Goal: Ask a question

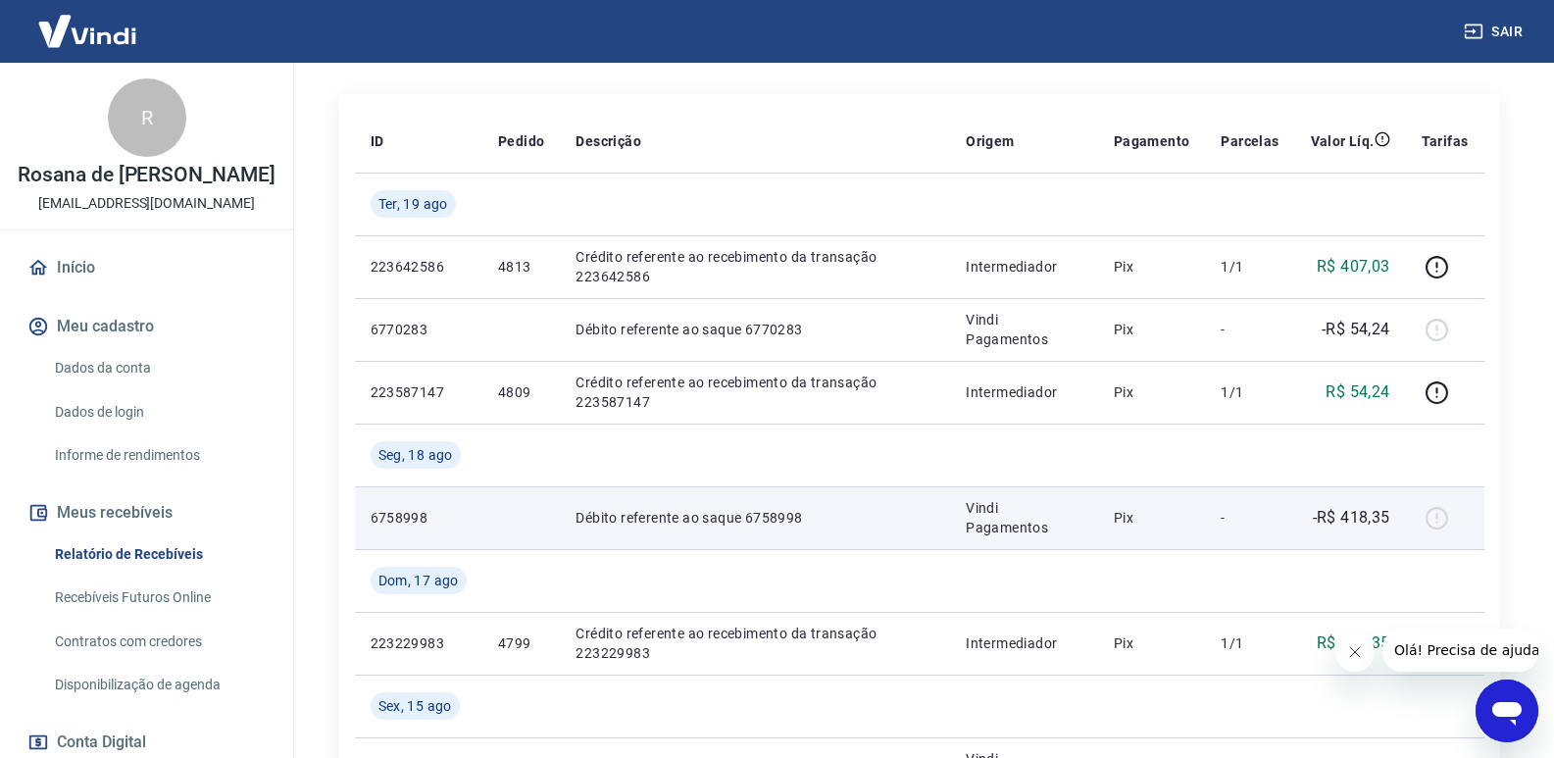
scroll to position [392, 0]
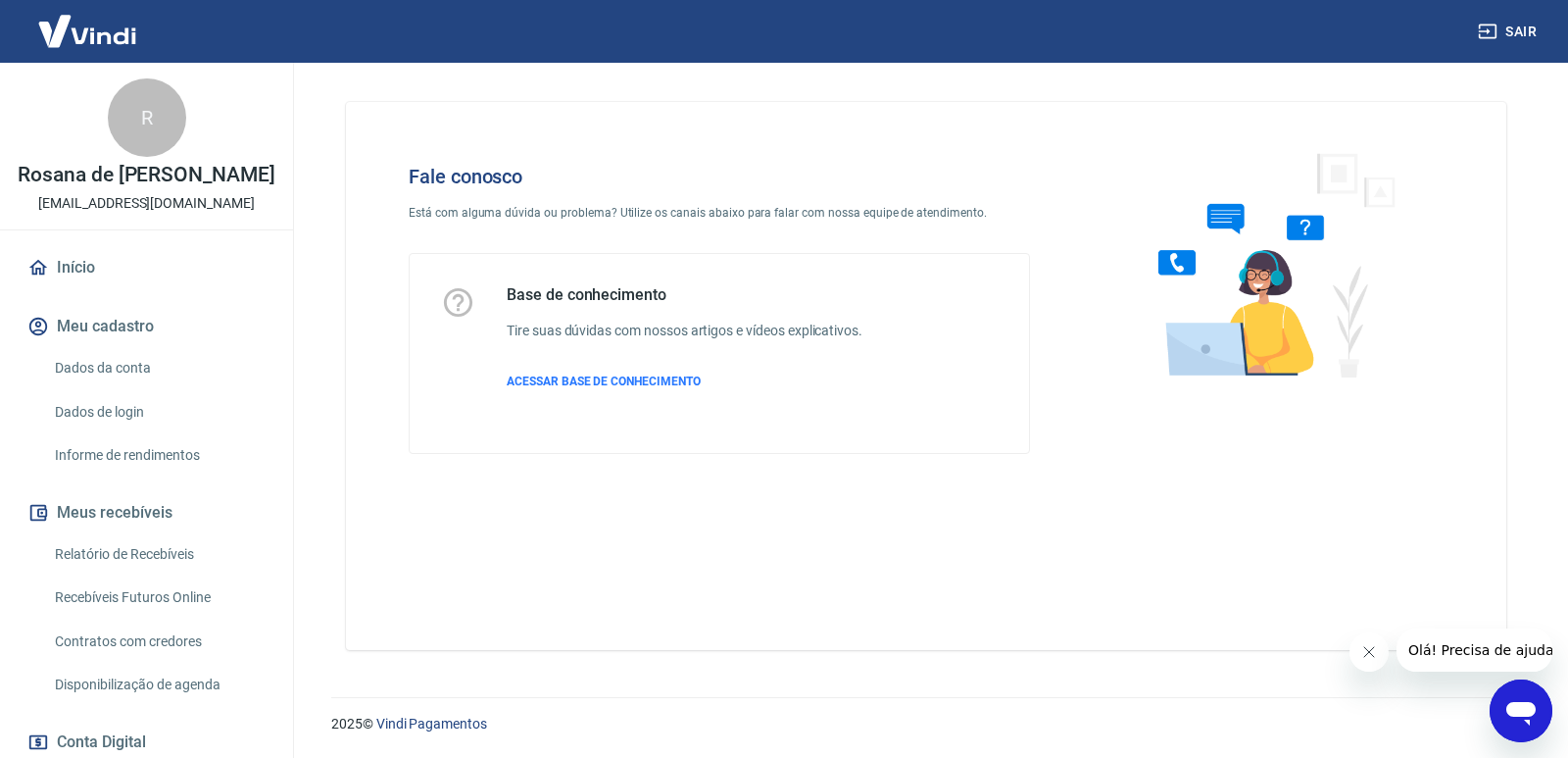
click at [1540, 719] on div "Abrir janela de mensagens" at bounding box center [1520, 710] width 59 height 59
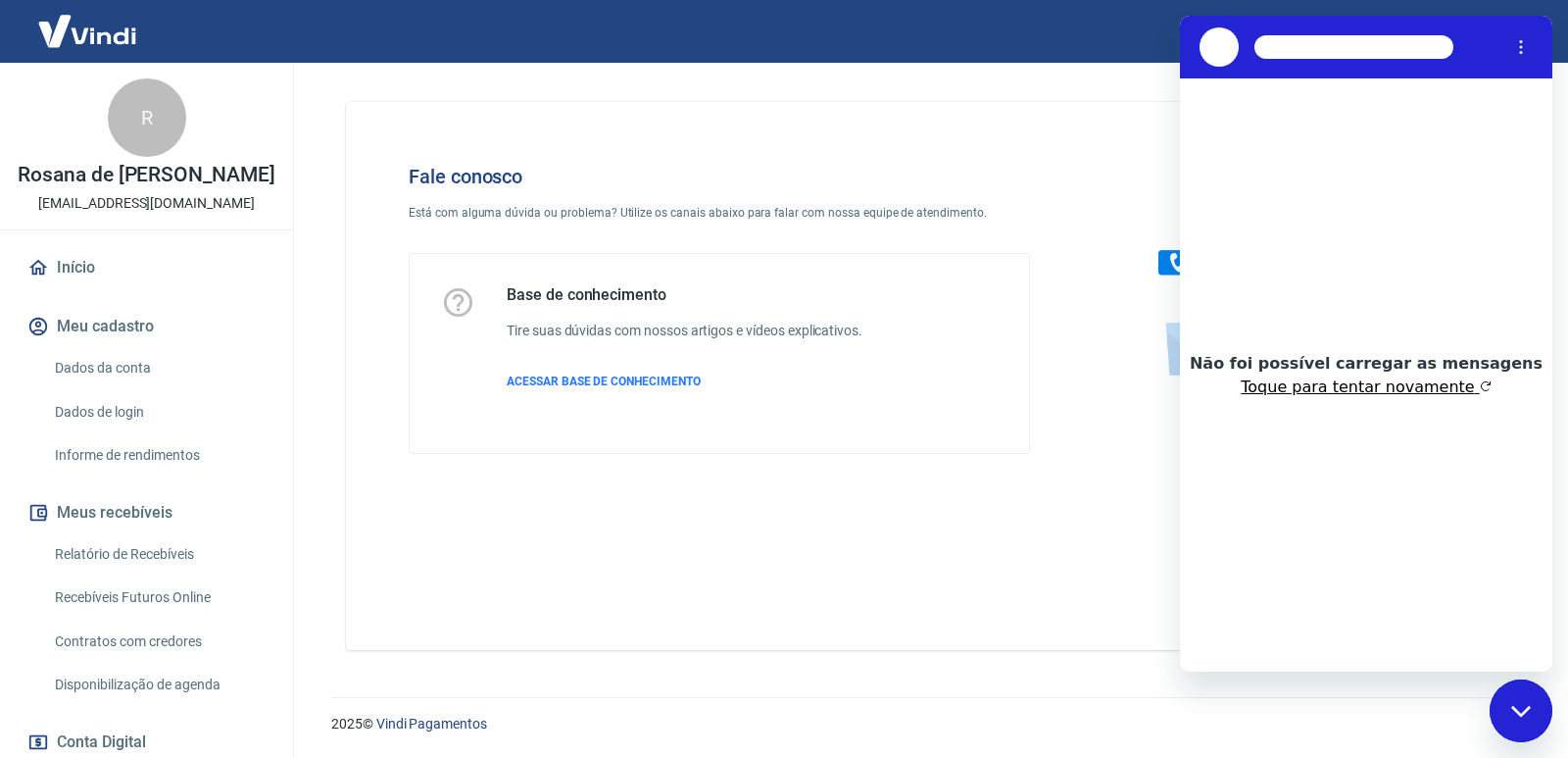
click at [1377, 393] on button "Toque para tentar novamente" at bounding box center [1365, 387] width 250 height 20
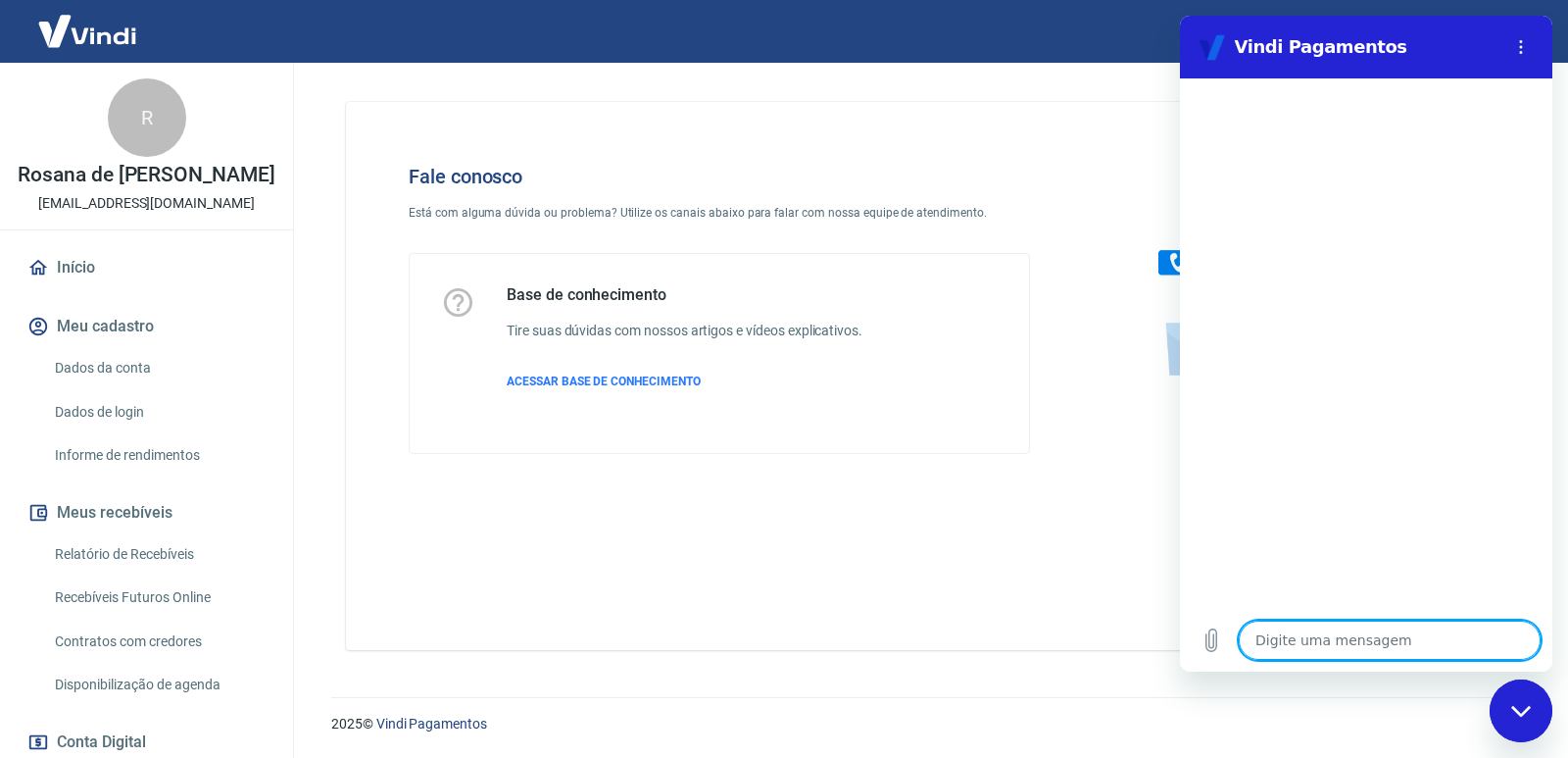
type textarea "o"
type textarea "x"
type textarea "ol"
type textarea "x"
type textarea "olá"
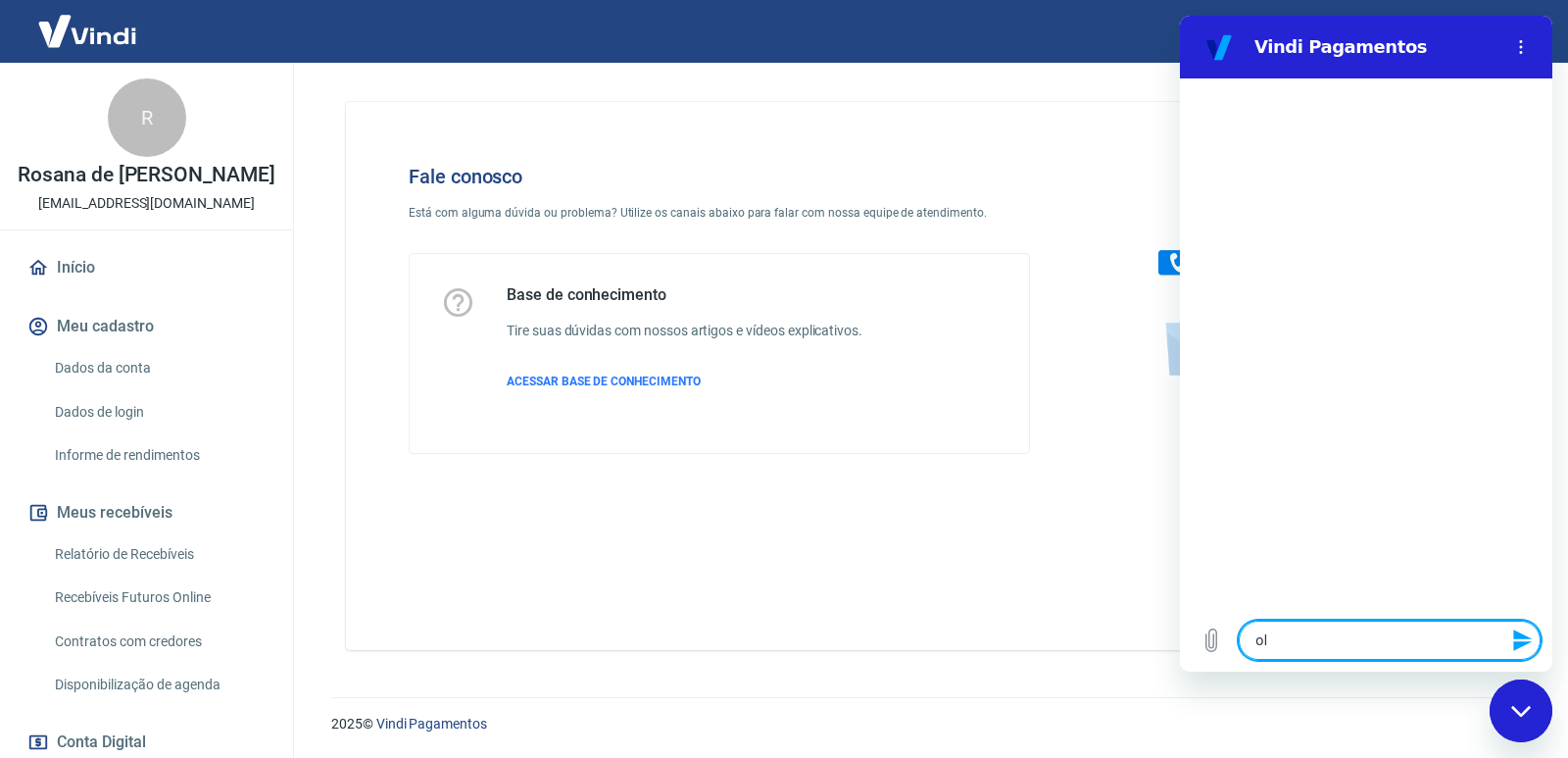
type textarea "x"
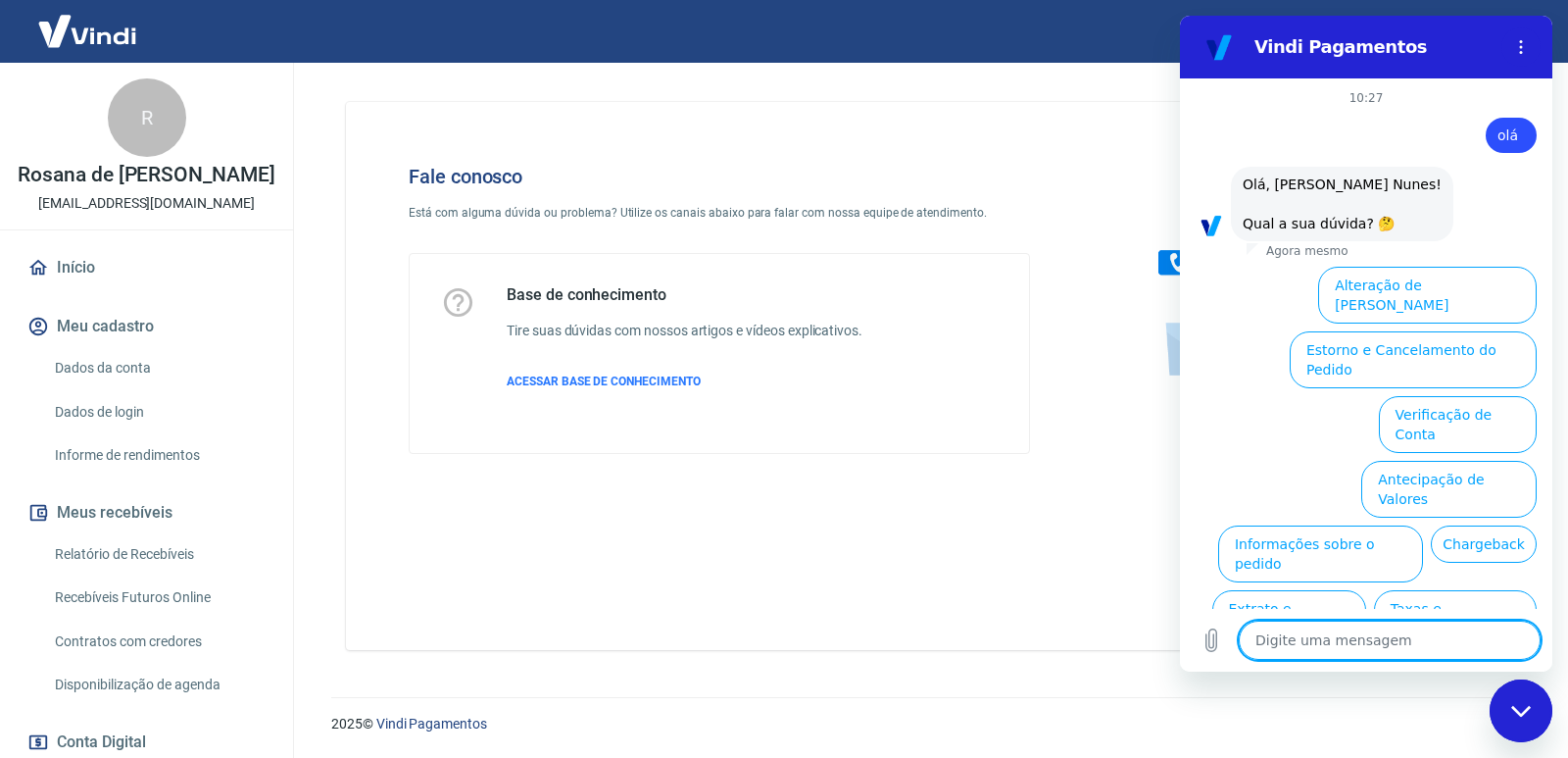
scroll to position [61, 0]
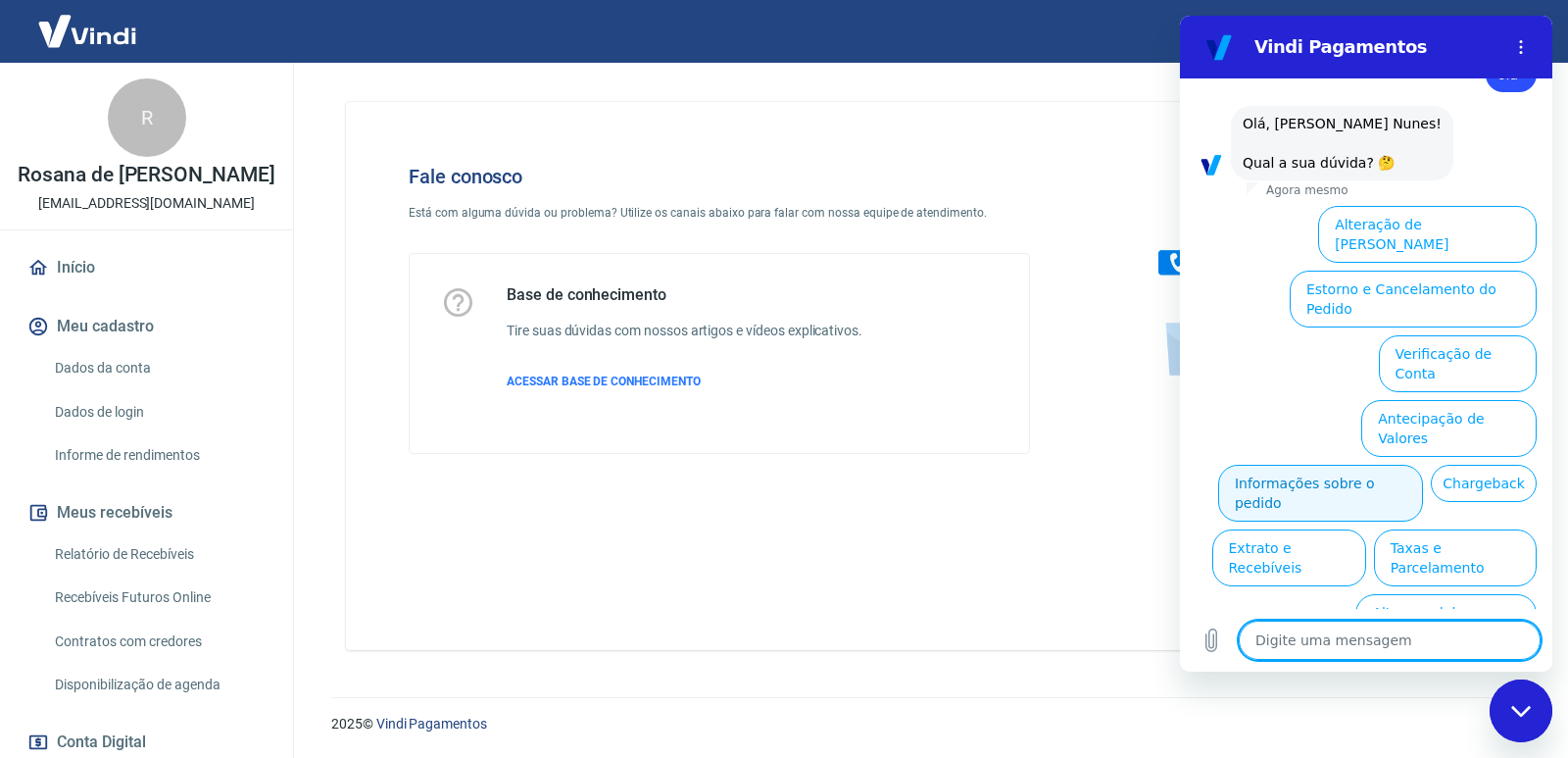
click at [1421, 465] on button "Informações sobre o pedido" at bounding box center [1320, 493] width 205 height 57
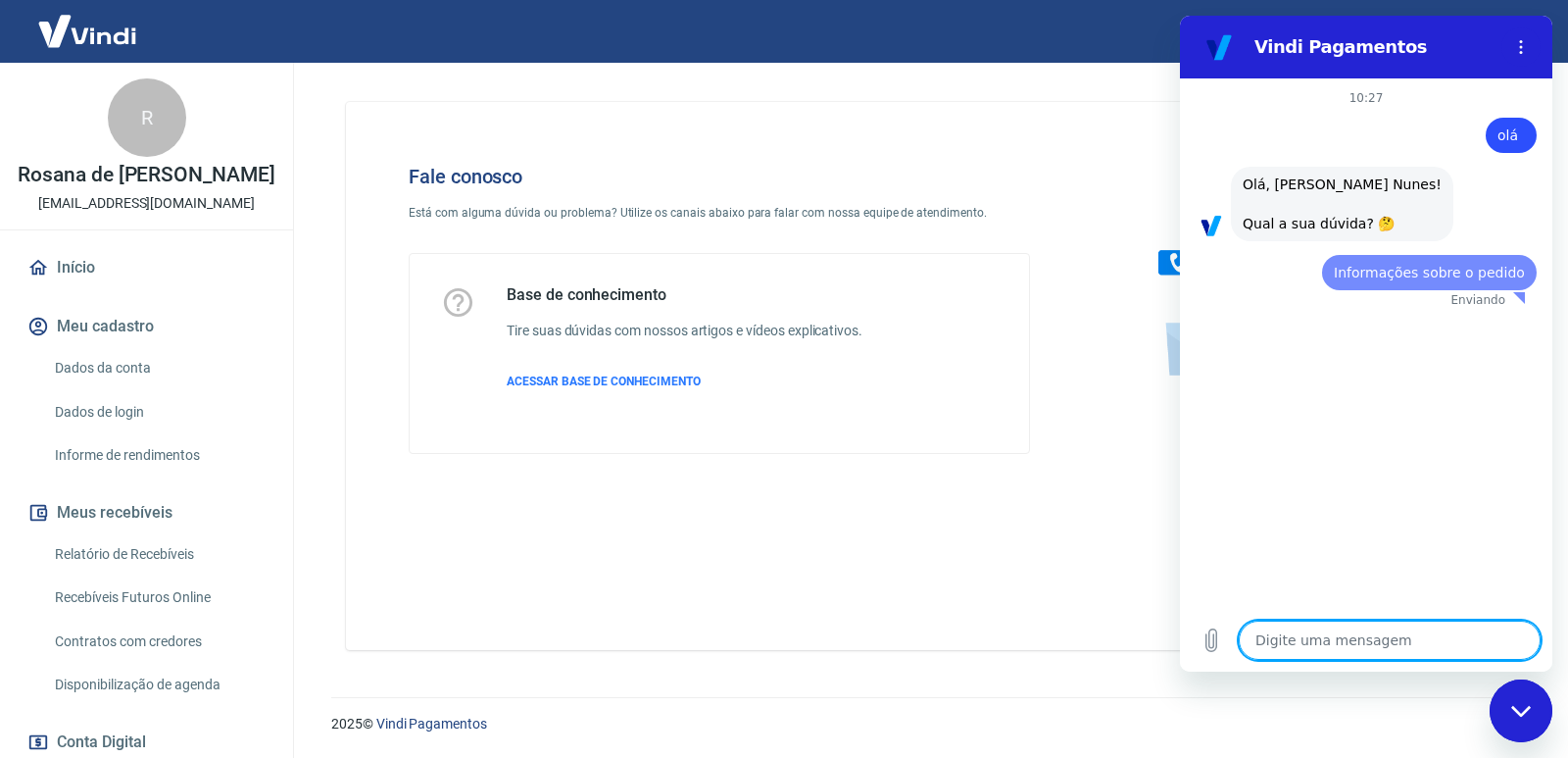
scroll to position [0, 0]
click at [1301, 642] on textarea at bounding box center [1389, 640] width 302 height 39
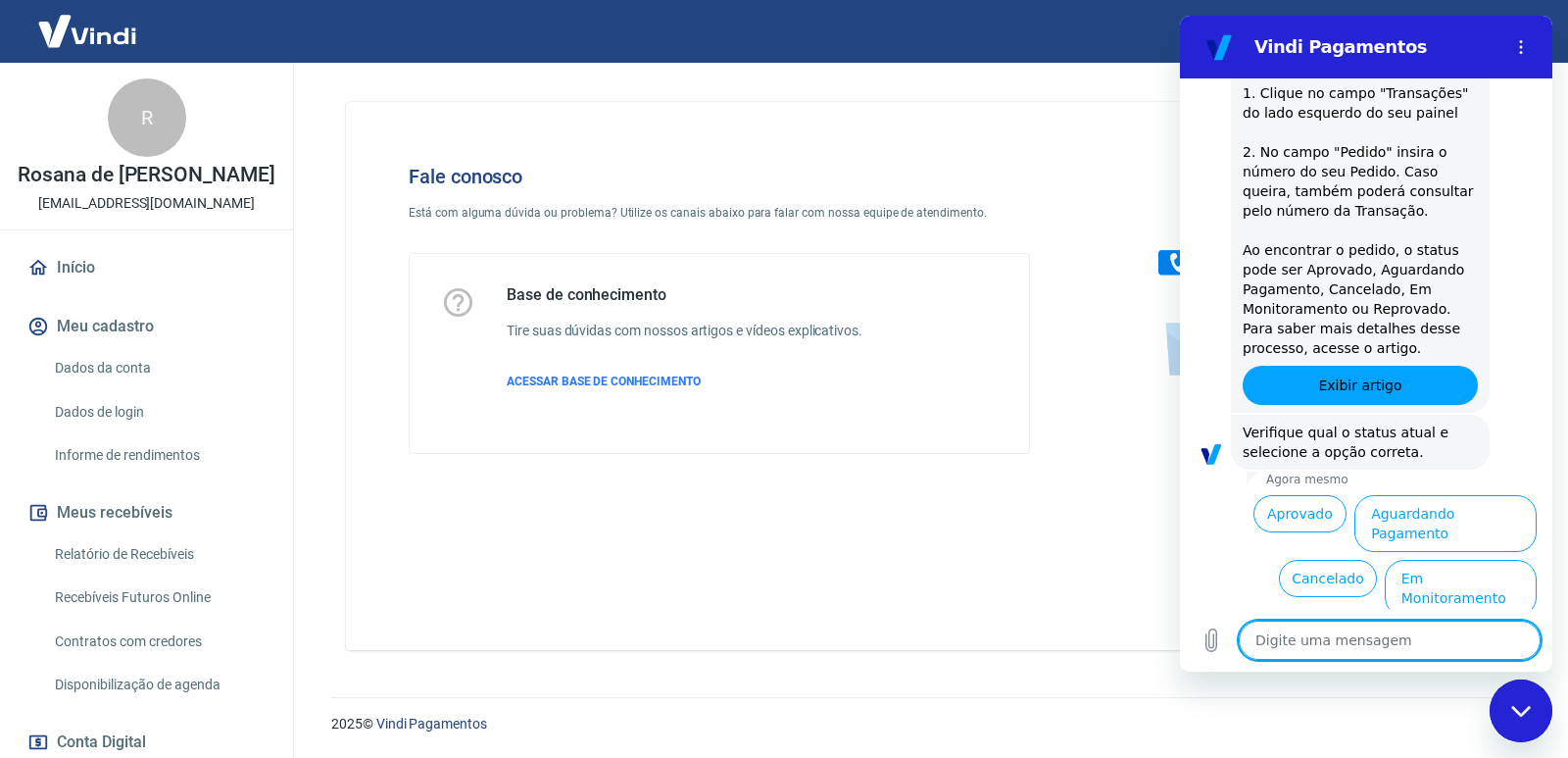
scroll to position [398, 0]
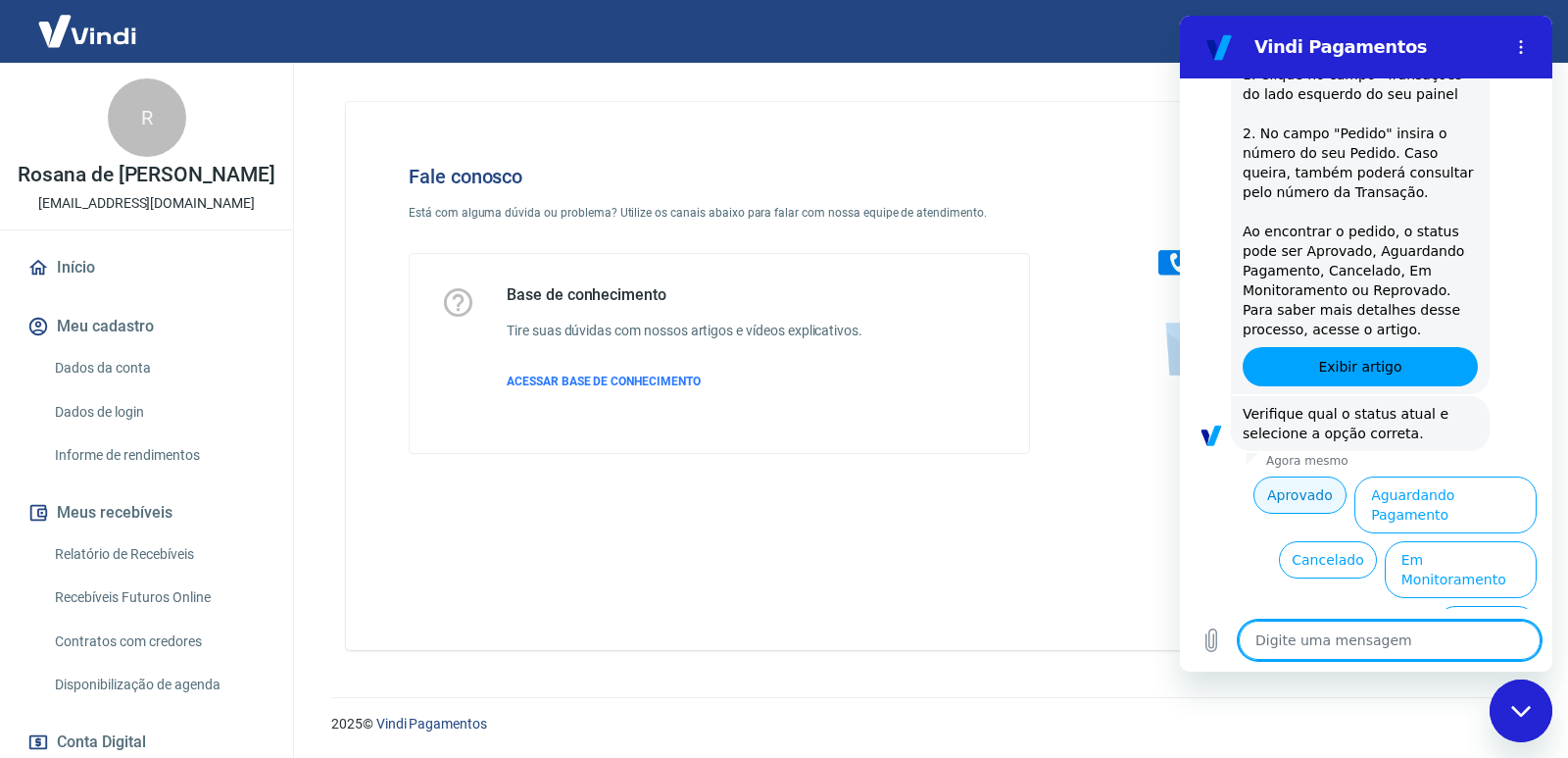
click at [1279, 492] on button "Aprovado" at bounding box center [1300, 495] width 94 height 37
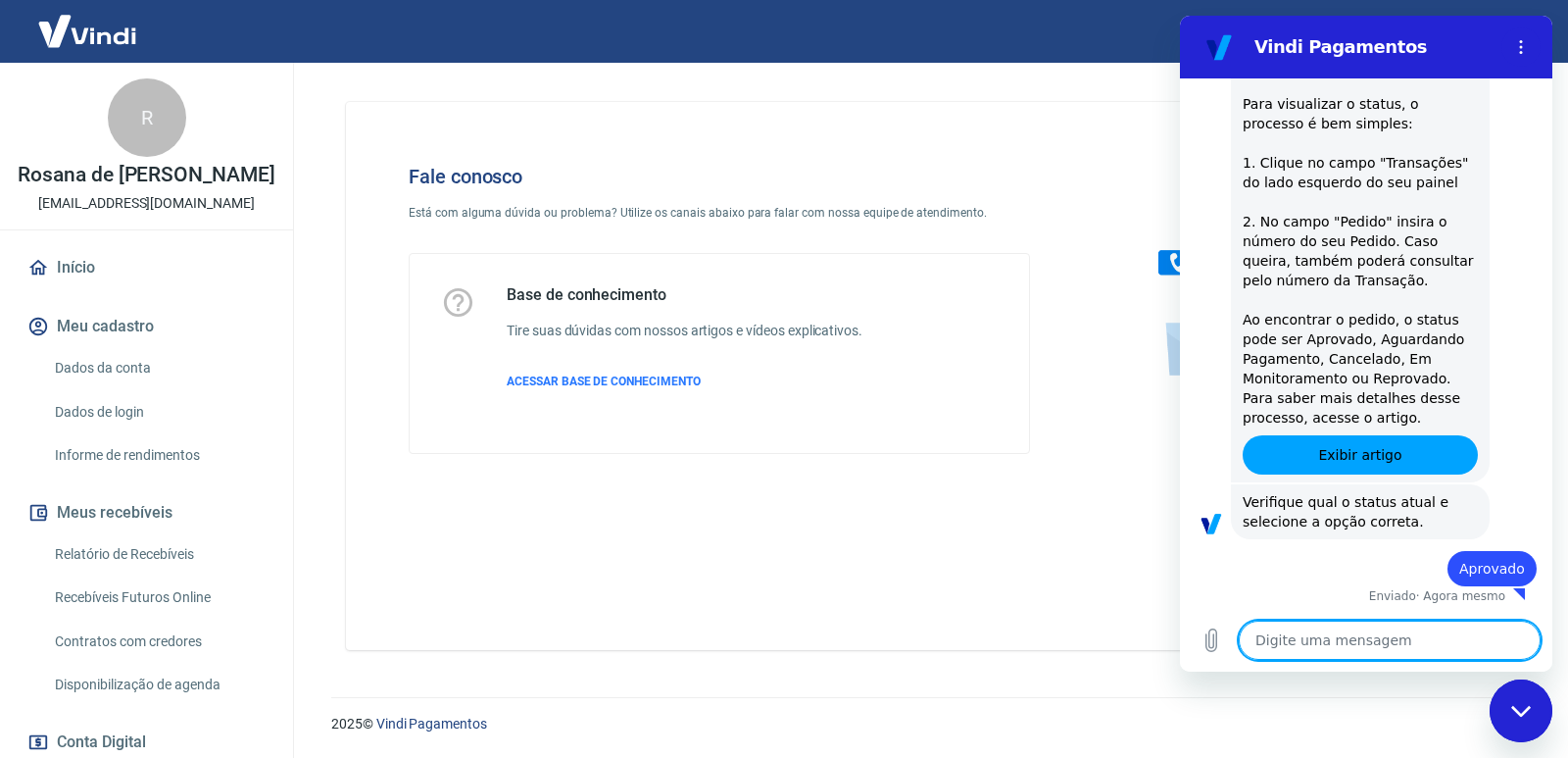
click at [1392, 649] on textarea at bounding box center [1389, 640] width 302 height 39
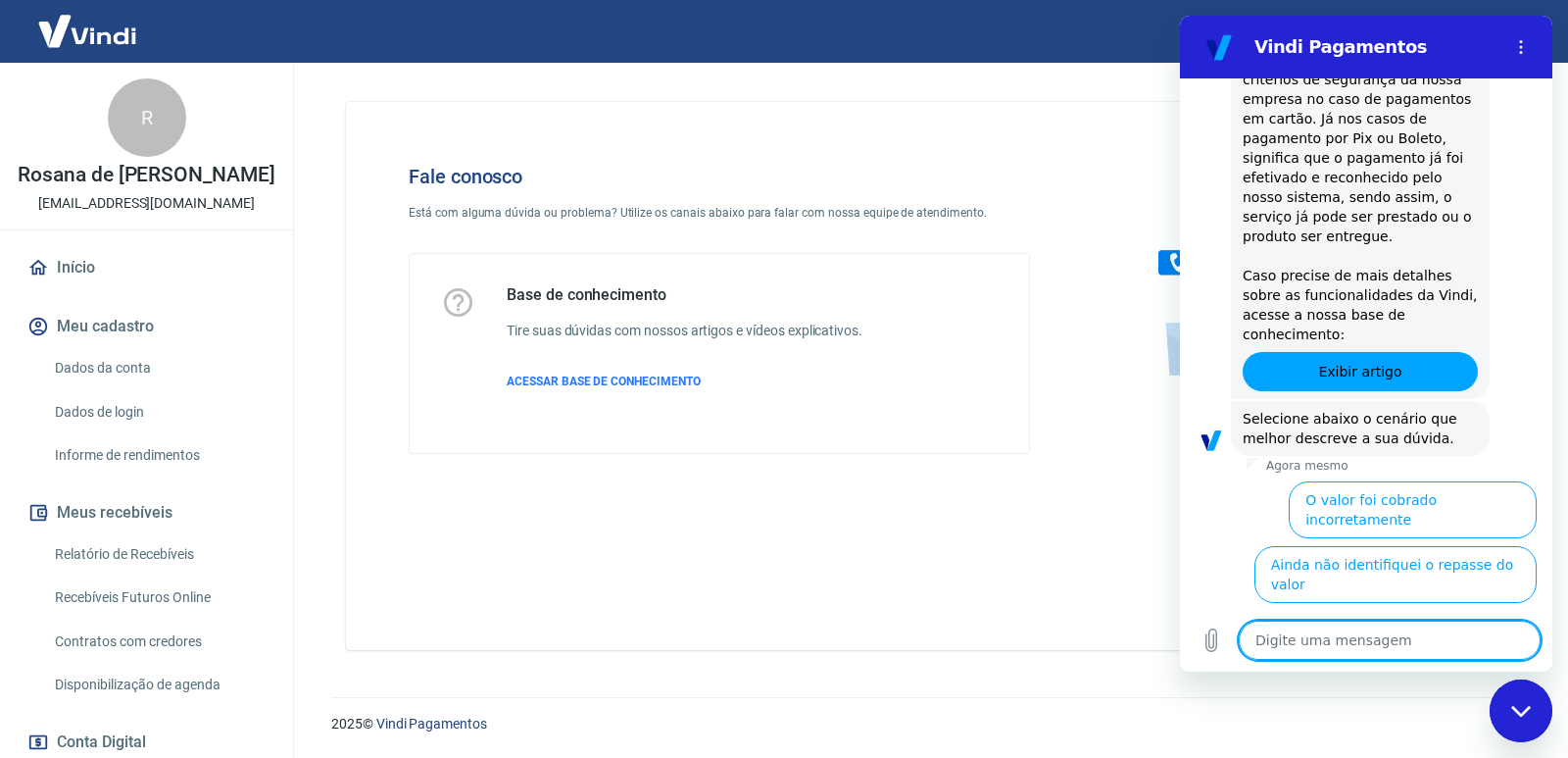
scroll to position [992, 0]
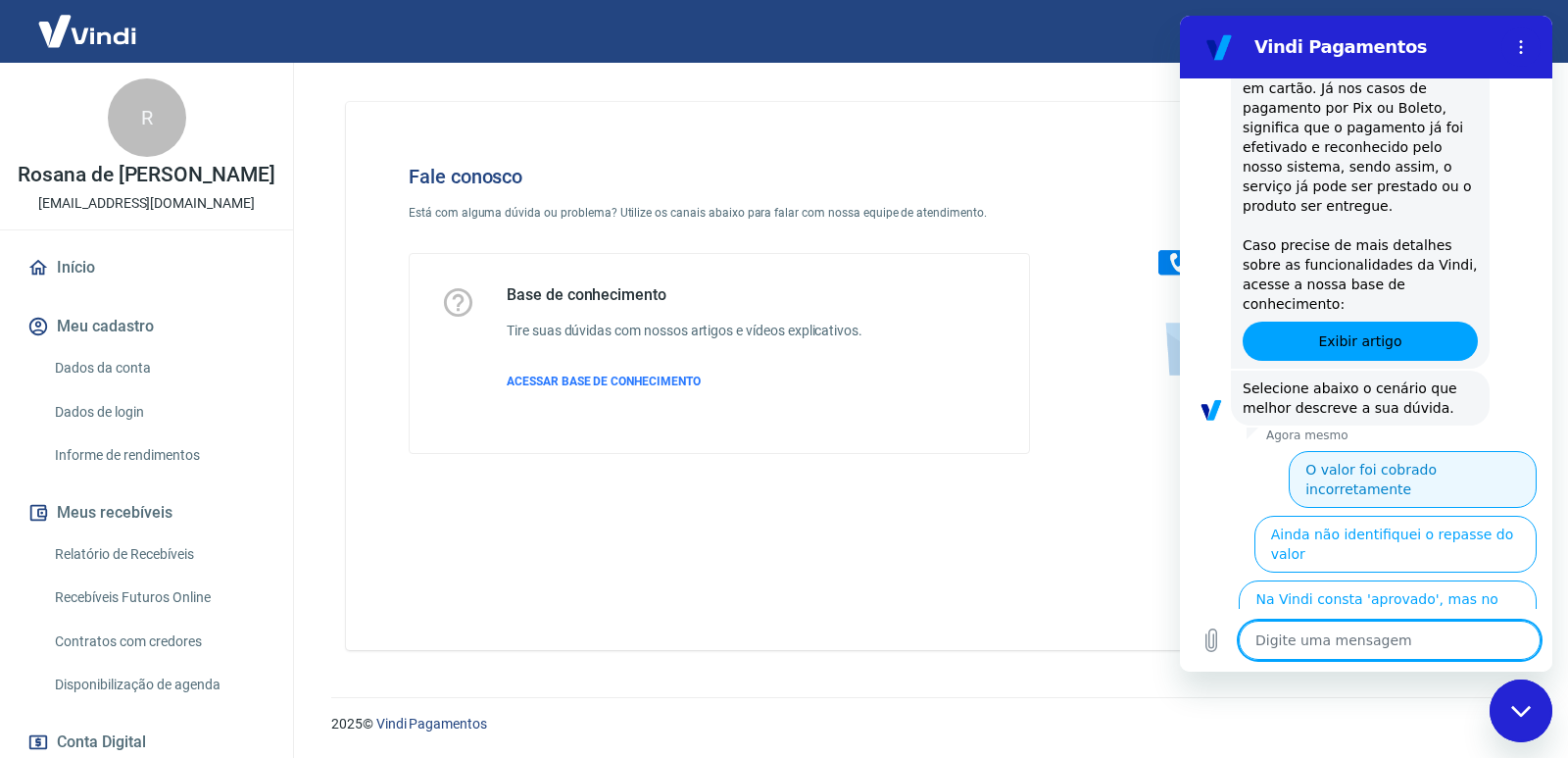
click at [1395, 451] on button "O valor foi cobrado incorretamente" at bounding box center [1412, 479] width 248 height 57
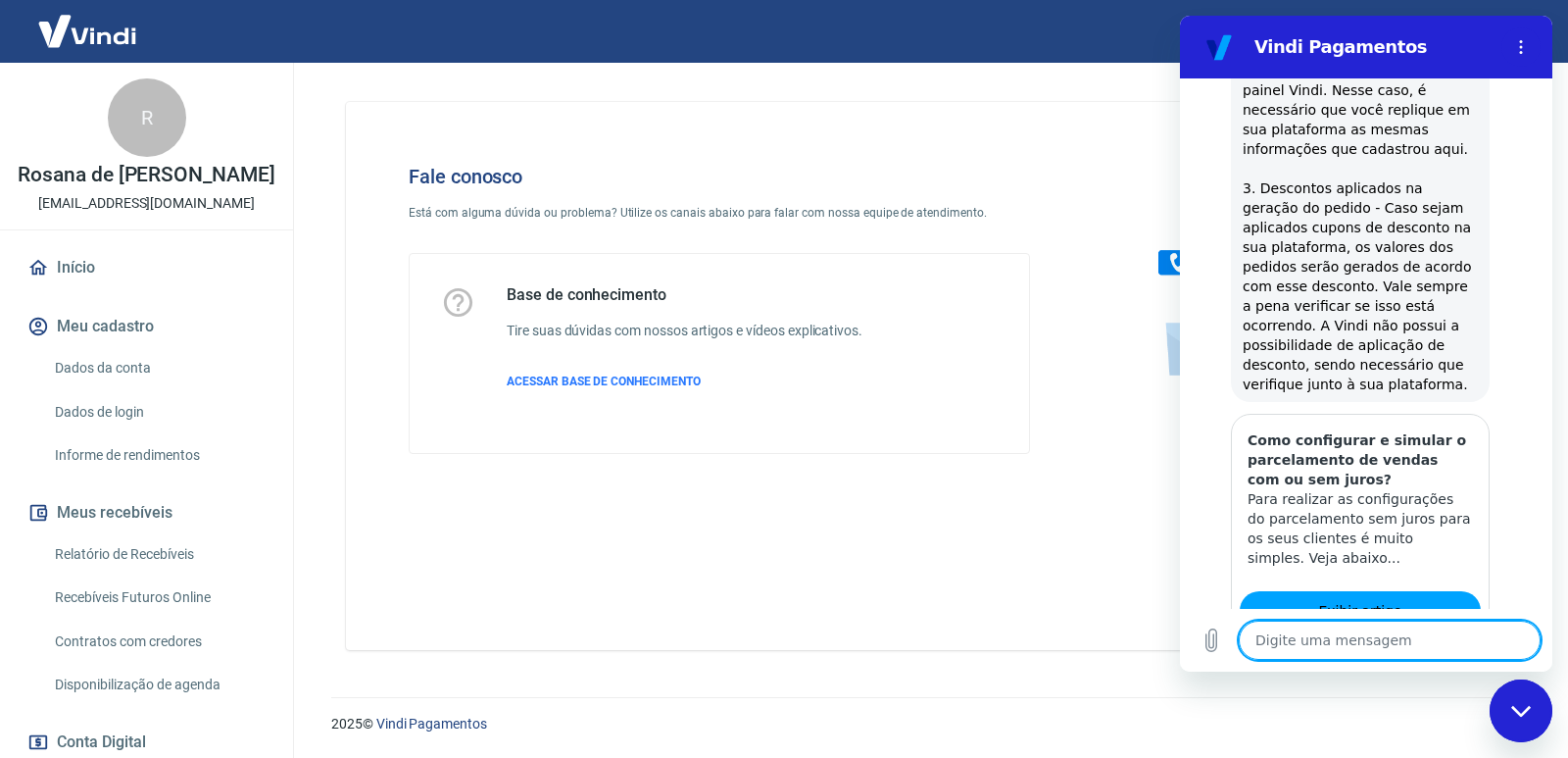
scroll to position [2020, 0]
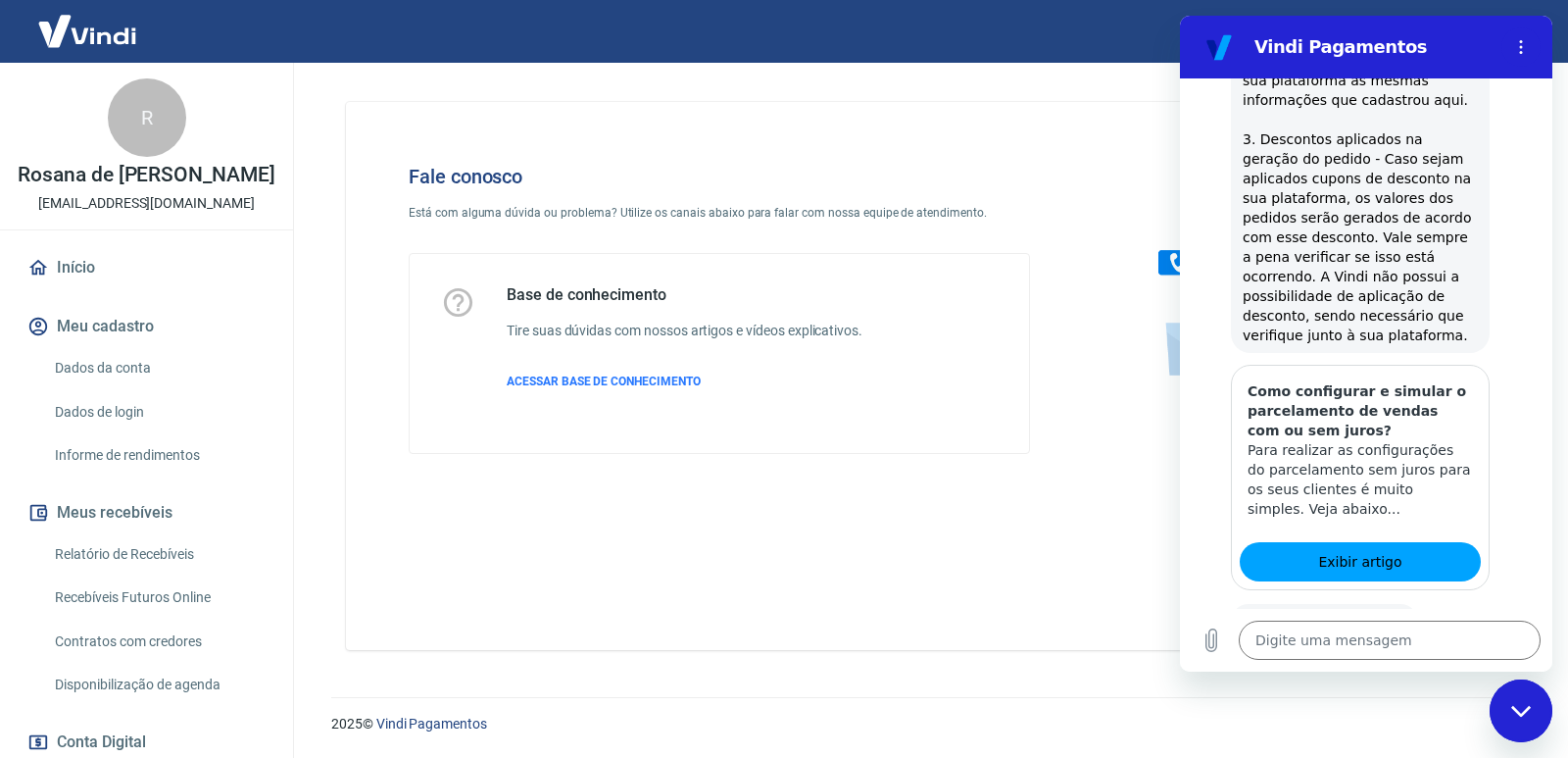
click at [1422, 665] on button "Sim" at bounding box center [1440, 683] width 57 height 37
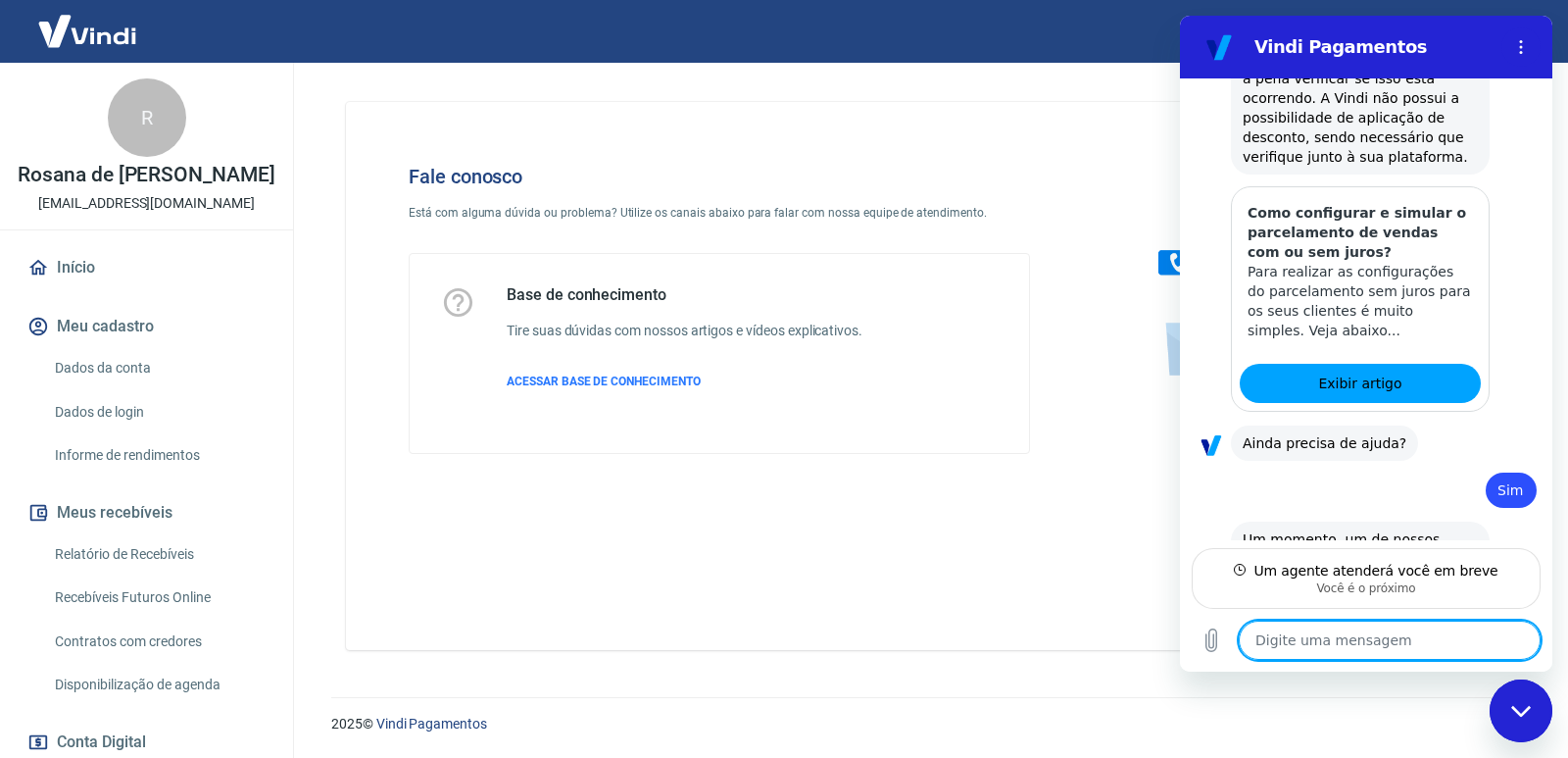
scroll to position [2196, 0]
type textarea "x"
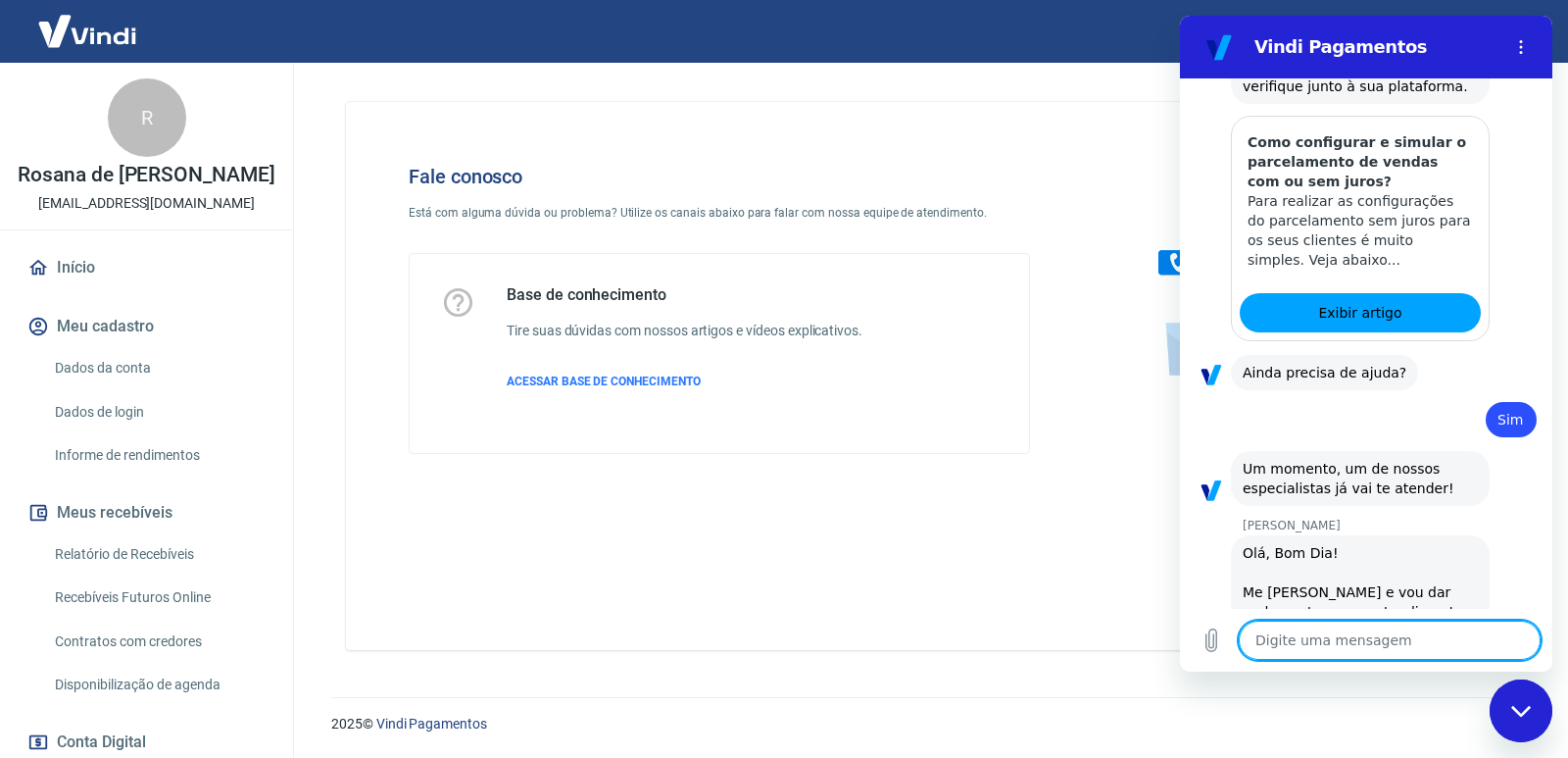
scroll to position [2273, 0]
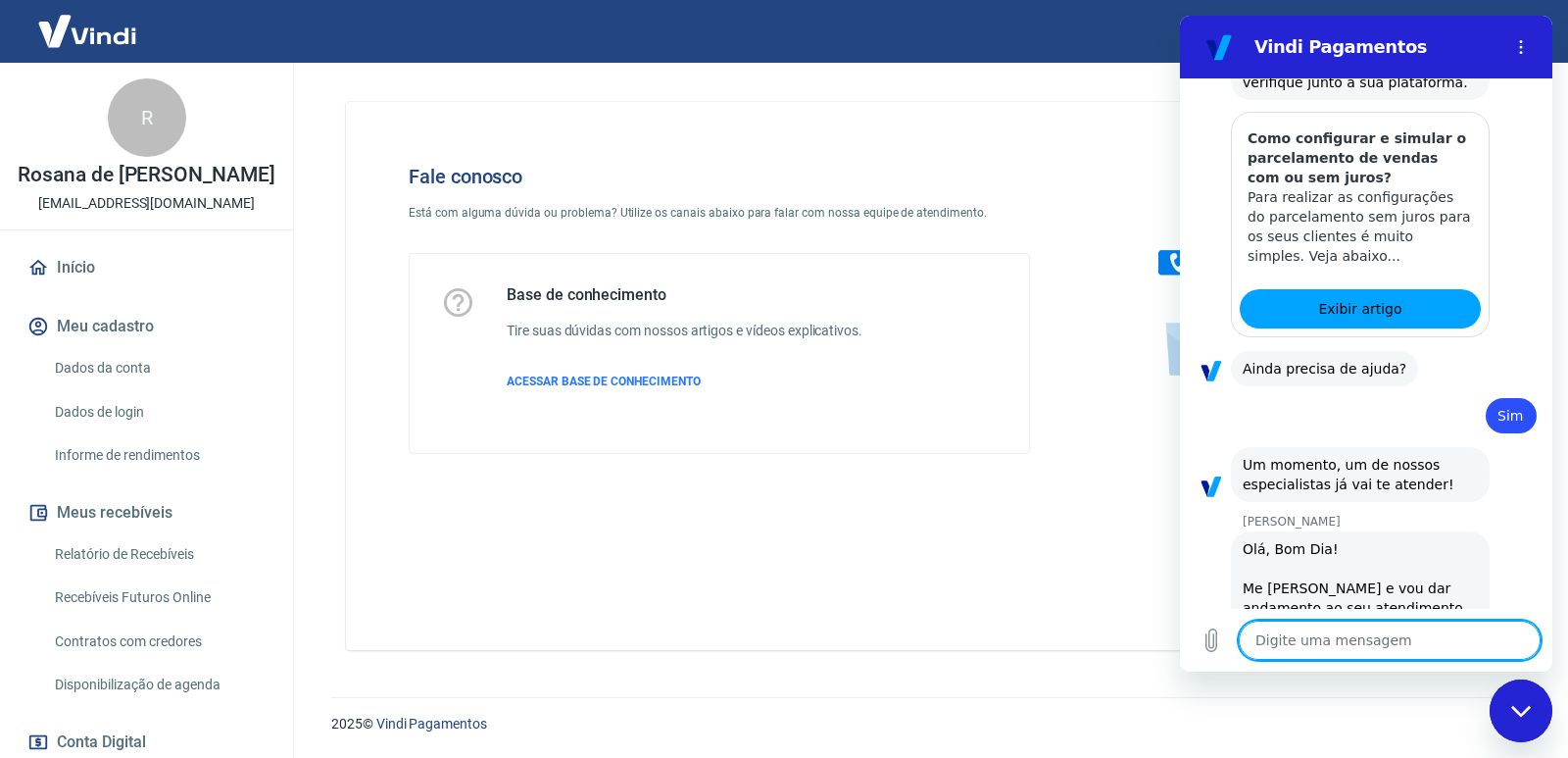
type textarea "O"
type textarea "x"
type textarea "Ol"
type textarea "x"
type textarea "Olá"
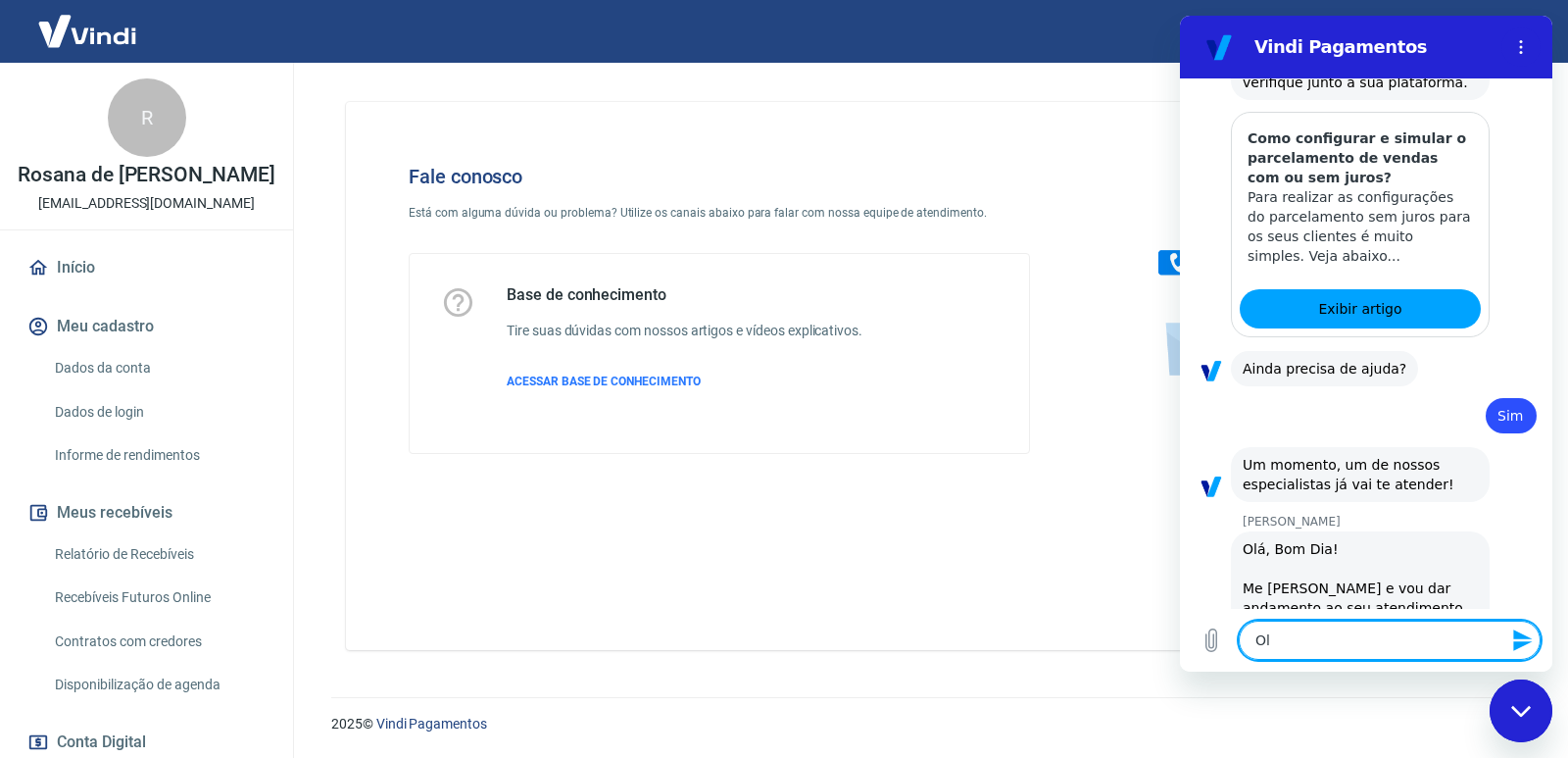
type textarea "x"
type textarea "Olá,"
type textarea "x"
type textarea "Olá,"
type textarea "x"
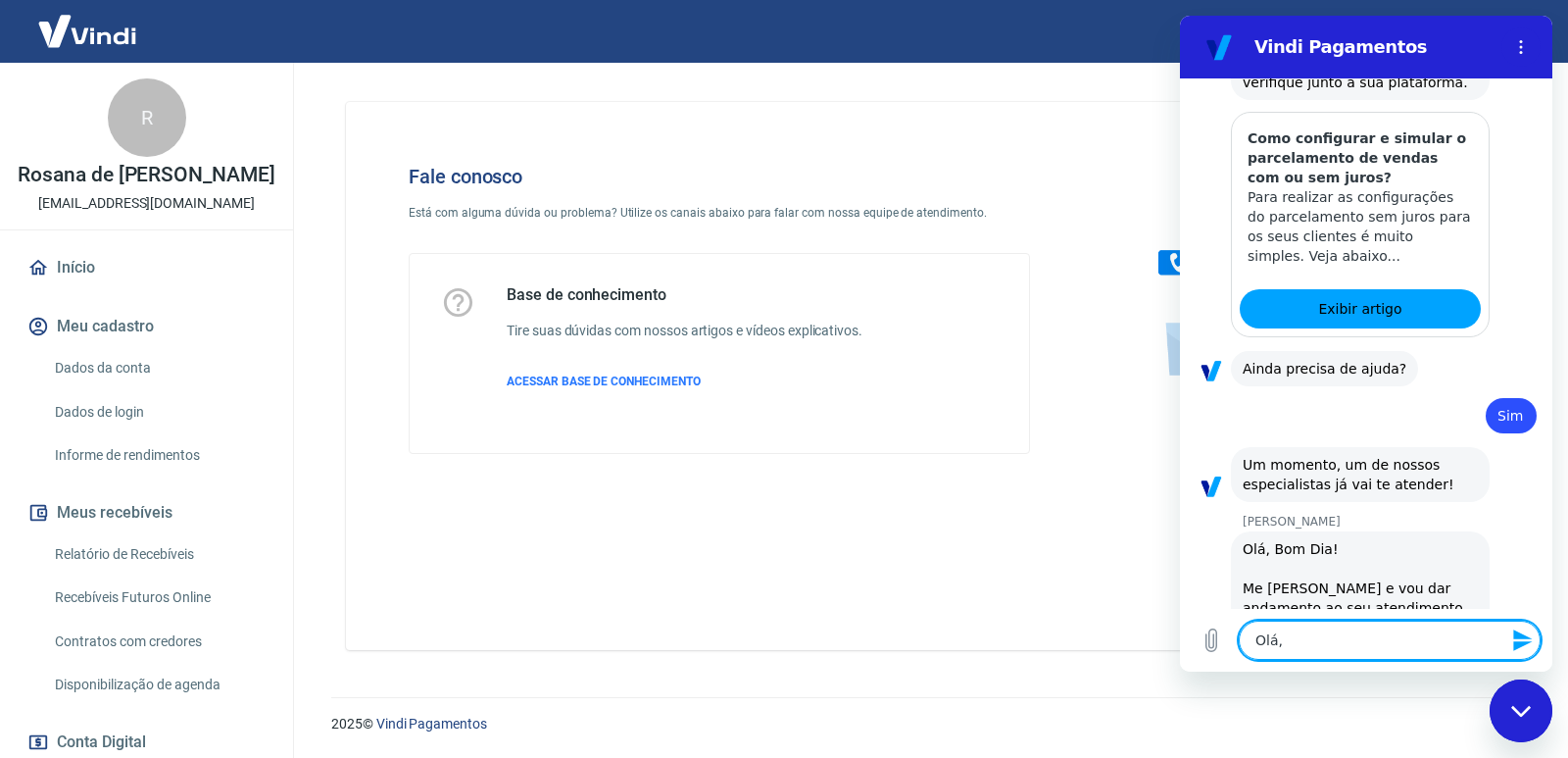
type textarea "Olá, m"
type textarea "x"
type textarea "Olá, me"
type textarea "x"
type textarea "Olá, me"
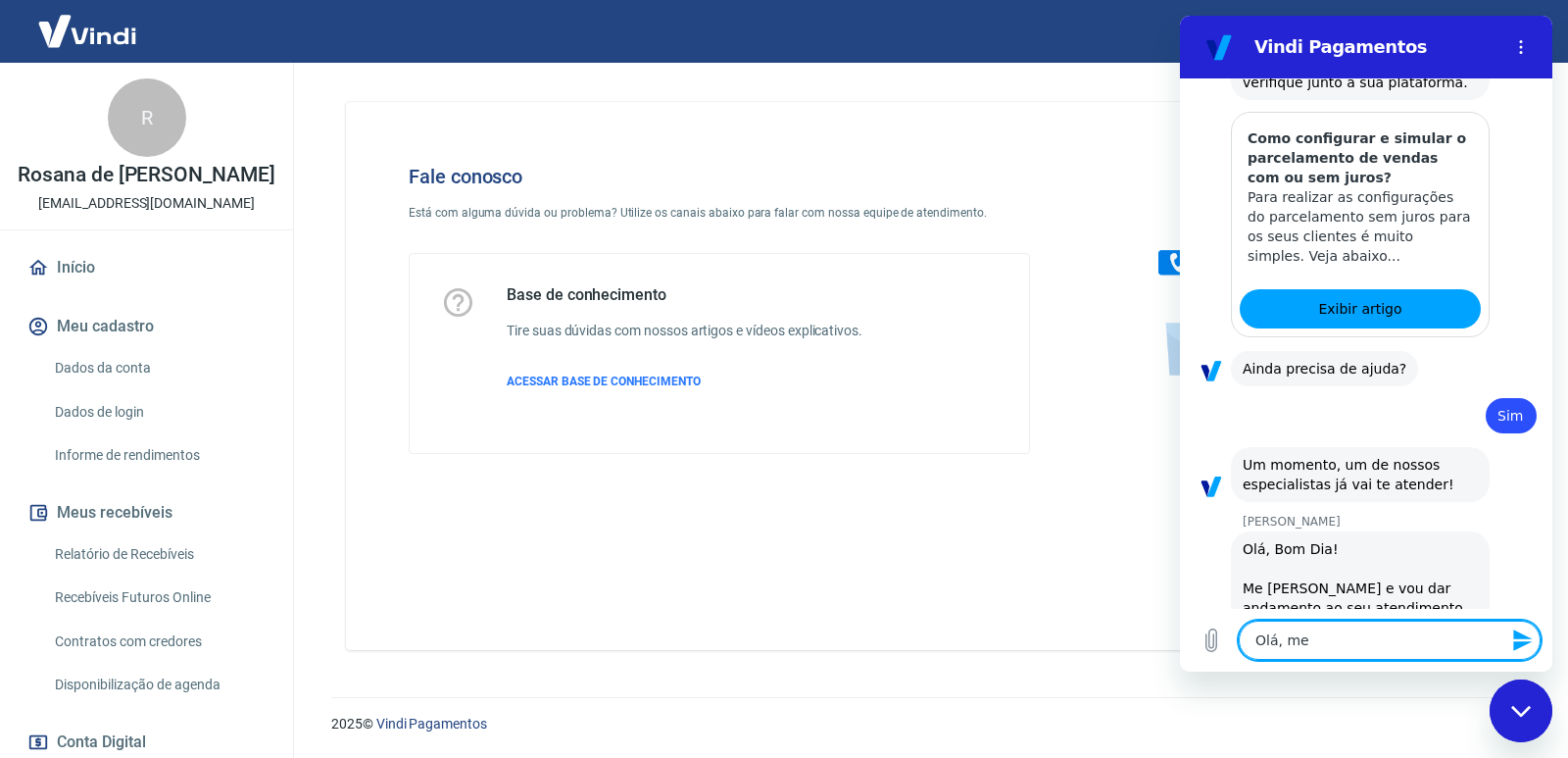
type textarea "x"
type textarea "Olá, me c"
type textarea "x"
type textarea "Olá, me ch"
type textarea "x"
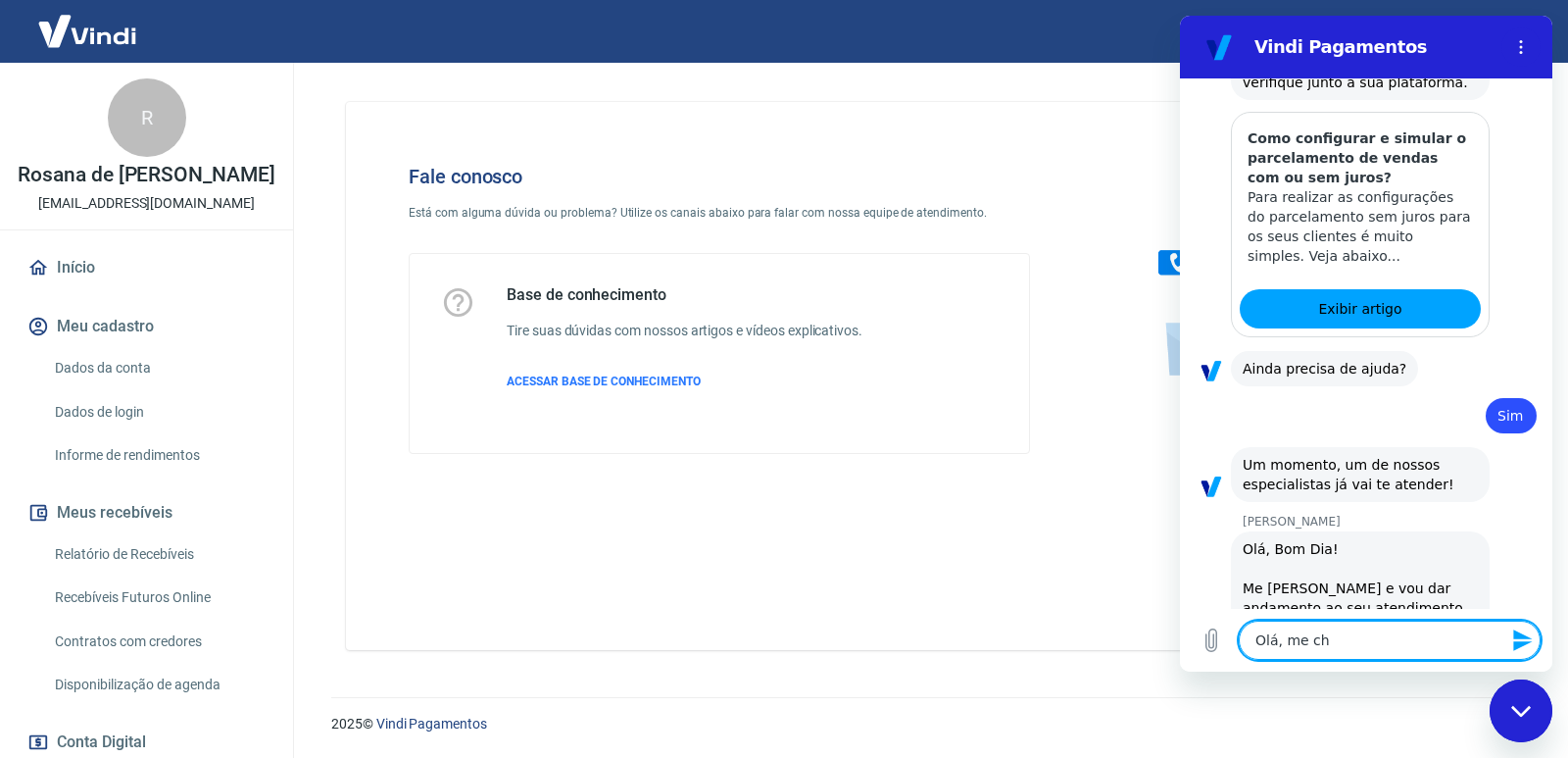
type textarea "Olá, me cha"
type textarea "x"
type textarea "Olá, me cham"
type textarea "x"
type textarea "Olá, me cham"
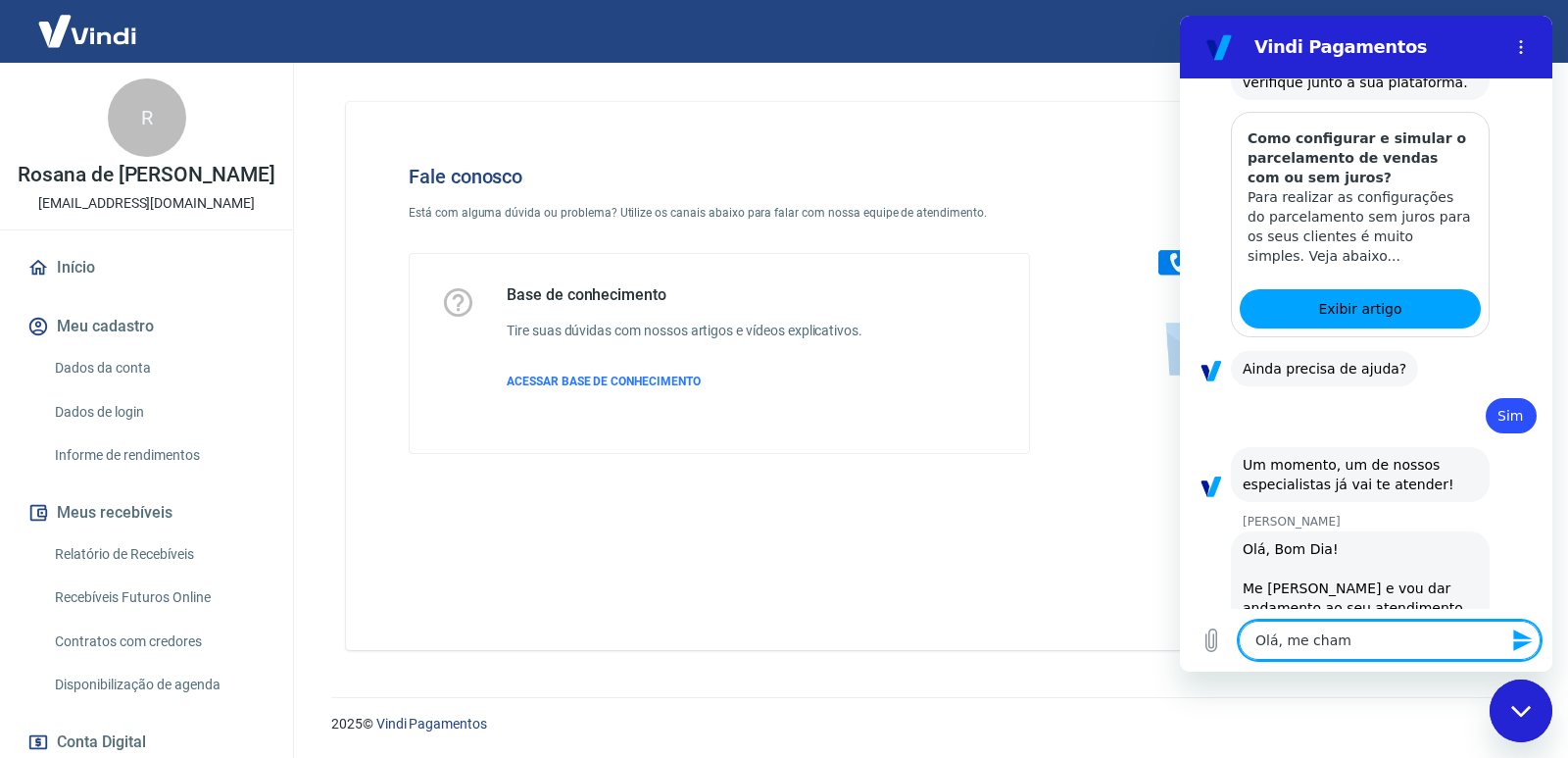
type textarea "x"
type textarea "Olá, me cham"
type textarea "x"
type textarea "Olá, me chamo"
type textarea "x"
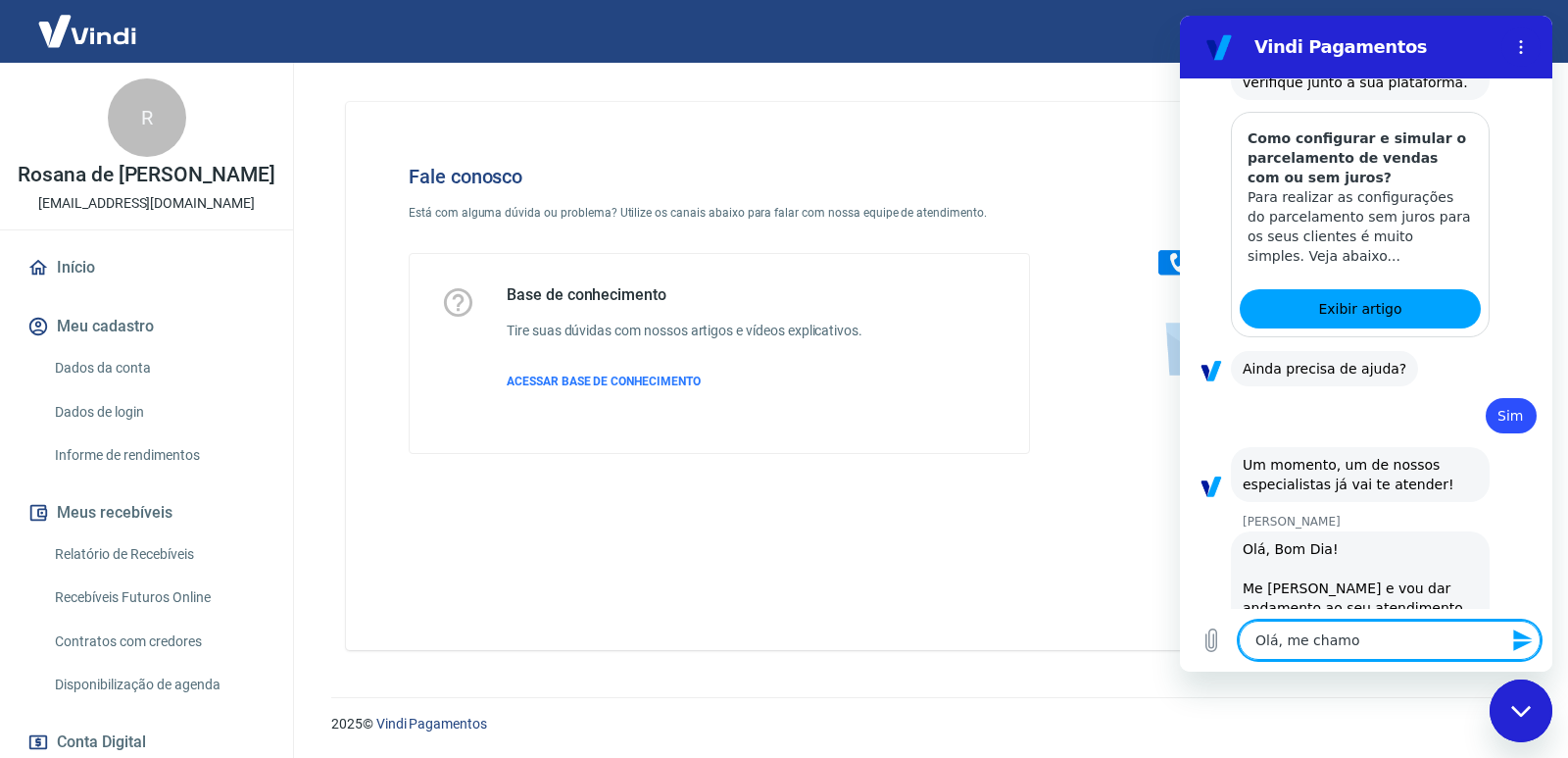
type textarea "Olá, me chamo"
type textarea "x"
type textarea "Olá, me chamo G"
type textarea "x"
type textarea "Olá, me chamo Gu"
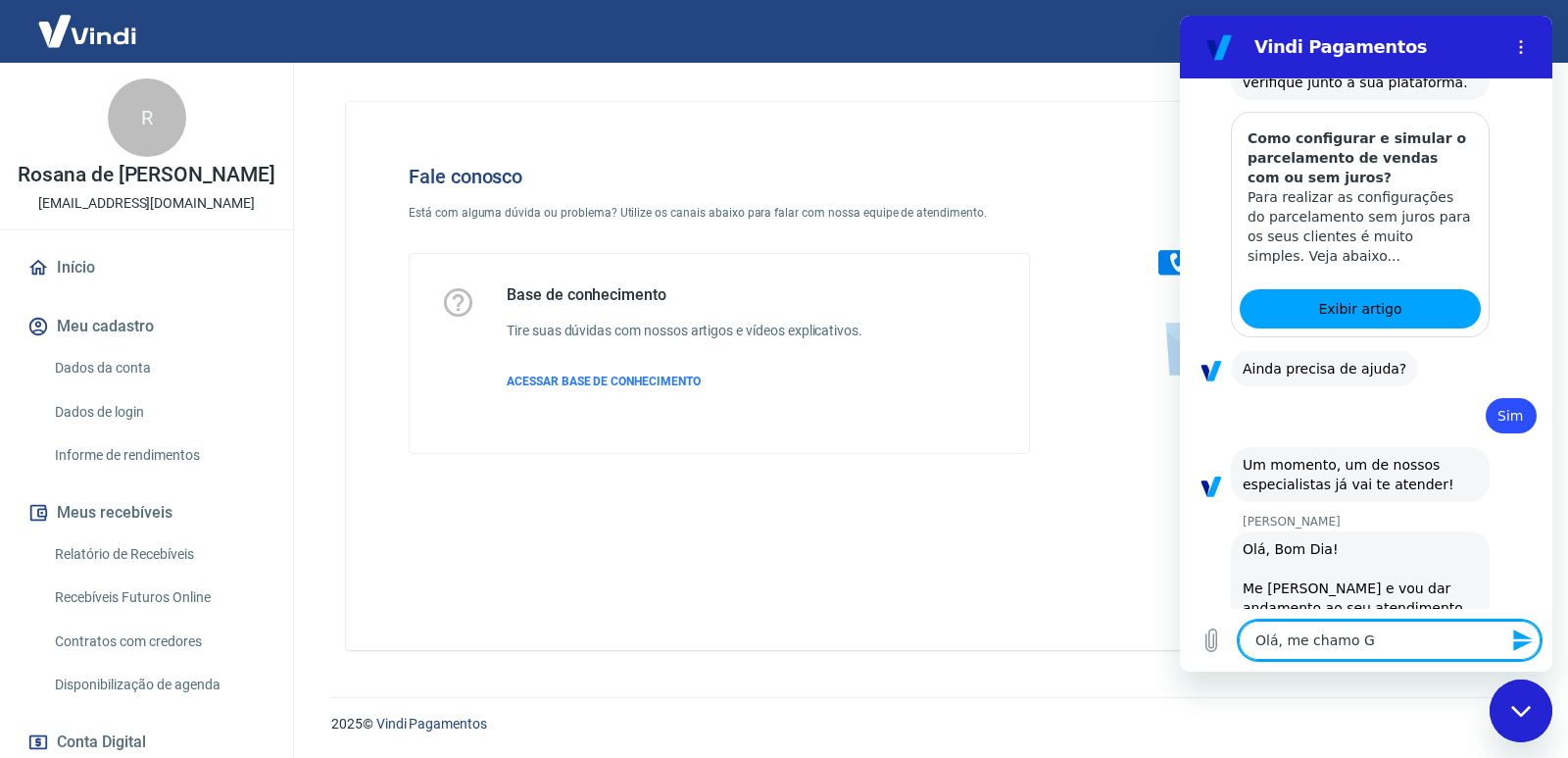
type textarea "x"
type textarea "Olá, me chamo Gus"
type textarea "x"
type textarea "Olá, me chamo Gust"
type textarea "x"
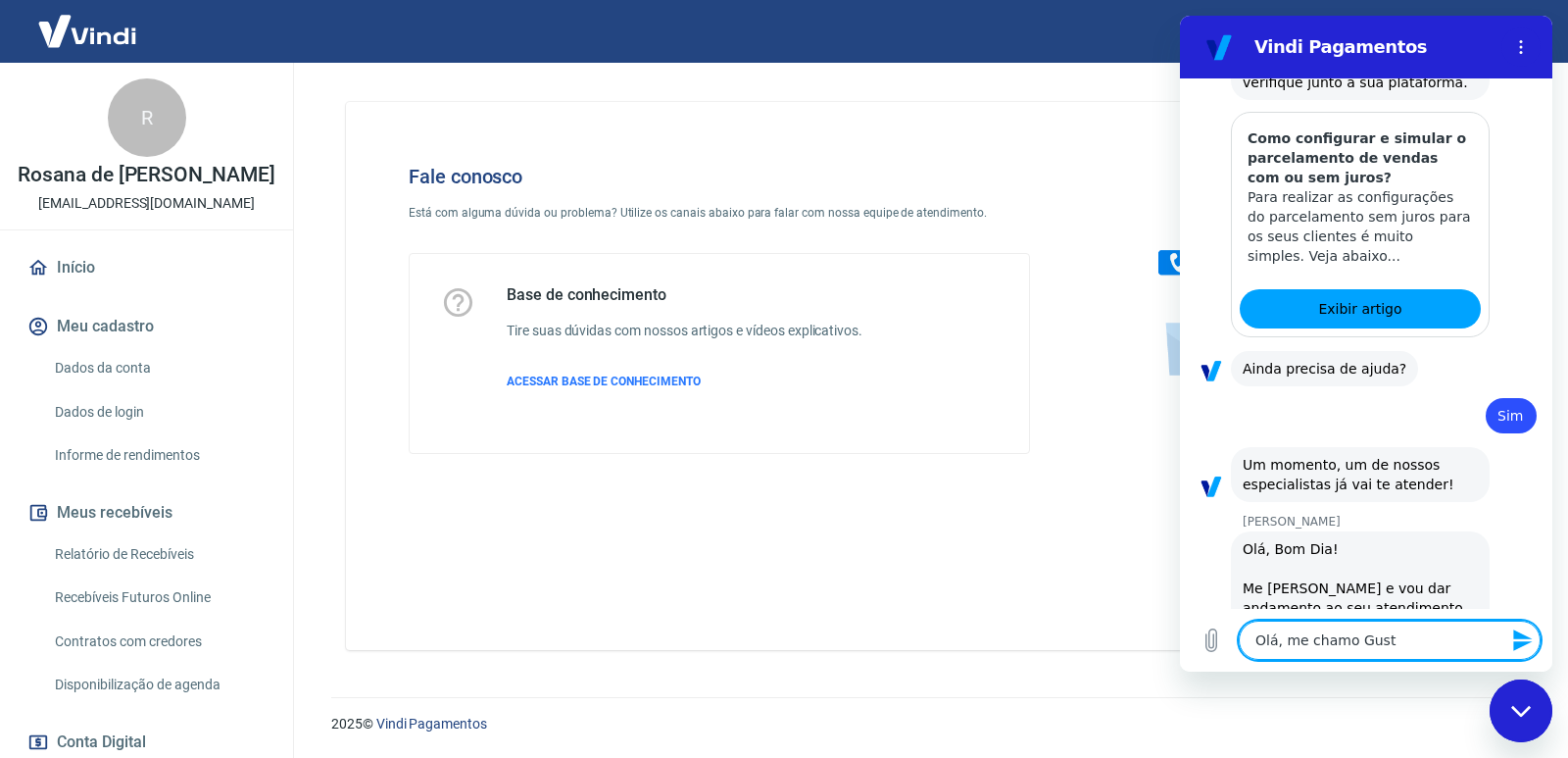
type textarea "Olá, me chamo Gusta"
type textarea "x"
type textarea "Olá, me chamo Gustav"
type textarea "x"
type textarea "Olá, me chamo Gustavo"
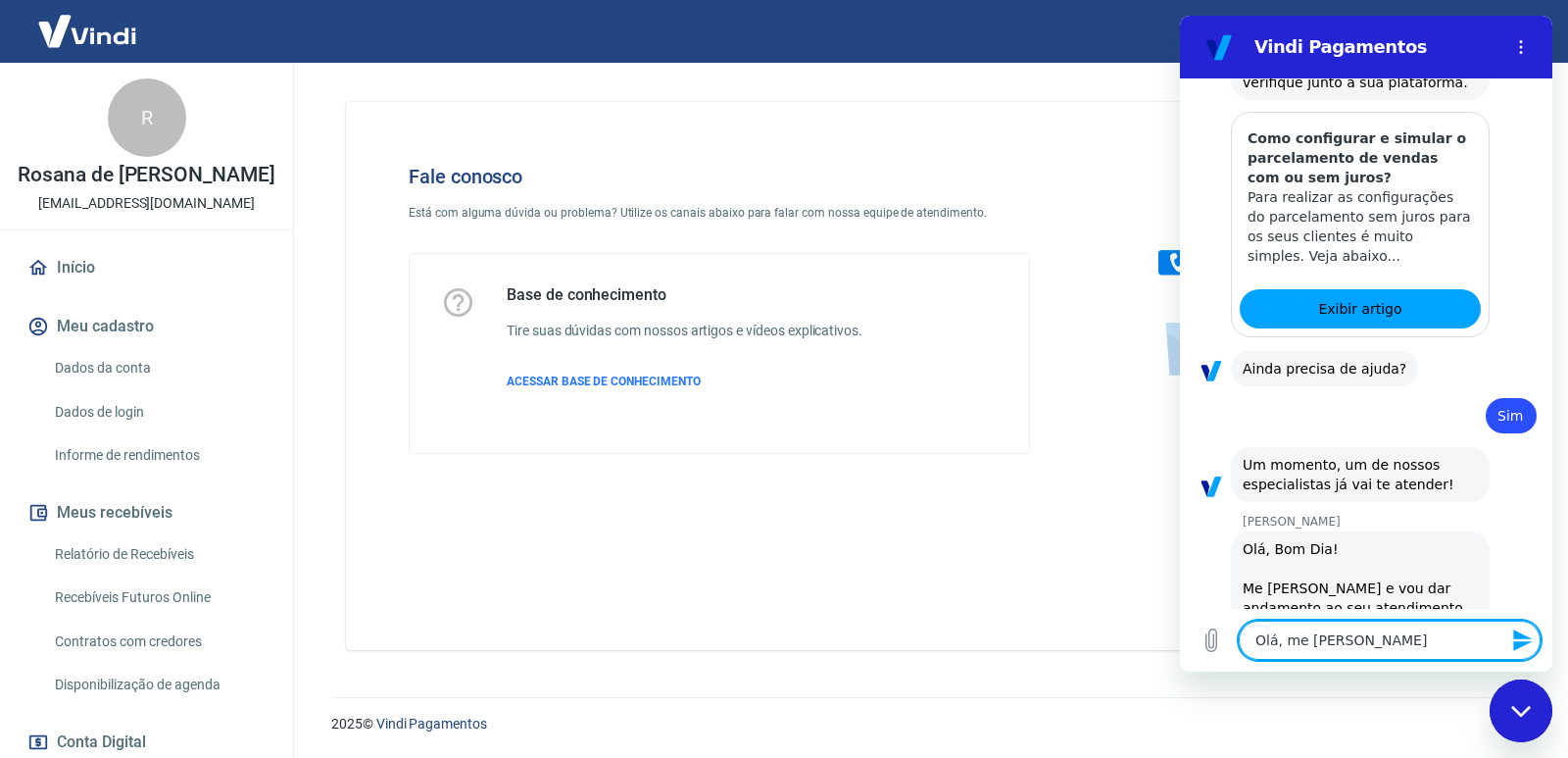
type textarea "x"
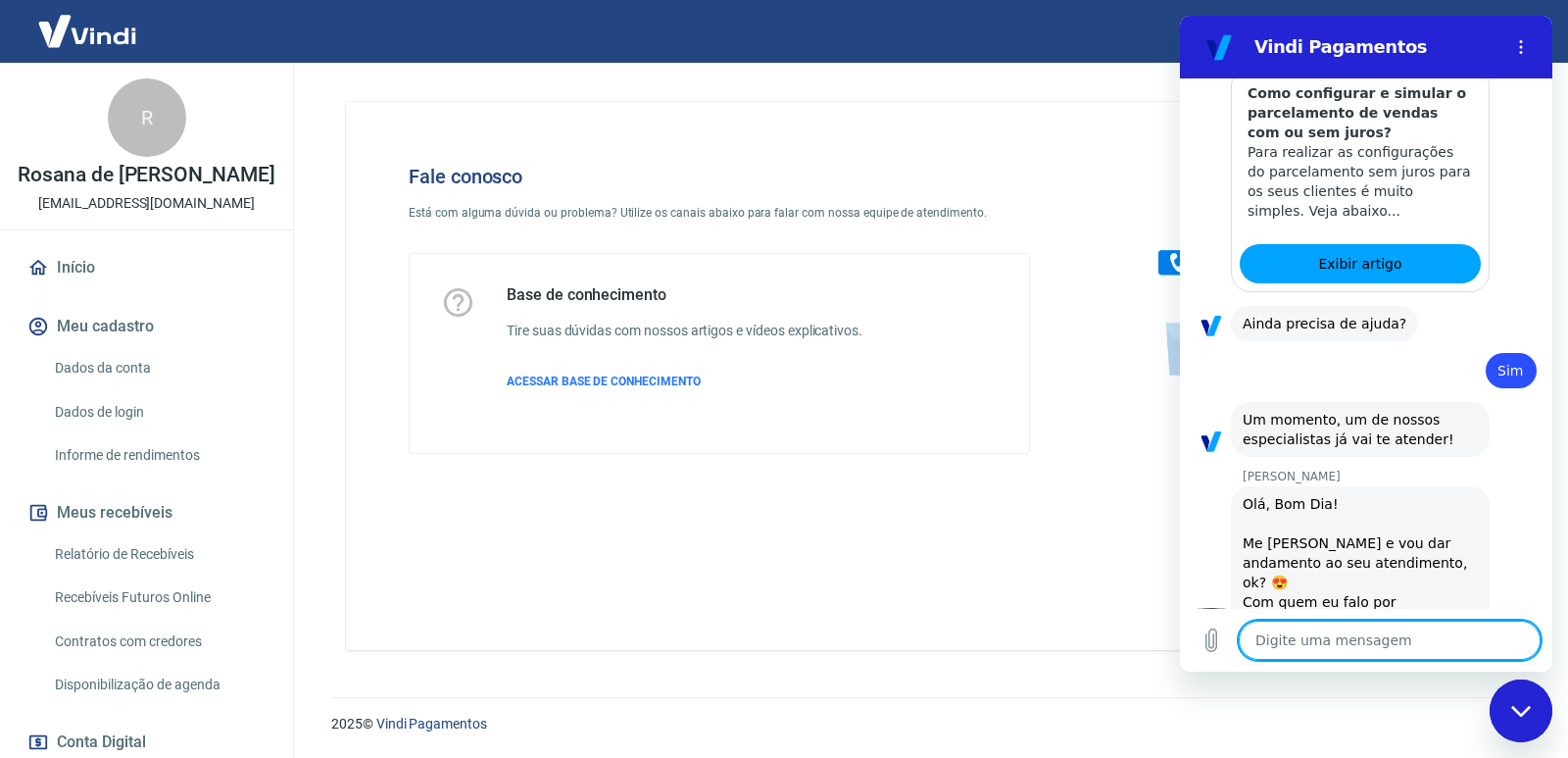
type textarea "x"
paste textarea "Um cliente efetuou uma compra no total de R$ 390,68, porém cobrou dele R$406 re…"
type textarea "Um cliente efetuou uma compra no total de R$ 390,68, porém cobrou dele R$406 re…"
type textarea "x"
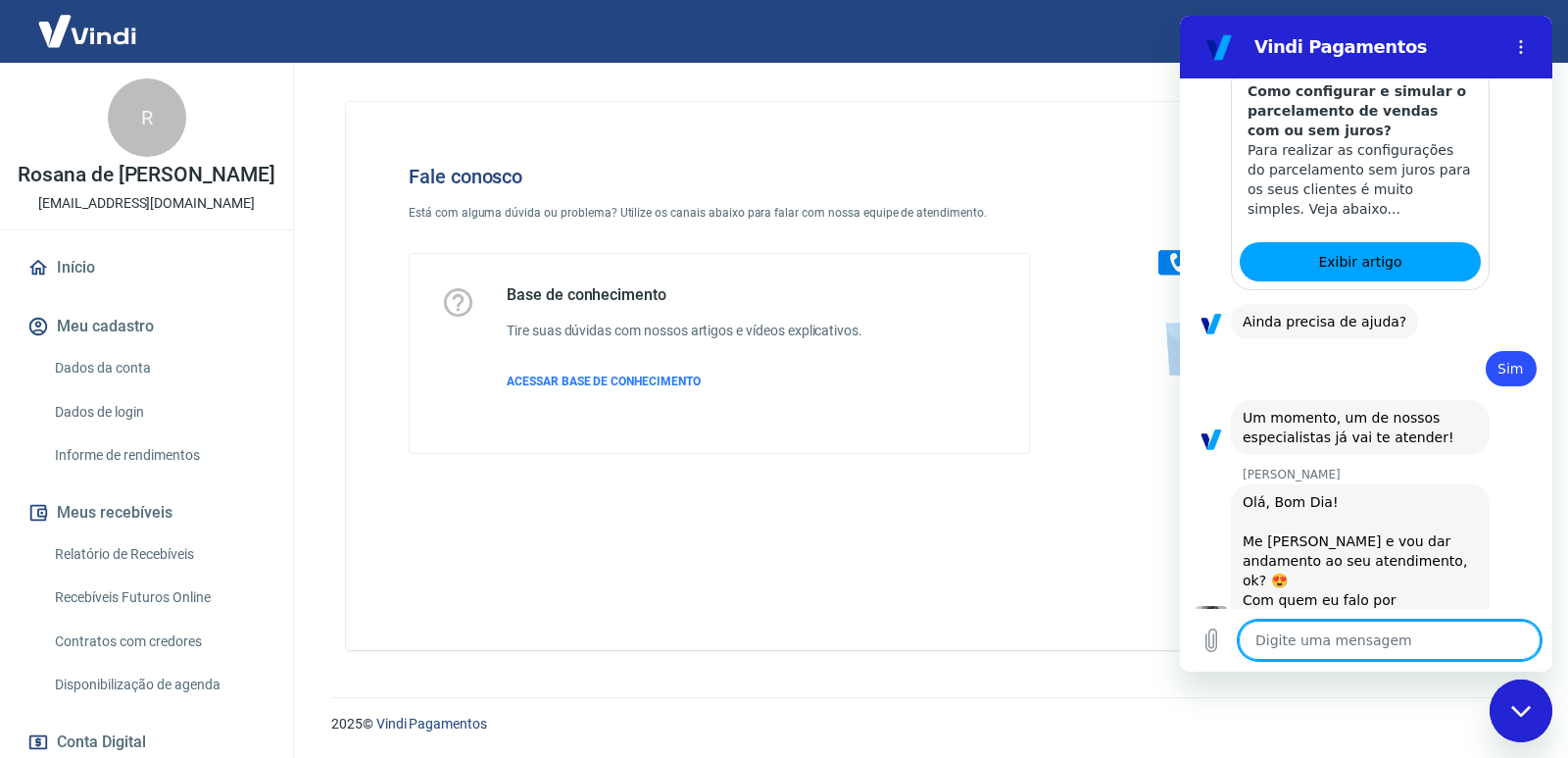
scroll to position [2385, 0]
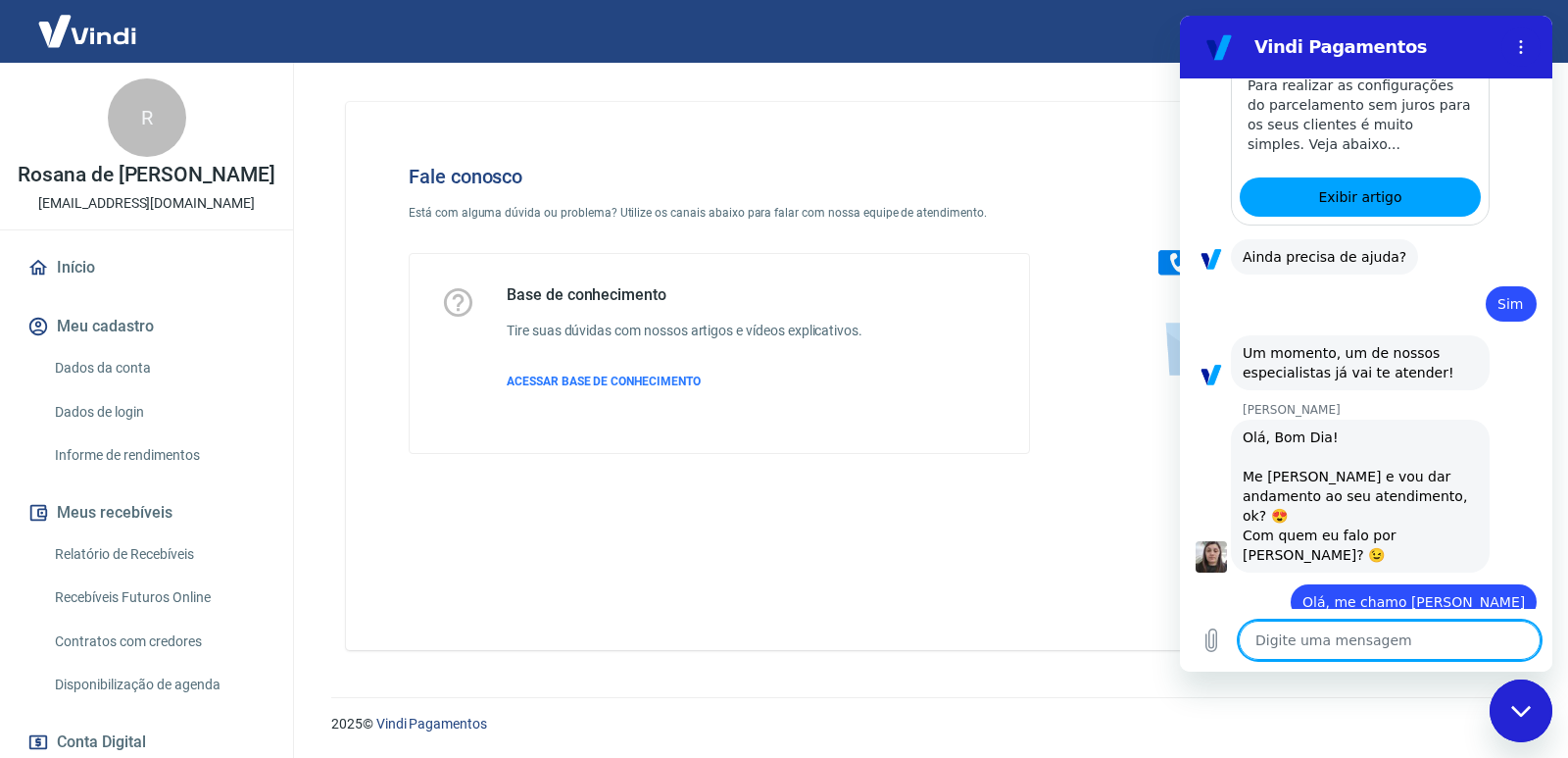
type textarea "x"
click at [1344, 633] on textarea at bounding box center [1389, 640] width 302 height 39
type textarea "U"
type textarea "x"
type textarea "Um"
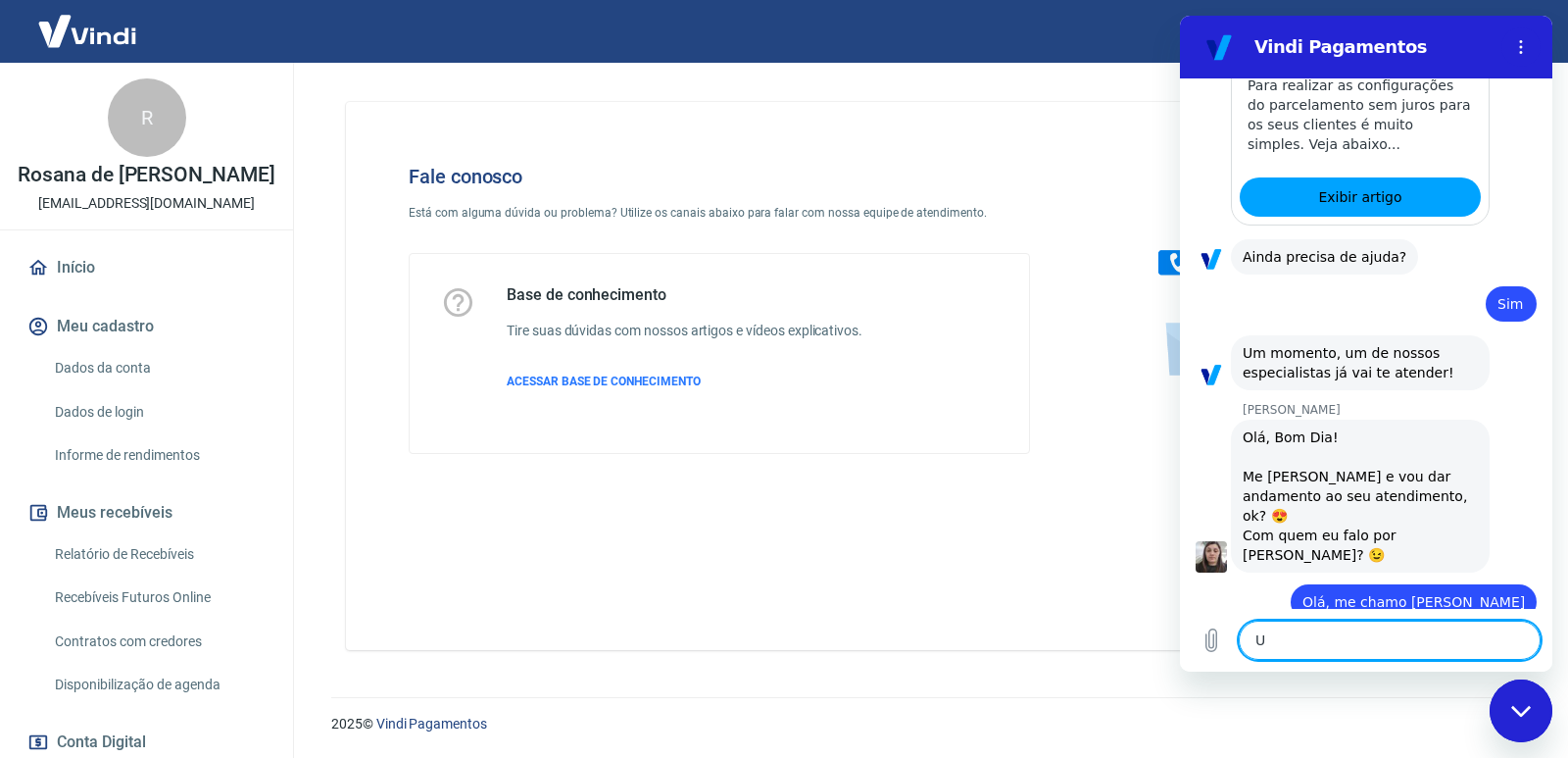
type textarea "x"
type textarea "Um"
type textarea "x"
type textarea "Um p"
type textarea "x"
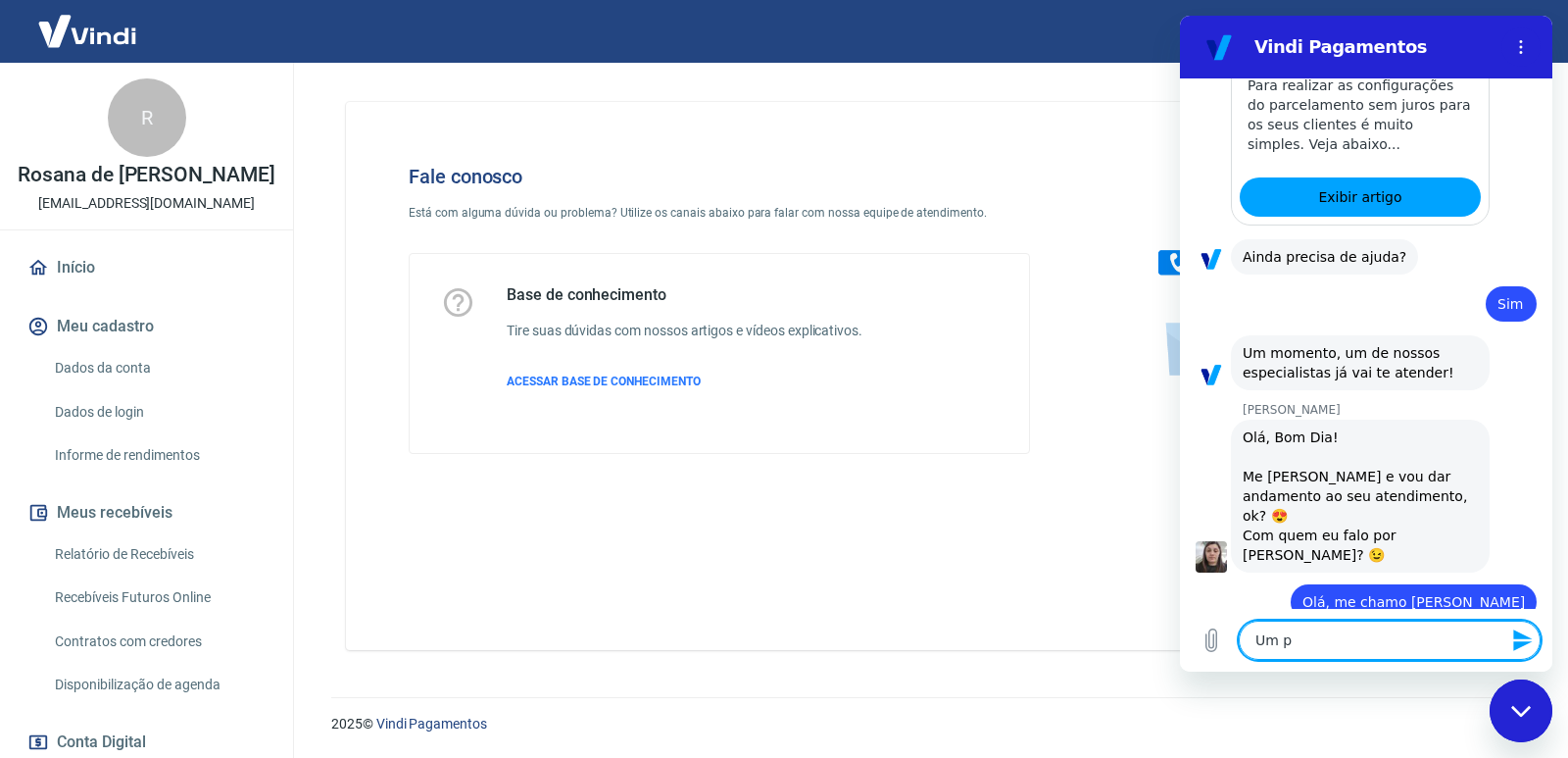
type textarea "Um pr"
type textarea "x"
type textarea "Um pra"
type textarea "x"
type textarea "Um praz"
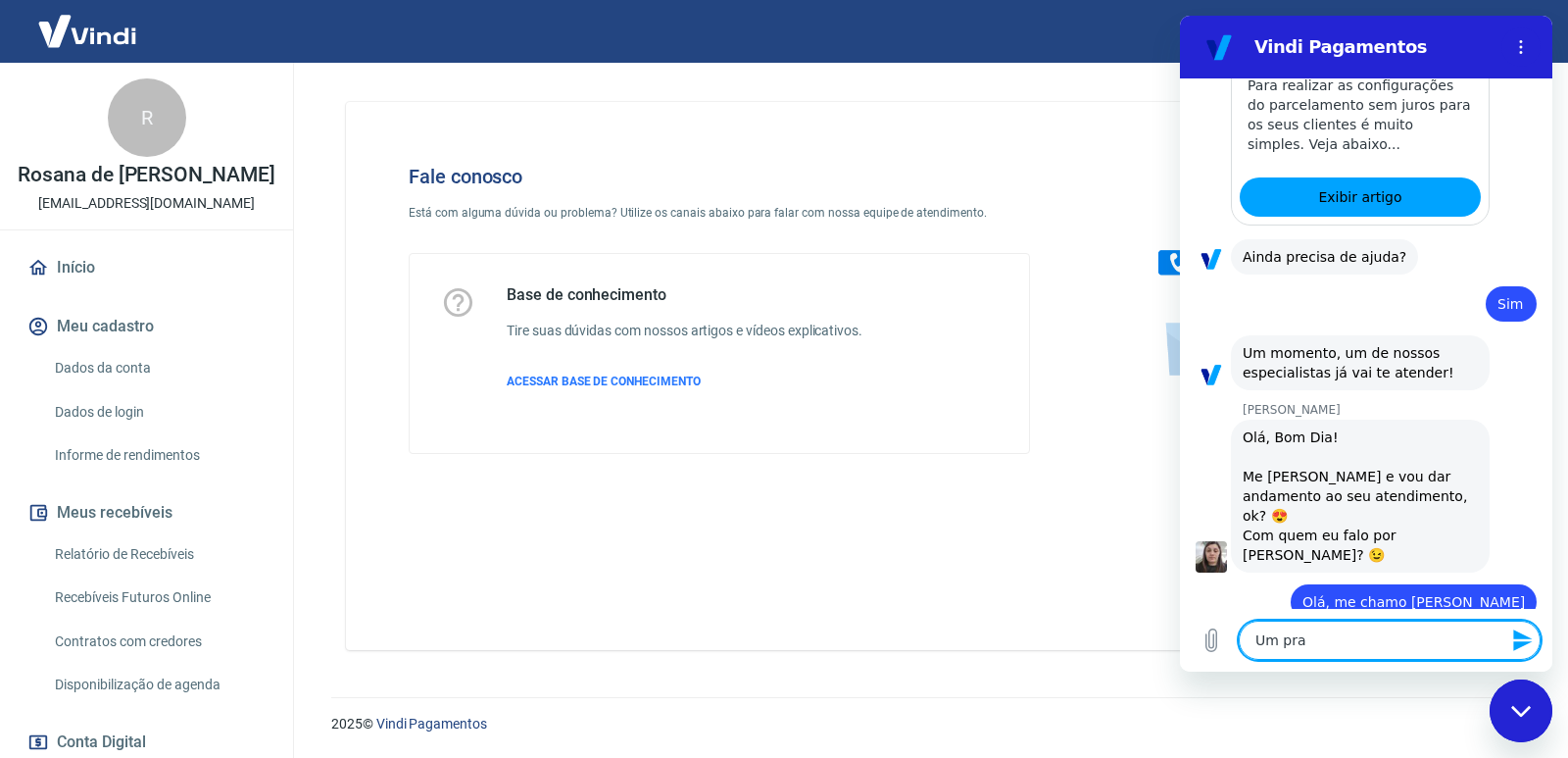
type textarea "x"
type textarea "Um praze"
type textarea "x"
type textarea "Um prazer"
type textarea "x"
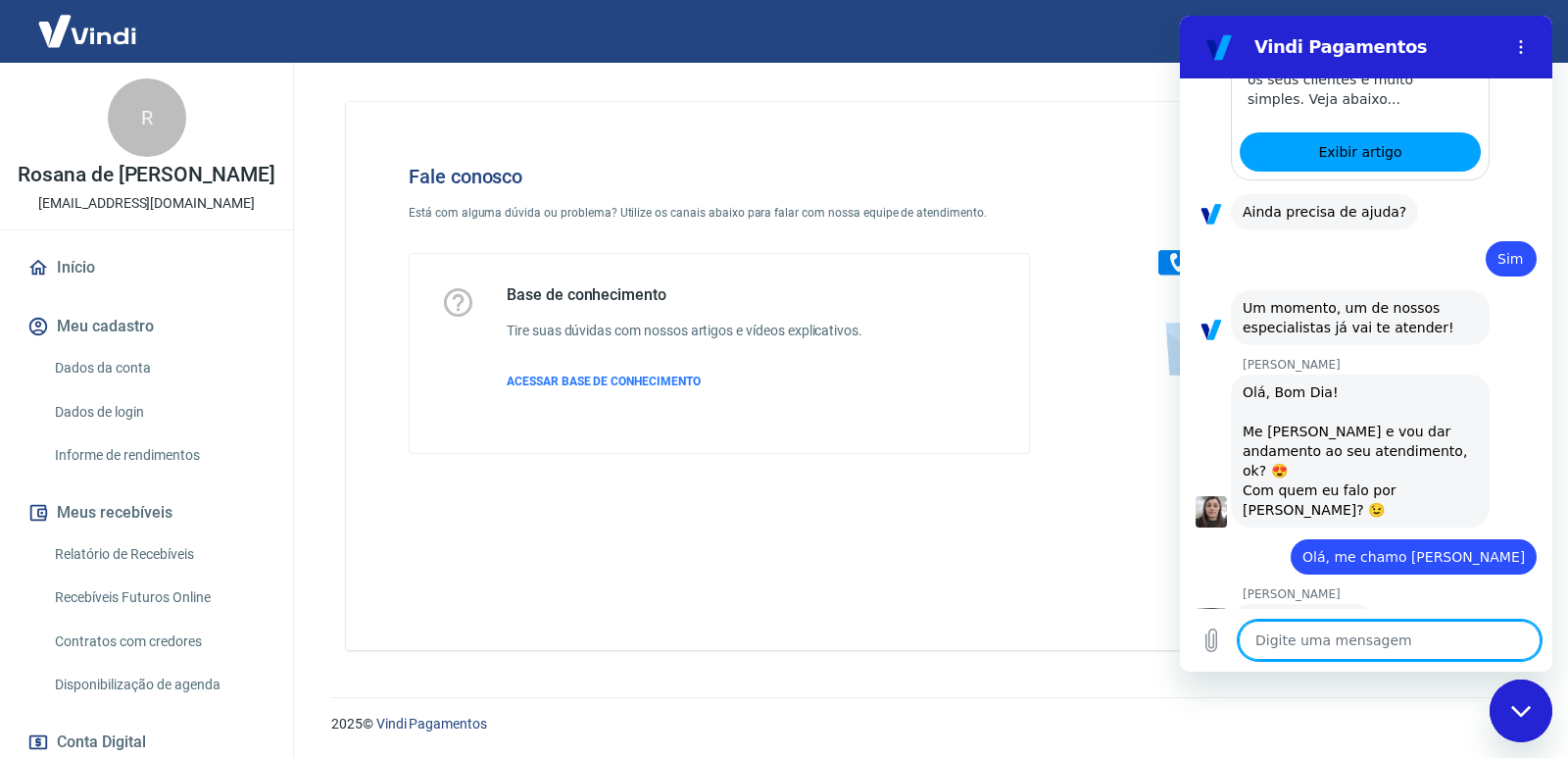
type textarea "x"
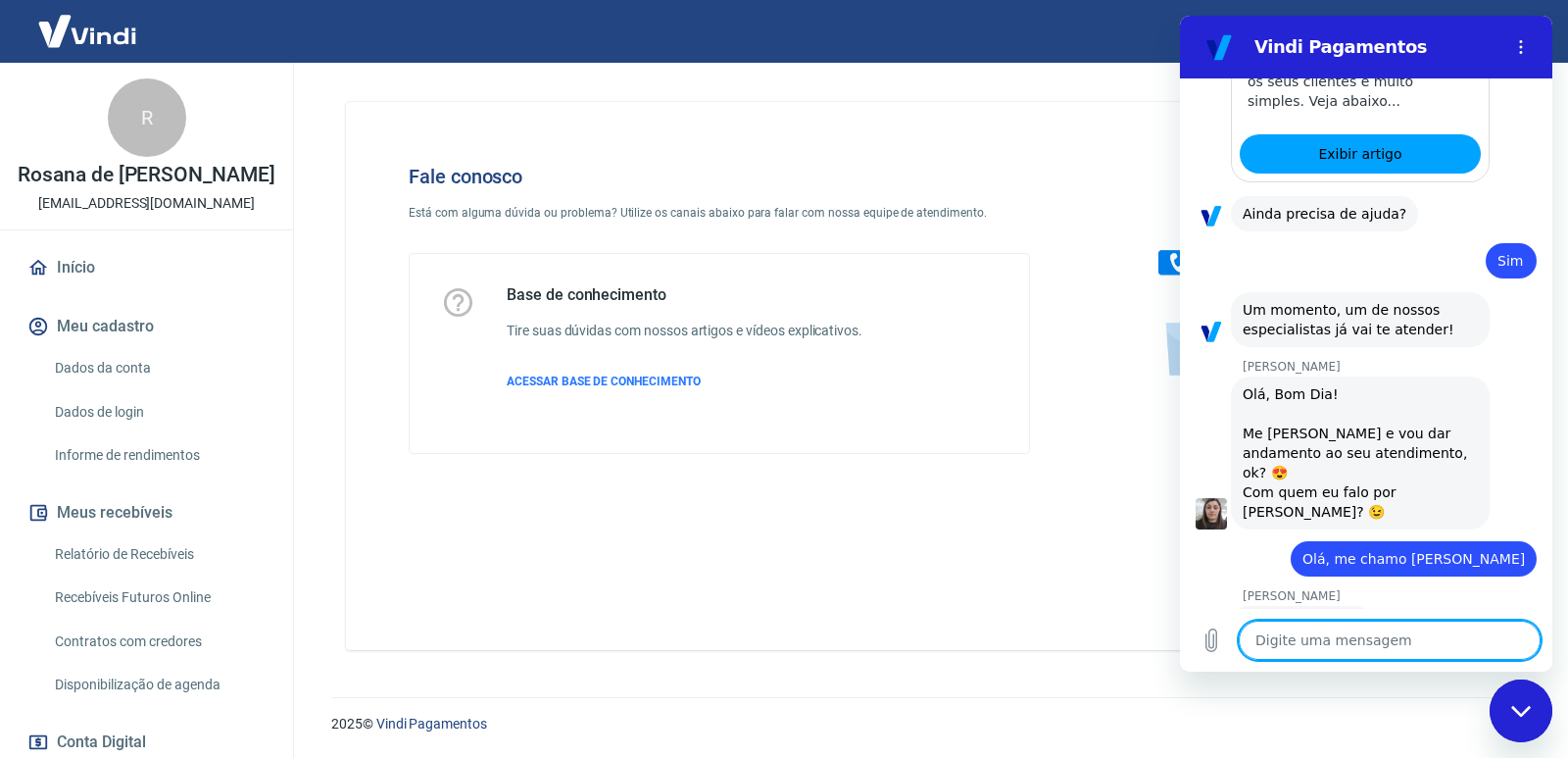
type textarea "P"
type textarea "x"
type textarea "PR"
type textarea "x"
type textarea "PRe"
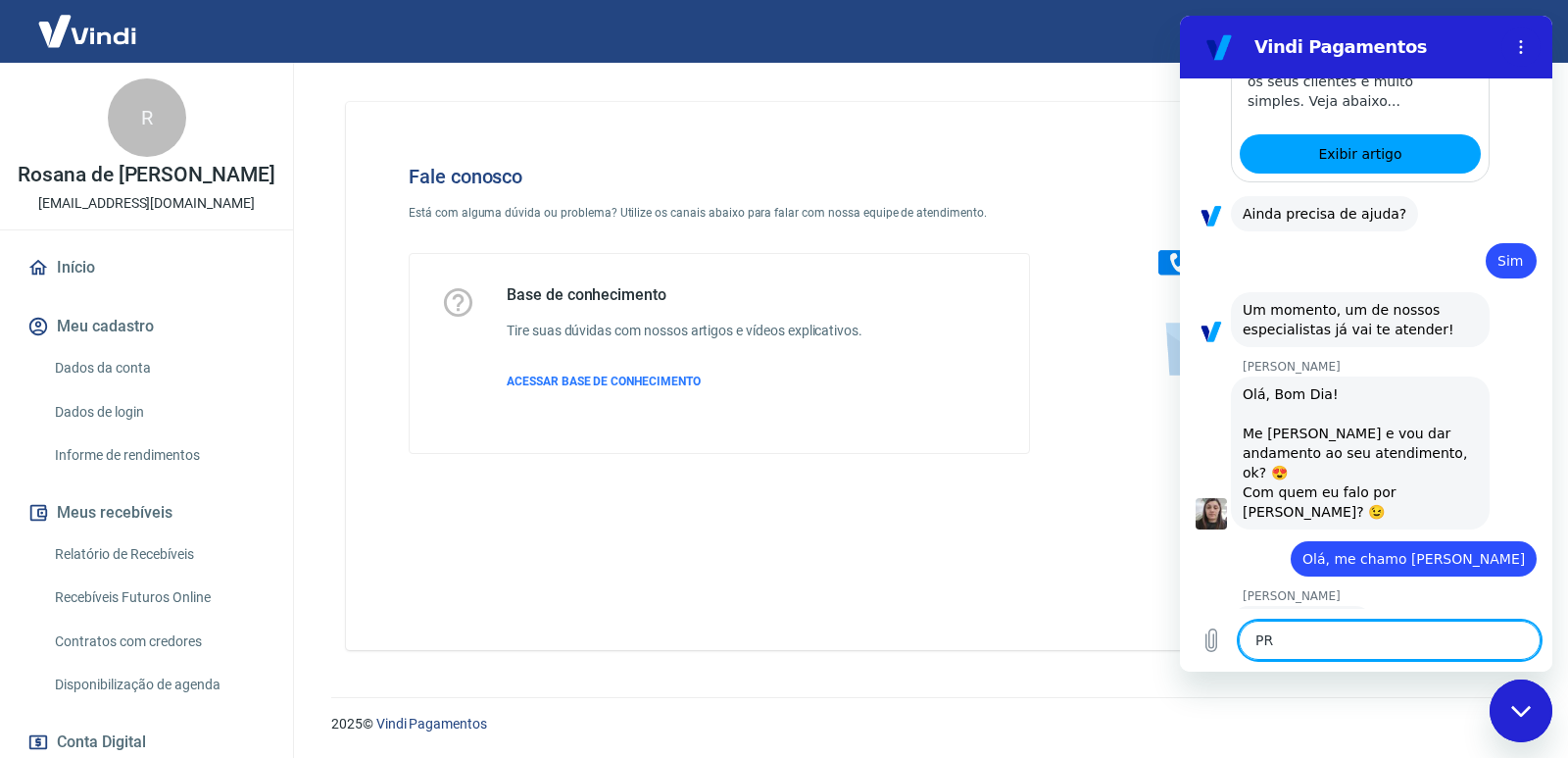
type textarea "x"
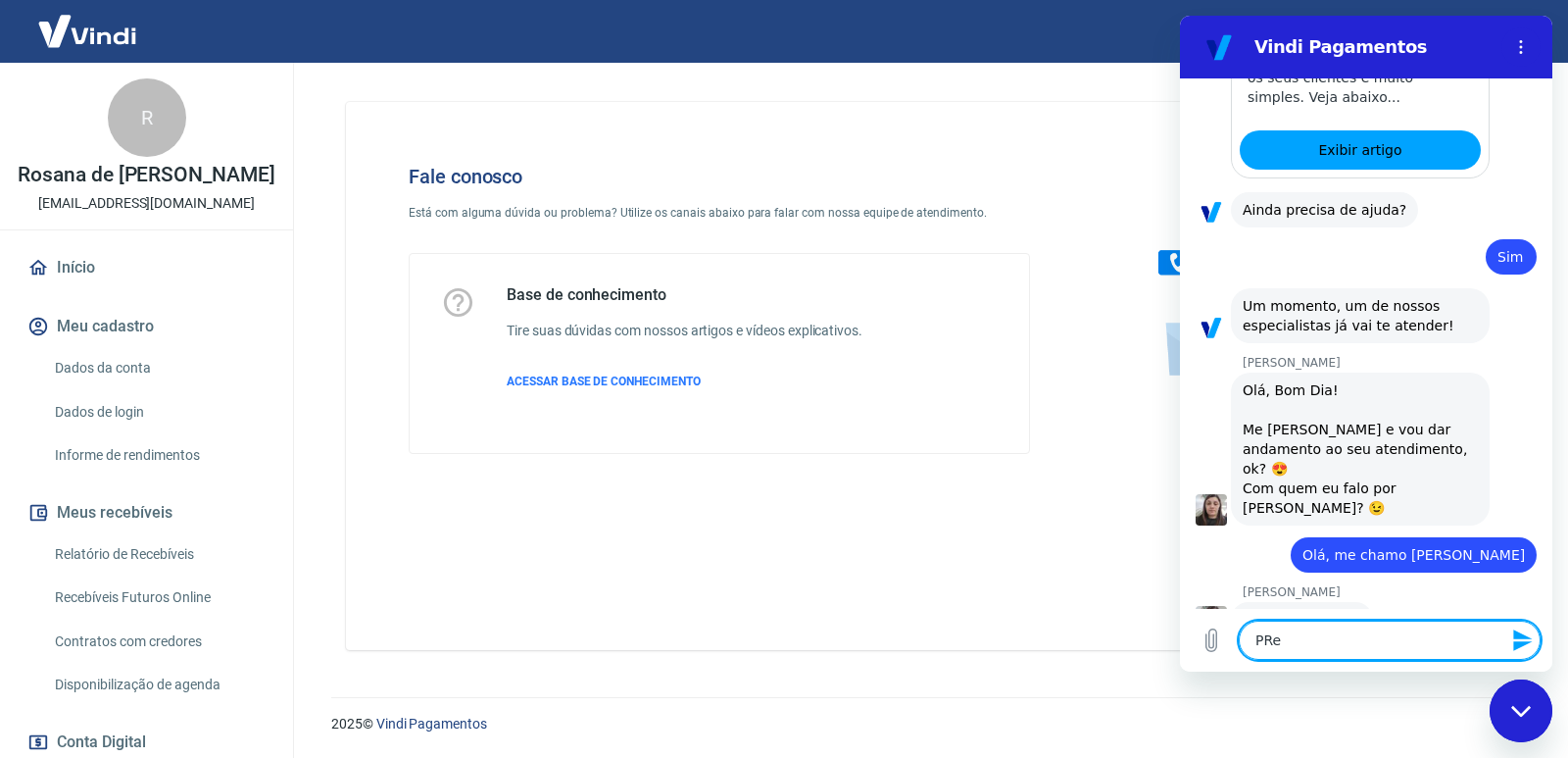
type textarea "PRei"
type textarea "x"
type textarea "PRe"
type textarea "x"
type textarea "PR"
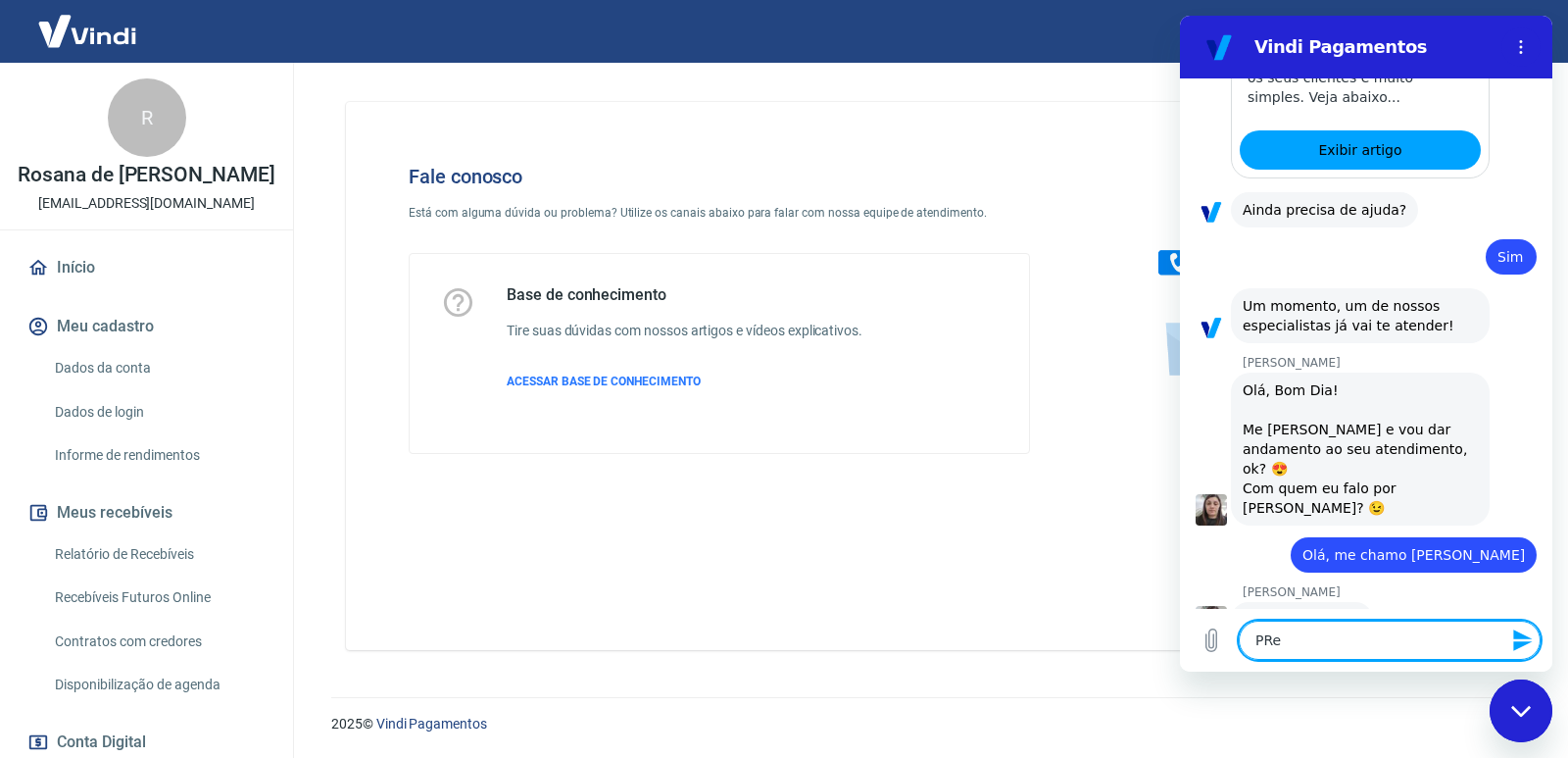
type textarea "x"
type textarea "P"
type textarea "x"
type textarea "Pr"
type textarea "x"
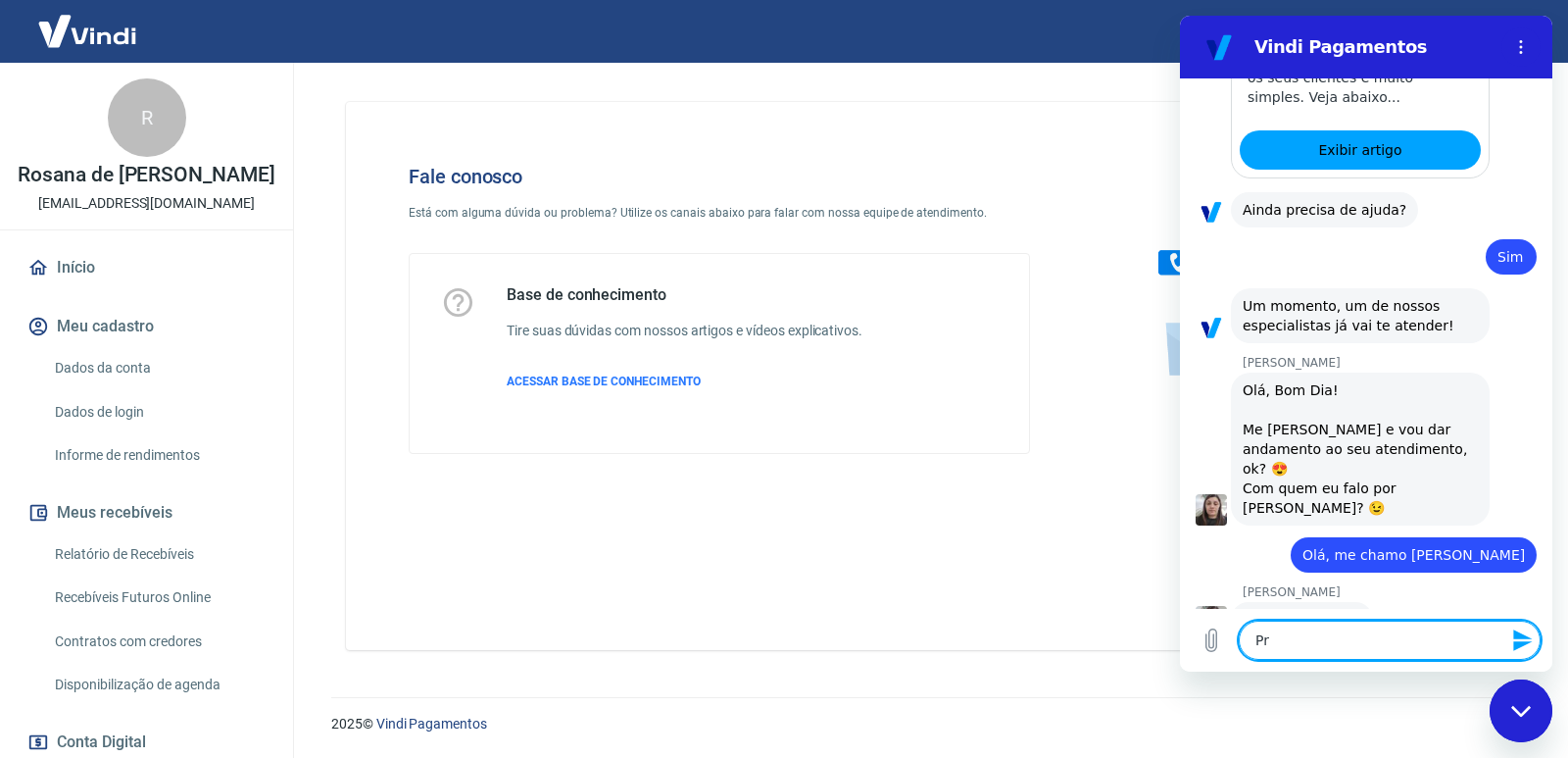
type textarea "Pre"
type textarea "x"
type textarea "Prec"
type textarea "x"
type textarea "Preci"
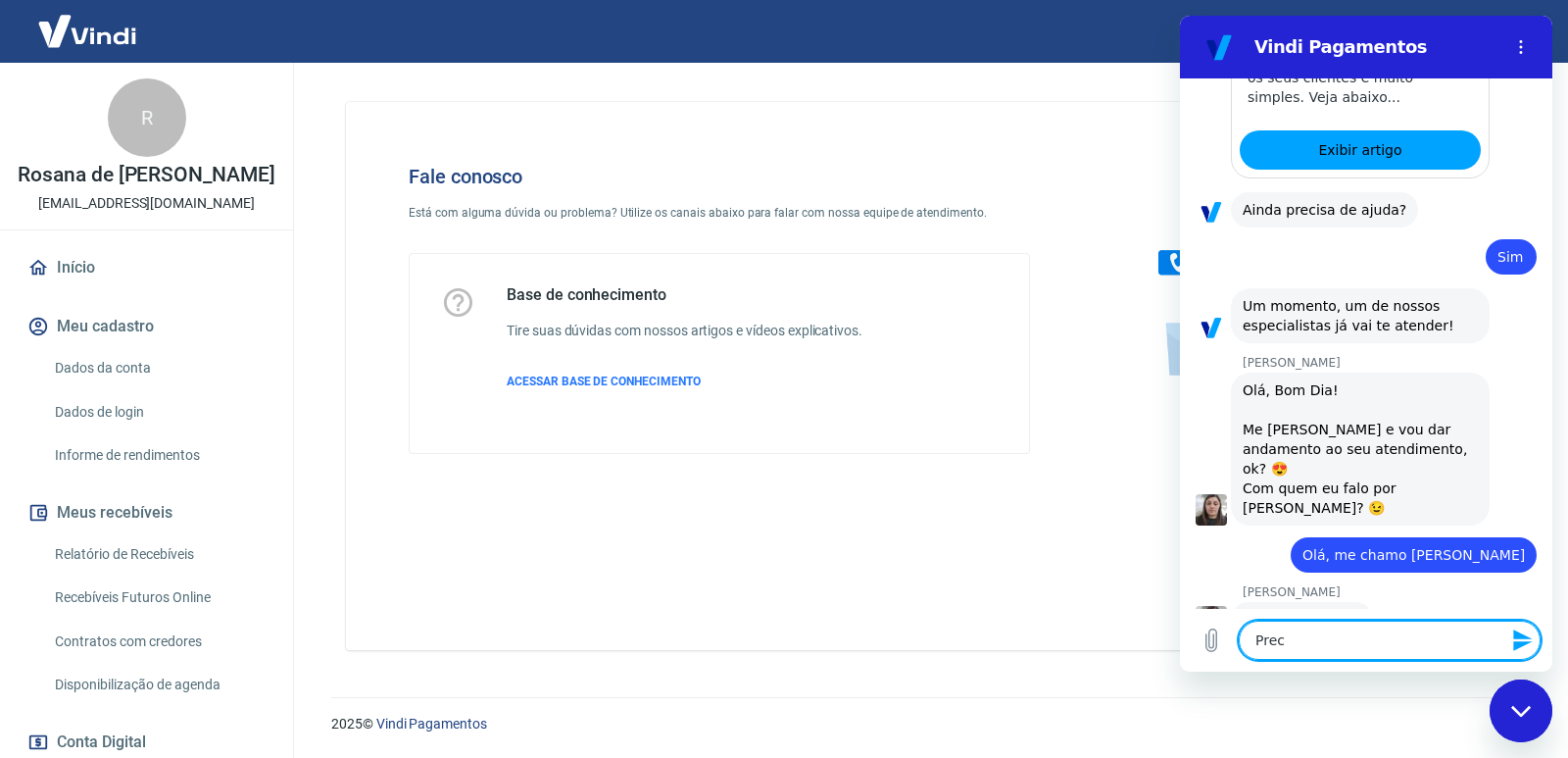
type textarea "x"
type textarea "Precis"
type textarea "x"
type textarea "Preciso"
type textarea "x"
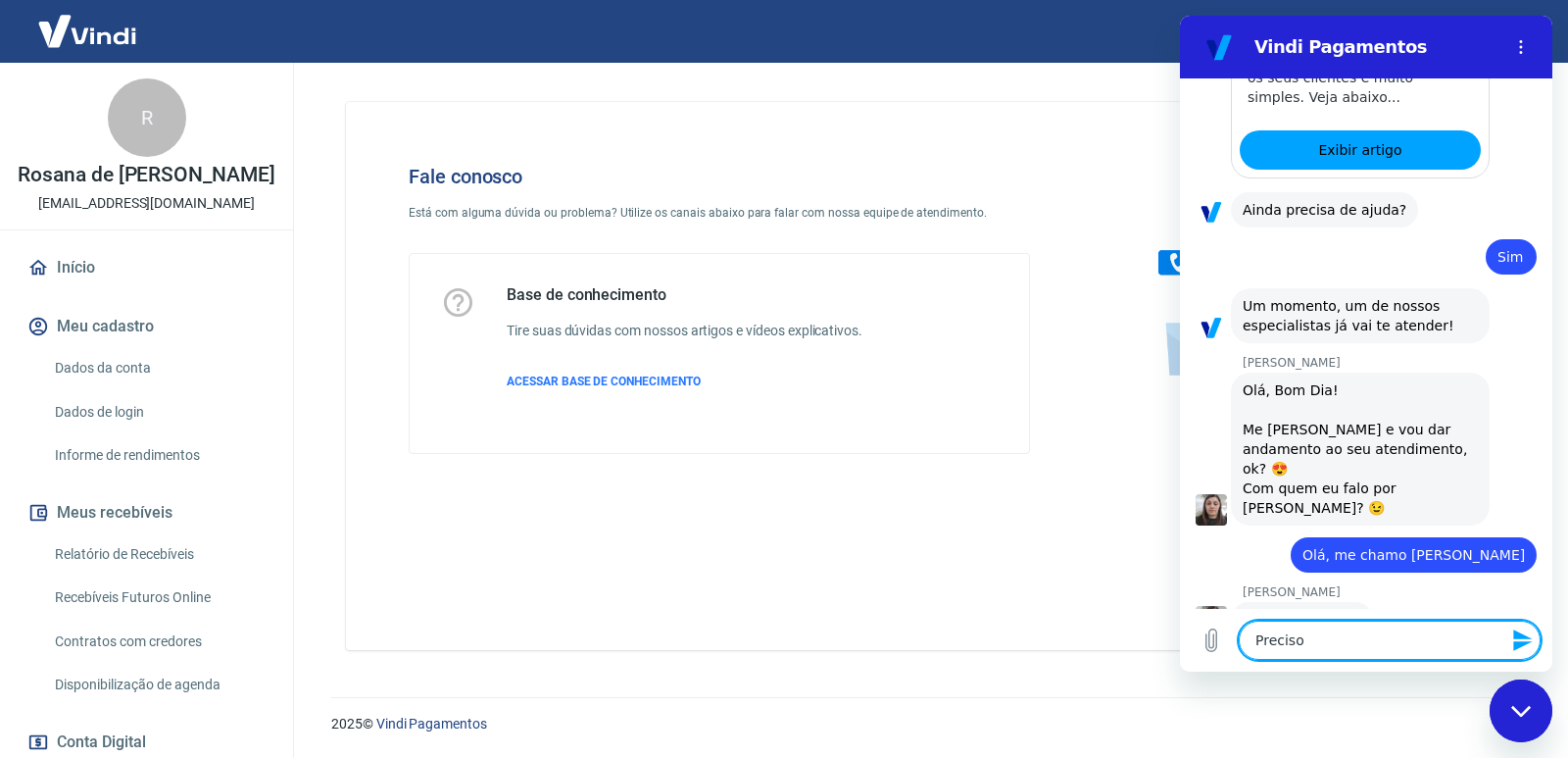
type textarea "Preciso"
type textarea "x"
type textarea "Preciso d"
type textarea "x"
type textarea "Preciso de"
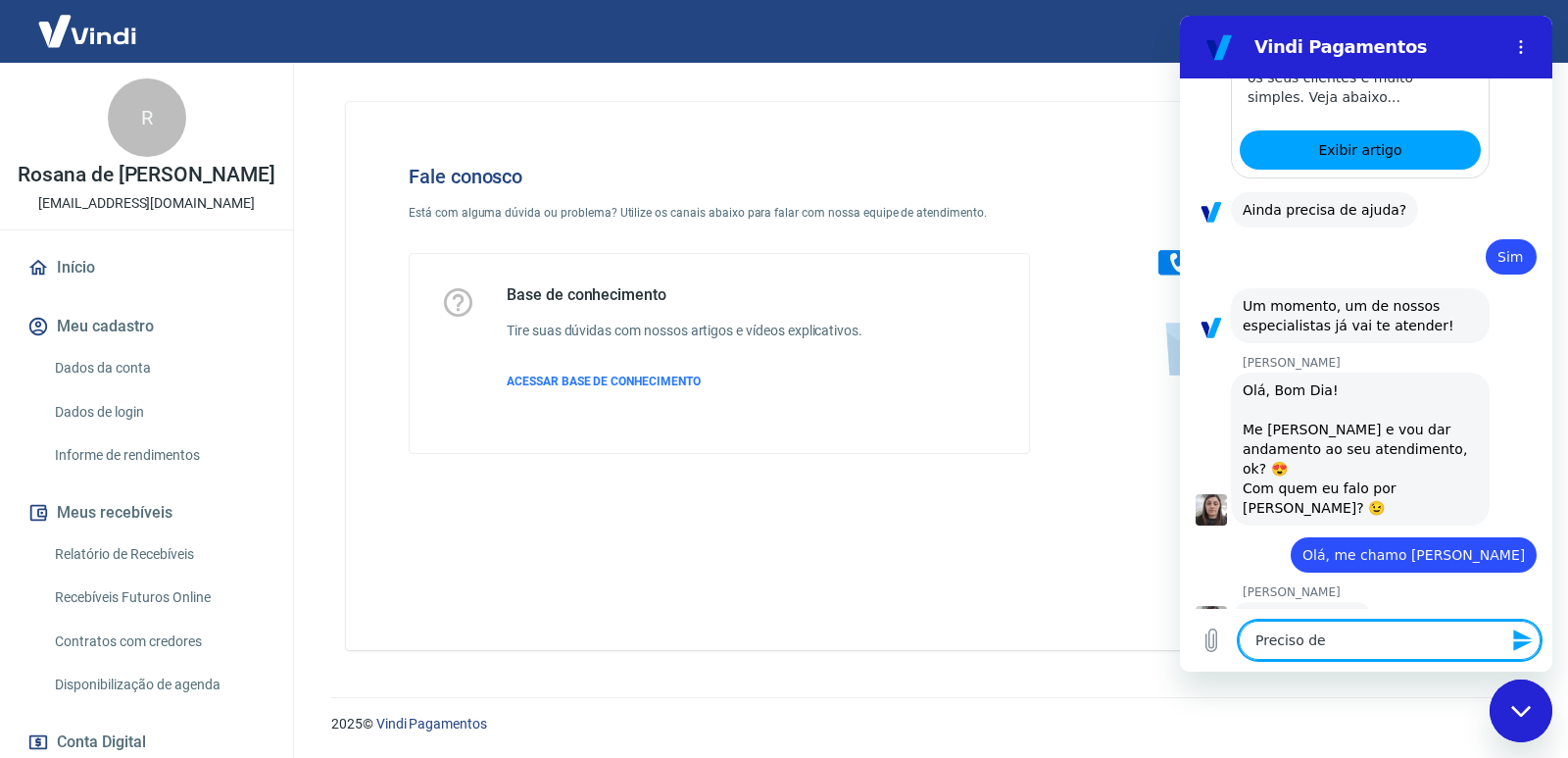
type textarea "x"
type textarea "Preciso de"
type textarea "x"
type textarea "Preciso de u"
type textarea "x"
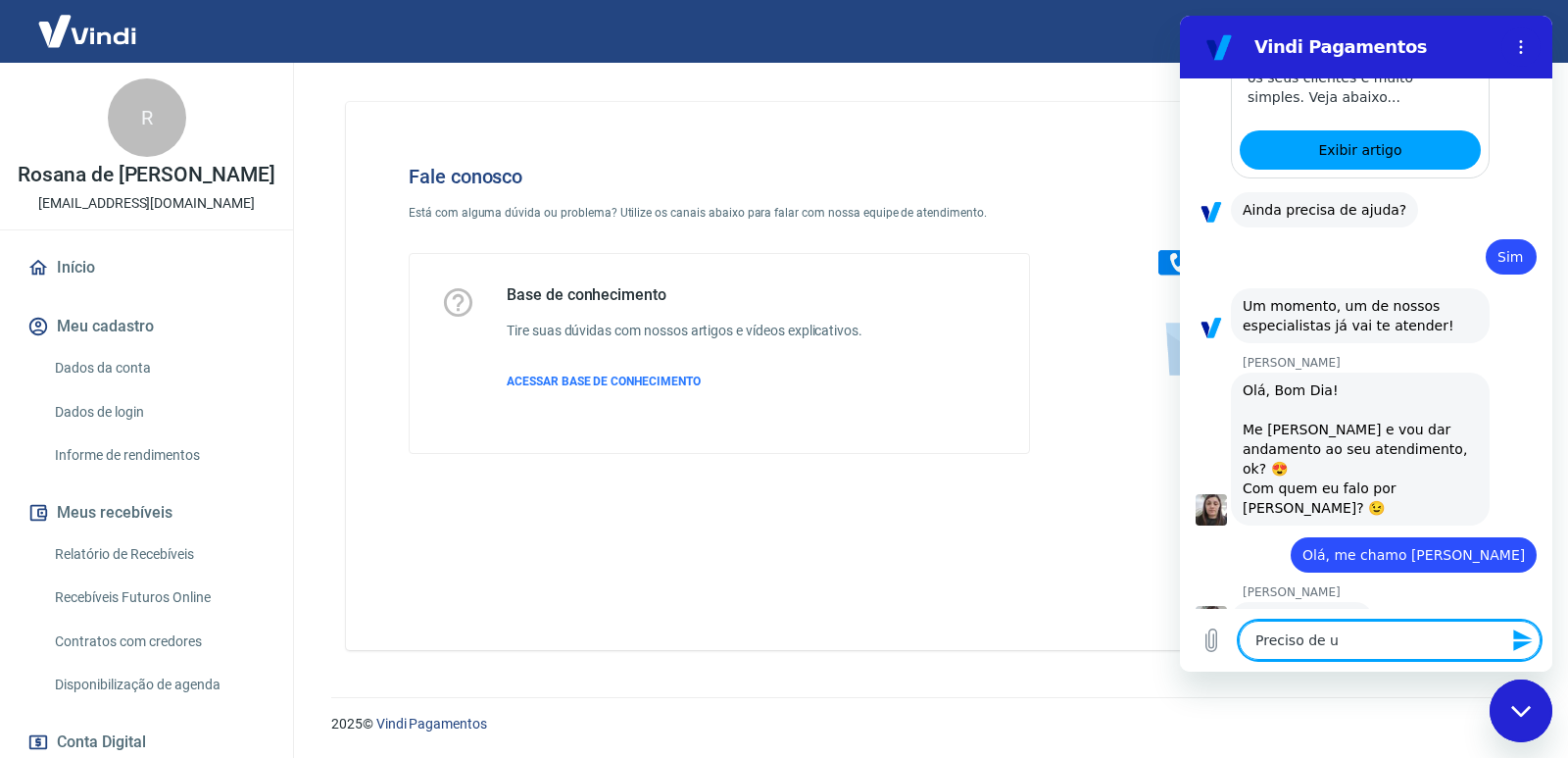
type textarea "Preciso de um"
type textarea "x"
type textarea "Preciso de uma"
type textarea "x"
type textarea "Preciso de uma"
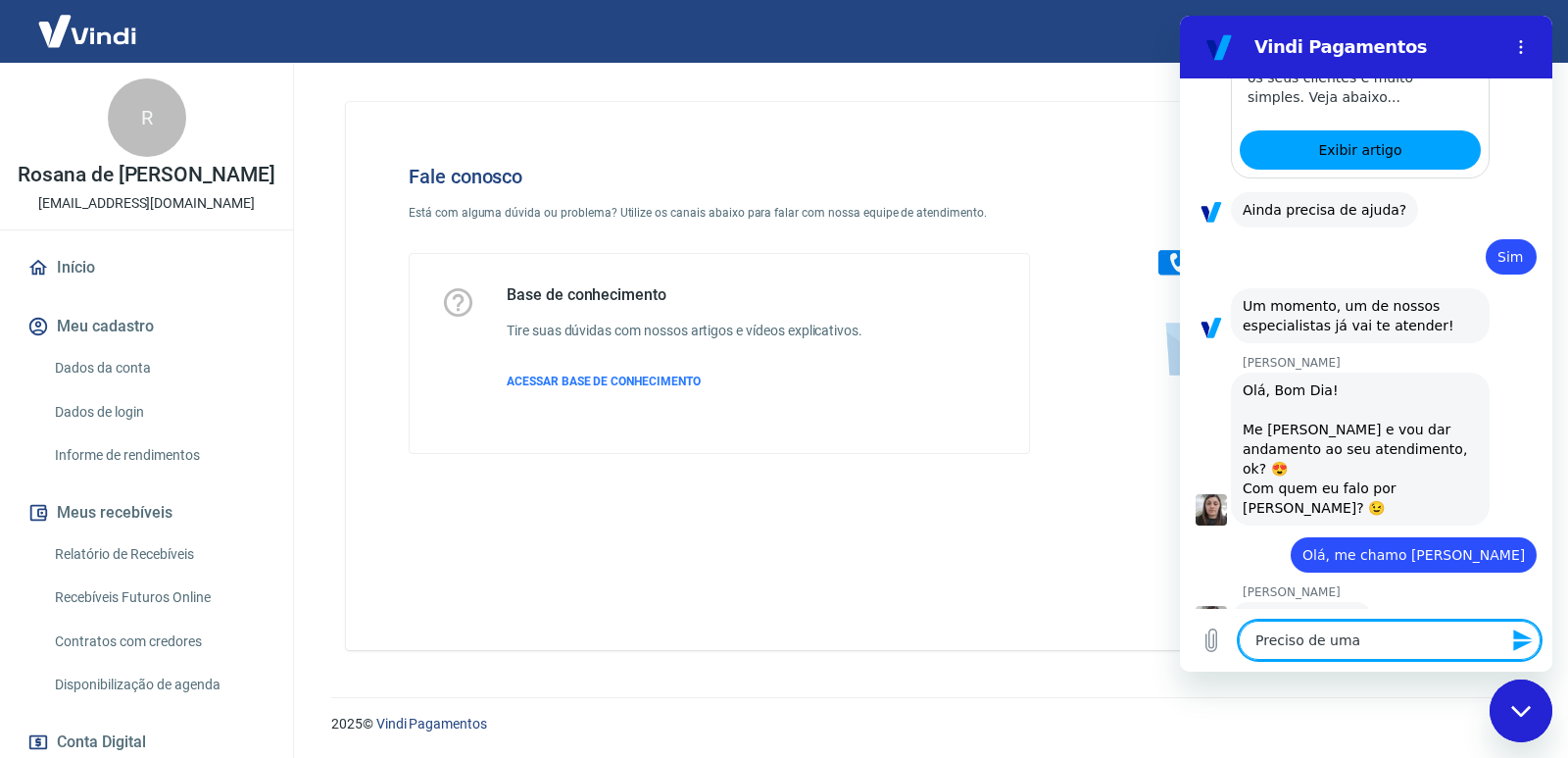
type textarea "x"
type textarea "Preciso de uma a"
type textarea "x"
type textarea "Preciso de uma aj"
type textarea "x"
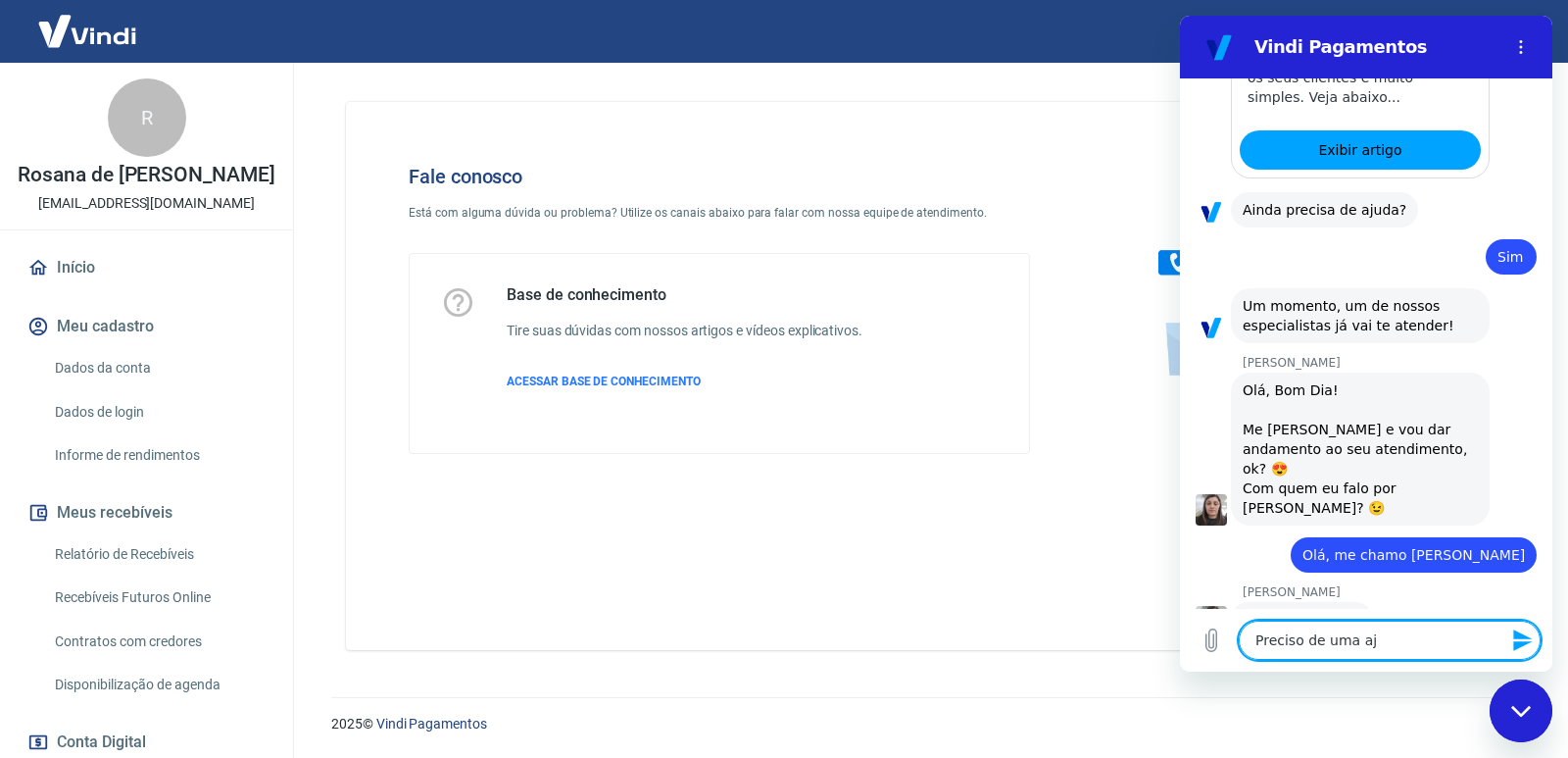
type textarea "Preciso de uma aju"
type textarea "x"
type textarea "Preciso de uma ajud"
type textarea "x"
type textarea "Preciso de uma ajuda"
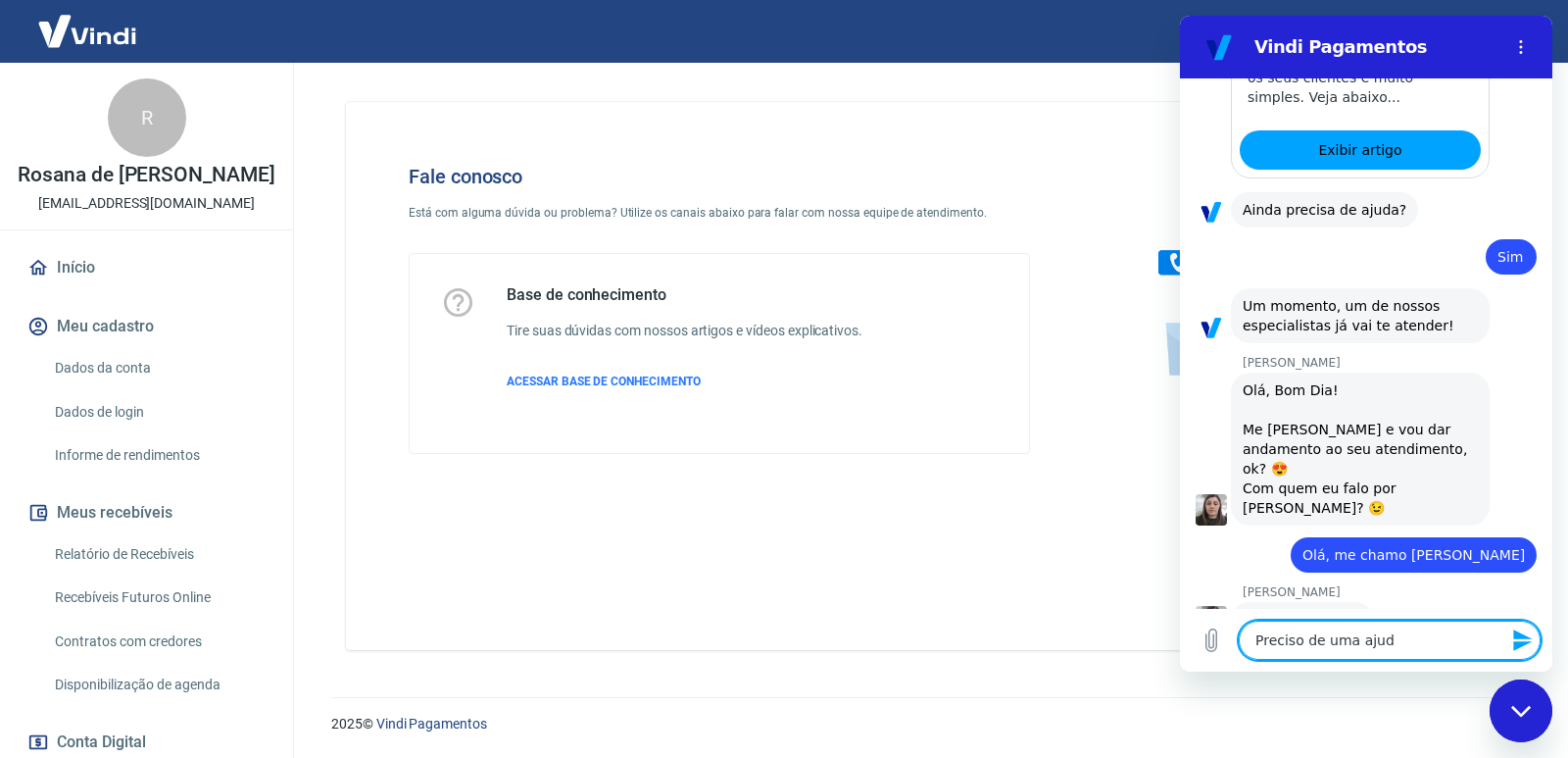
type textarea "x"
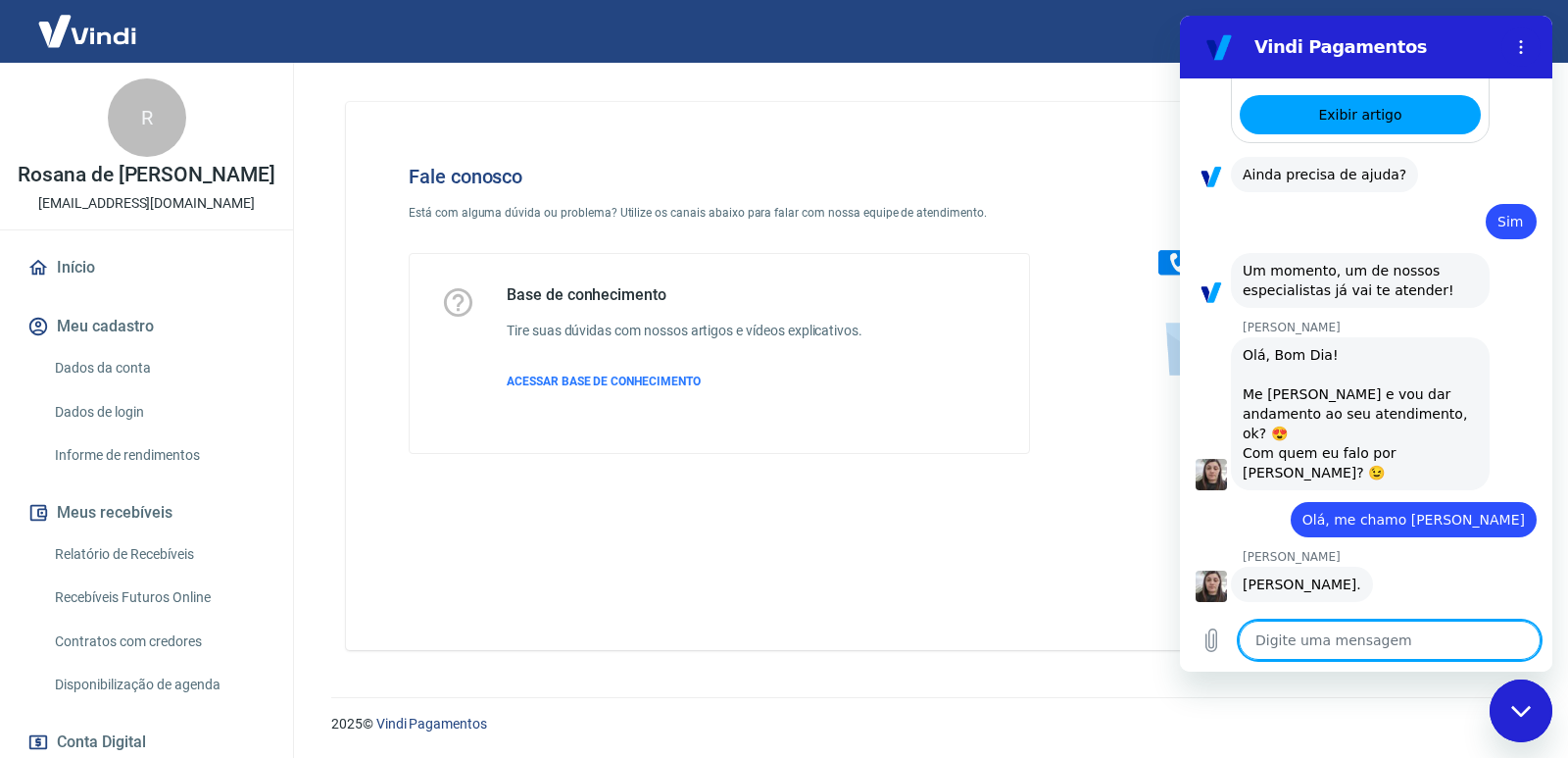
paste textarea "Um cliente efetuou uma compra no total de R$ 390,68, porém cobrou dele R$406 re…"
type textarea "Um cliente efetuou uma compra no total de R$ 390,68, porém cobrou dele R$406 re…"
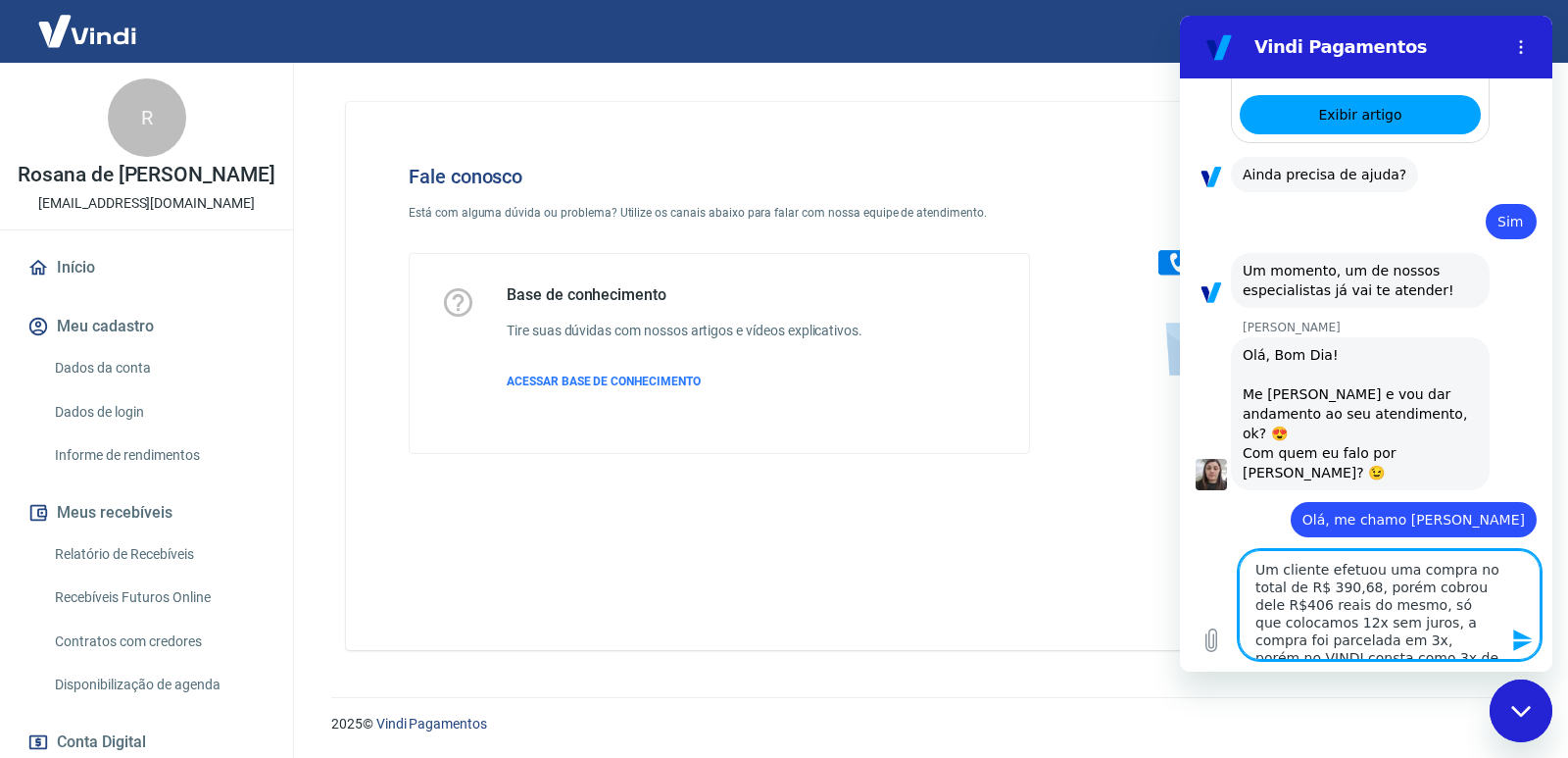
scroll to position [8, 0]
type textarea "x"
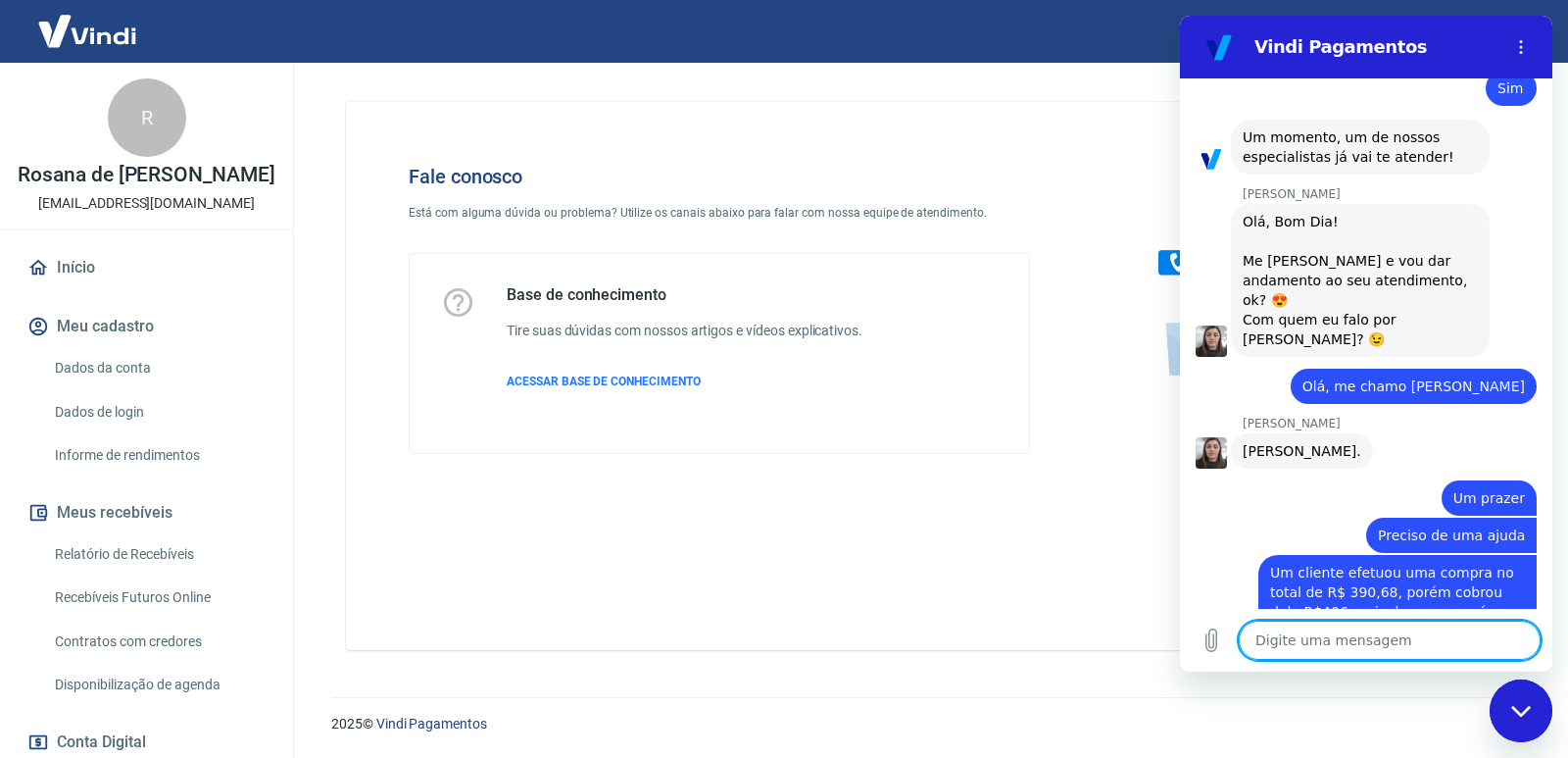
scroll to position [2604, 0]
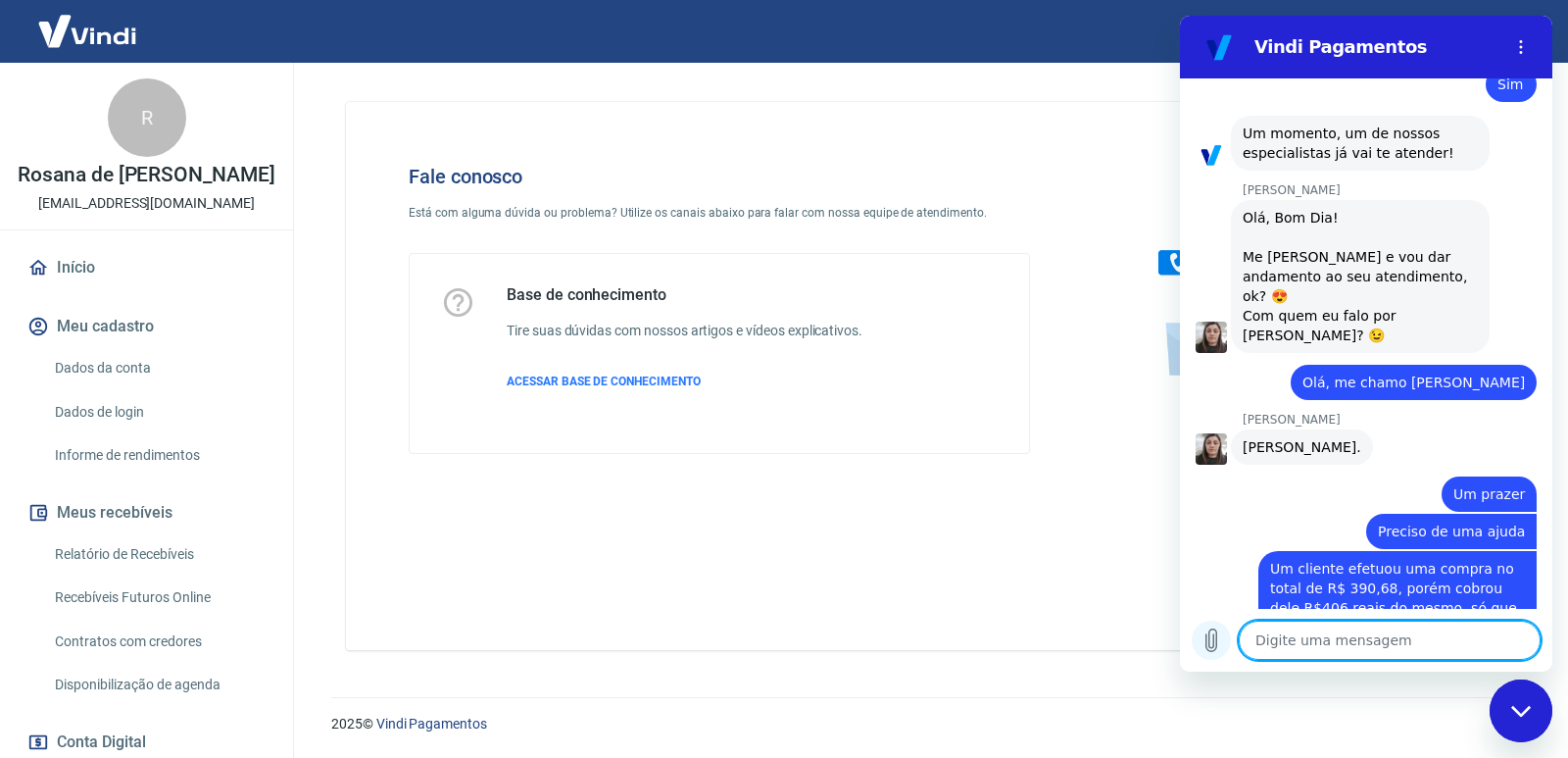
click at [1219, 640] on icon "Carregar arquivo" at bounding box center [1211, 641] width 24 height 24
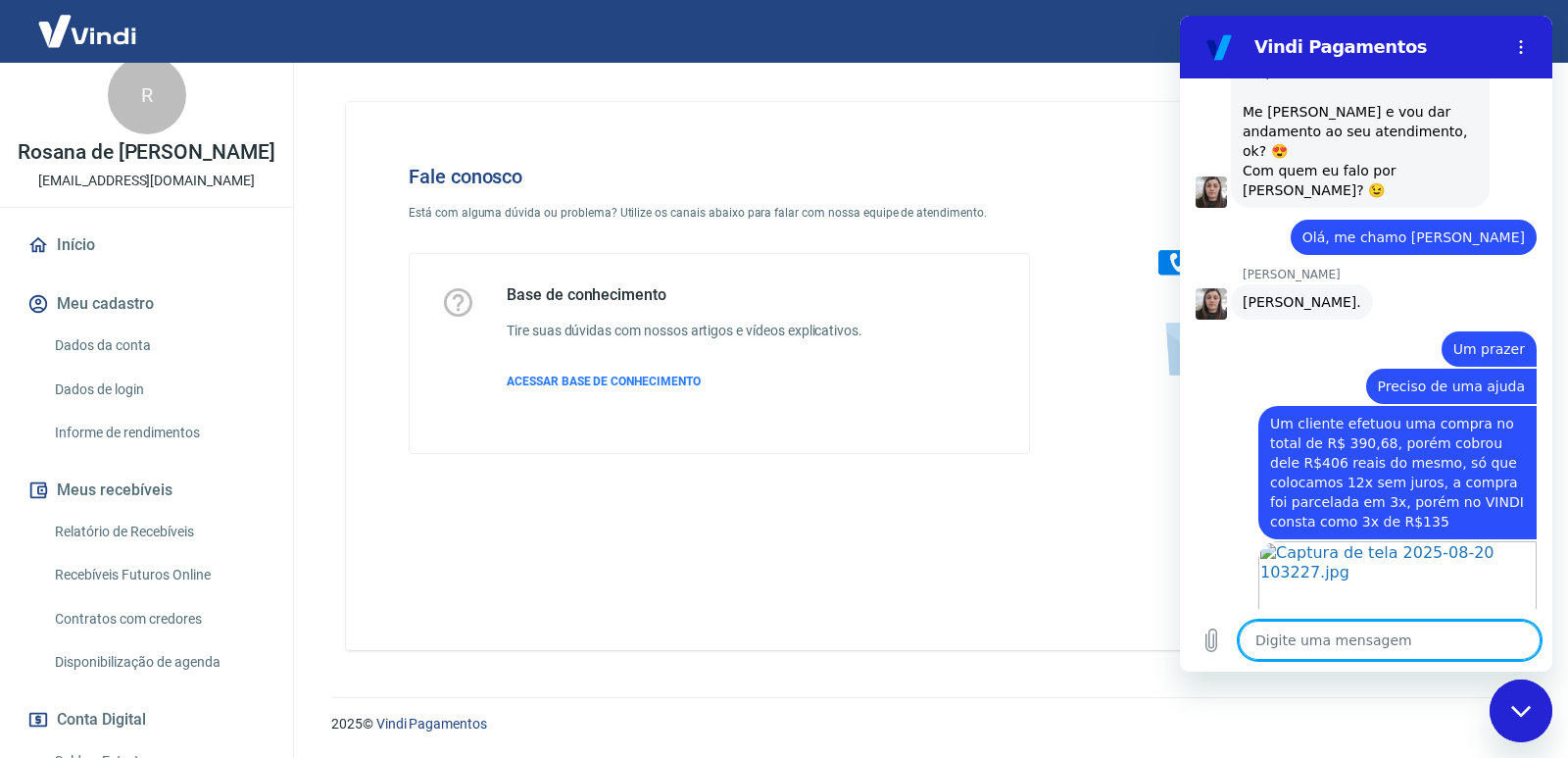
scroll to position [0, 0]
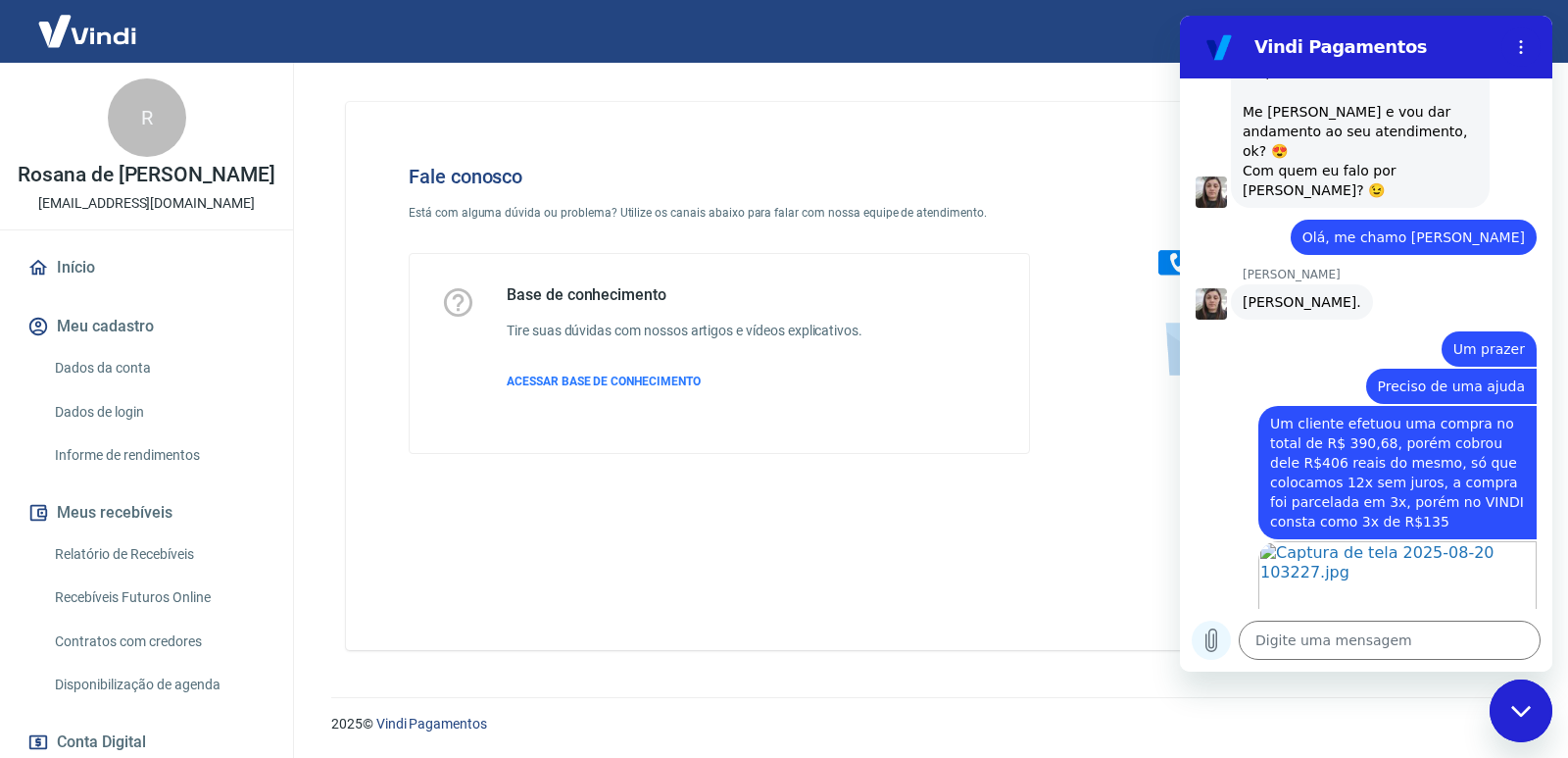
click at [1213, 645] on icon "Carregar arquivo" at bounding box center [1211, 640] width 11 height 23
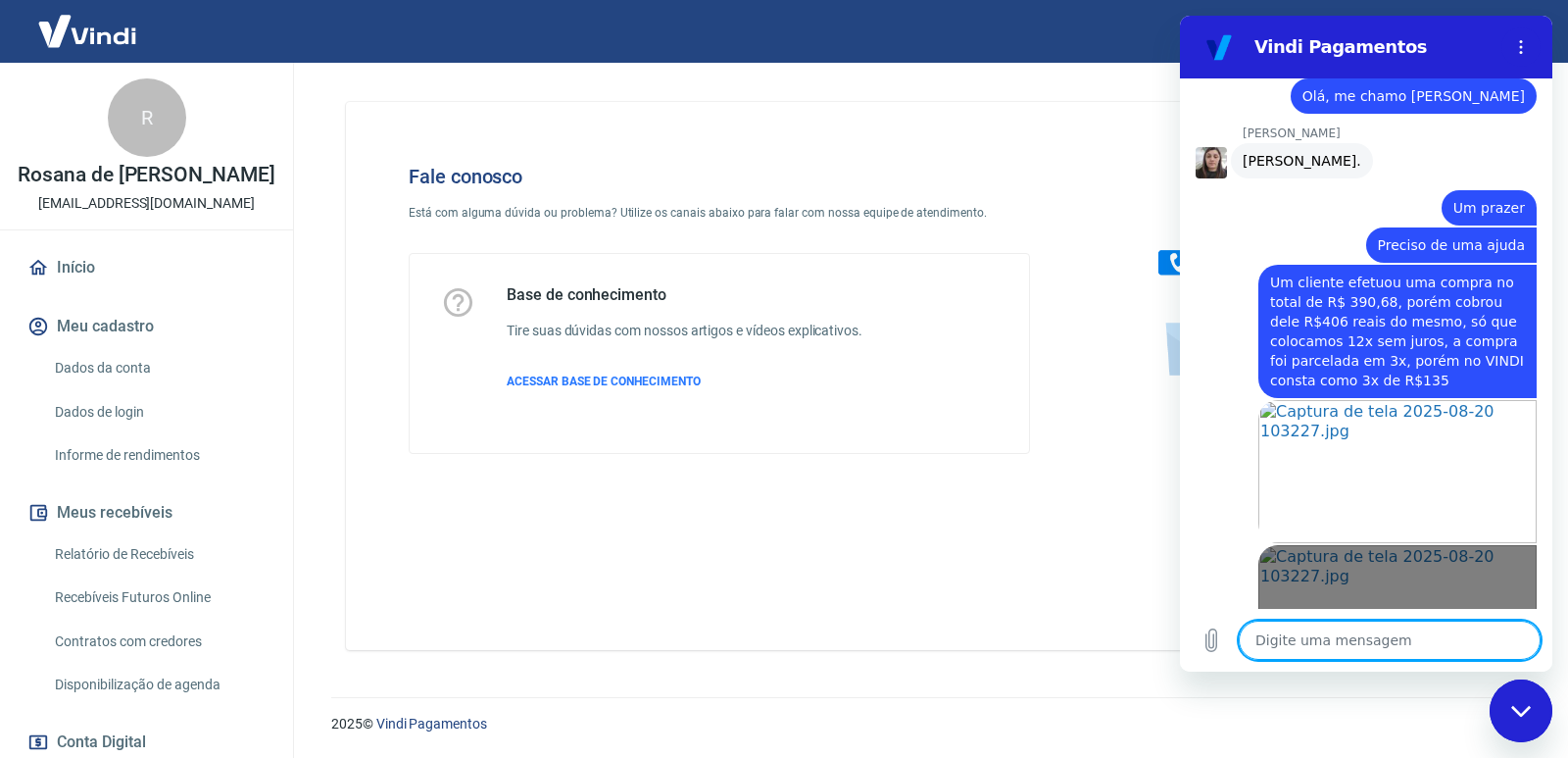
scroll to position [2894, 0]
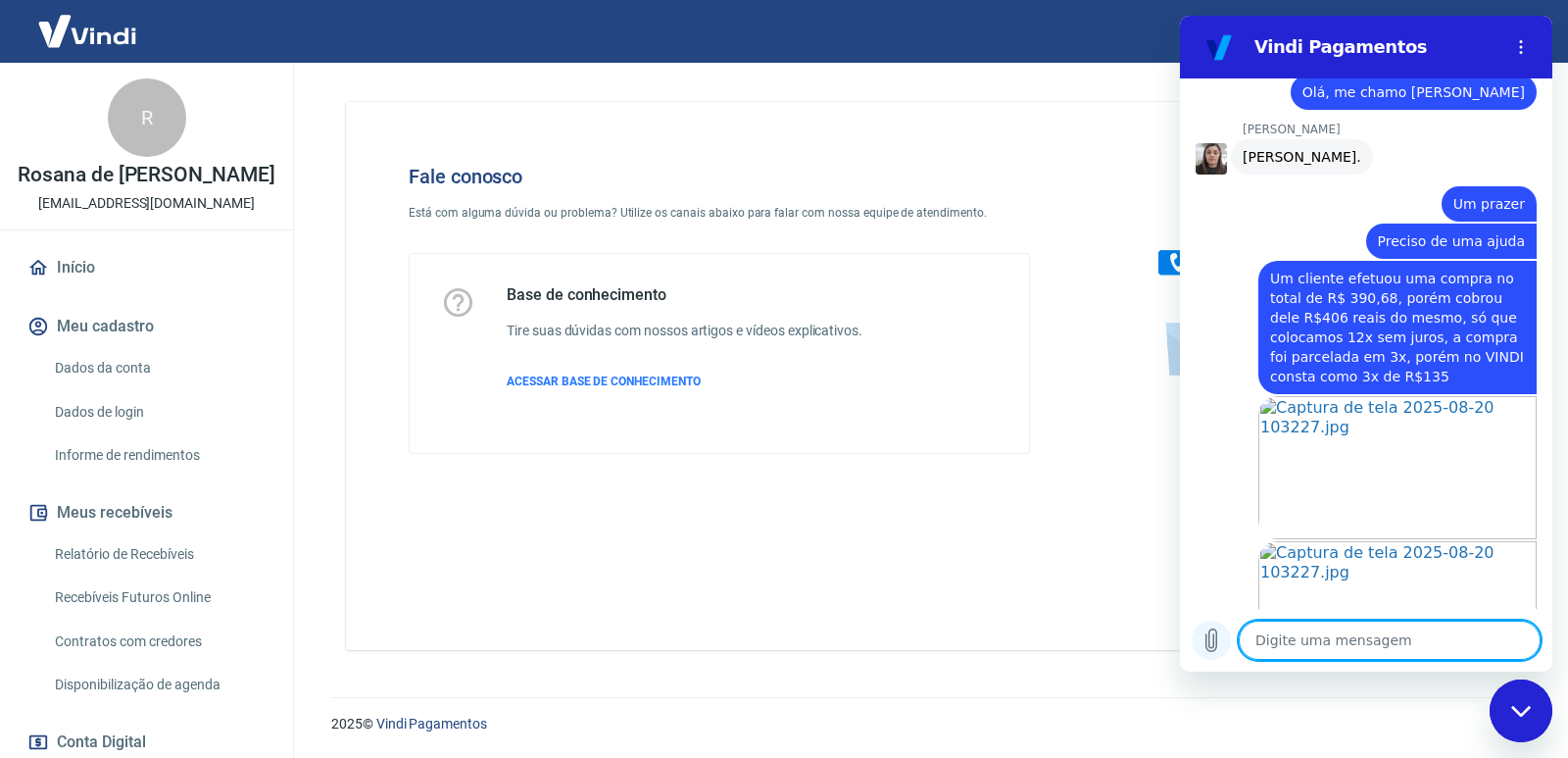
click at [1218, 642] on icon "Carregar arquivo" at bounding box center [1211, 641] width 24 height 24
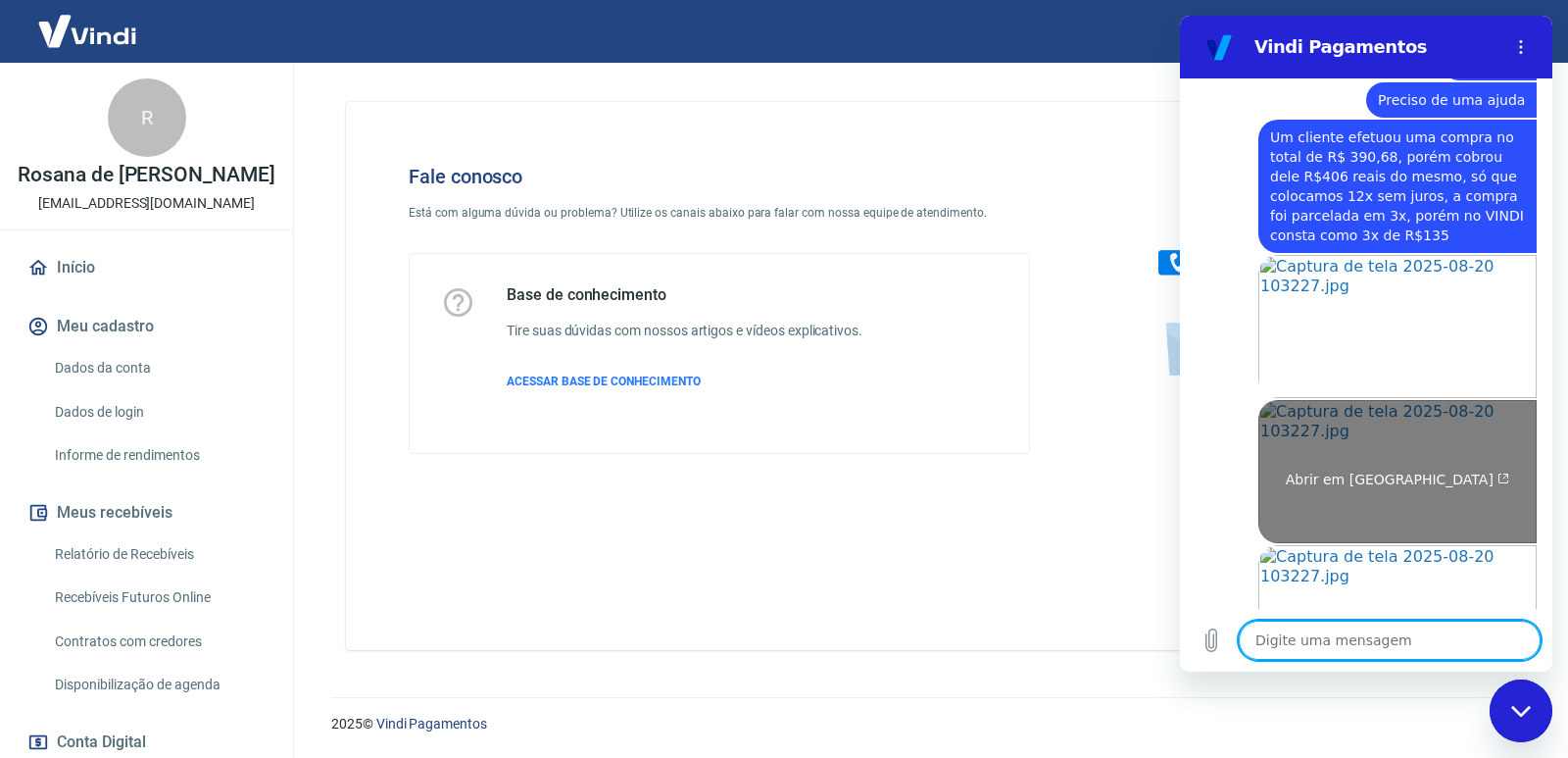
scroll to position [3040, 0]
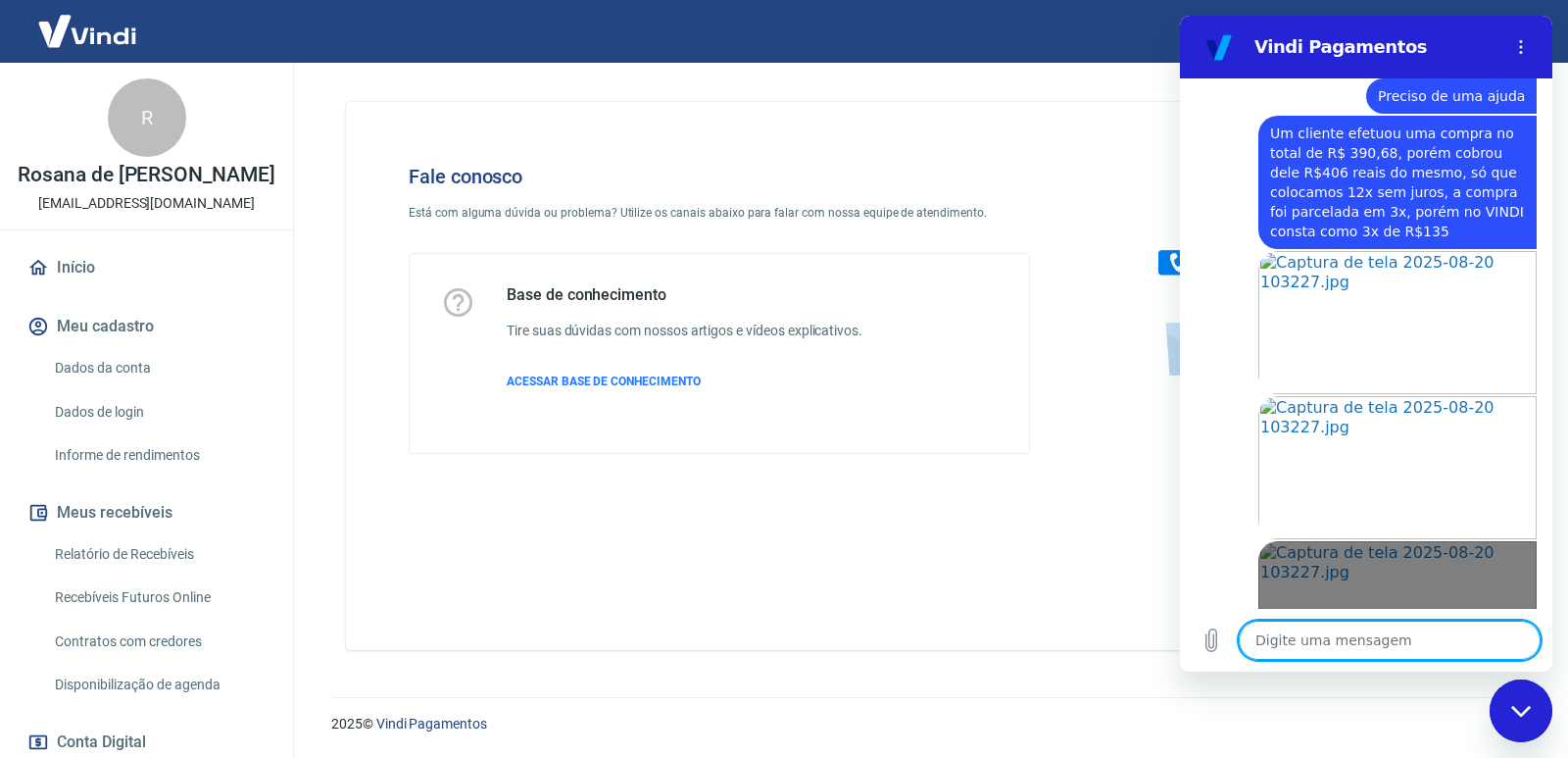
click at [1363, 541] on link "Abrir em nova aba" at bounding box center [1397, 612] width 278 height 143
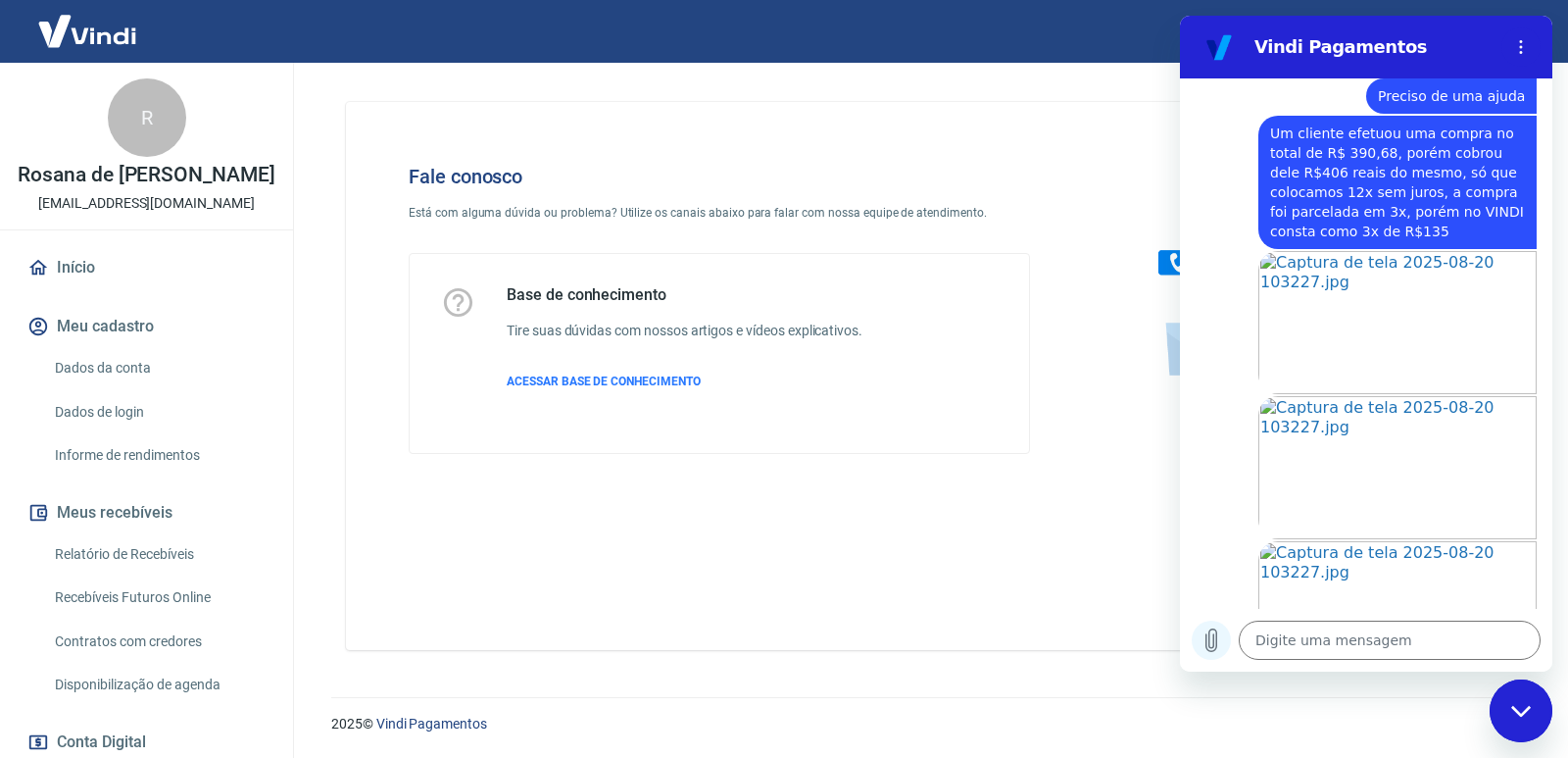
click at [1196, 647] on button "Carregar arquivo" at bounding box center [1210, 640] width 39 height 39
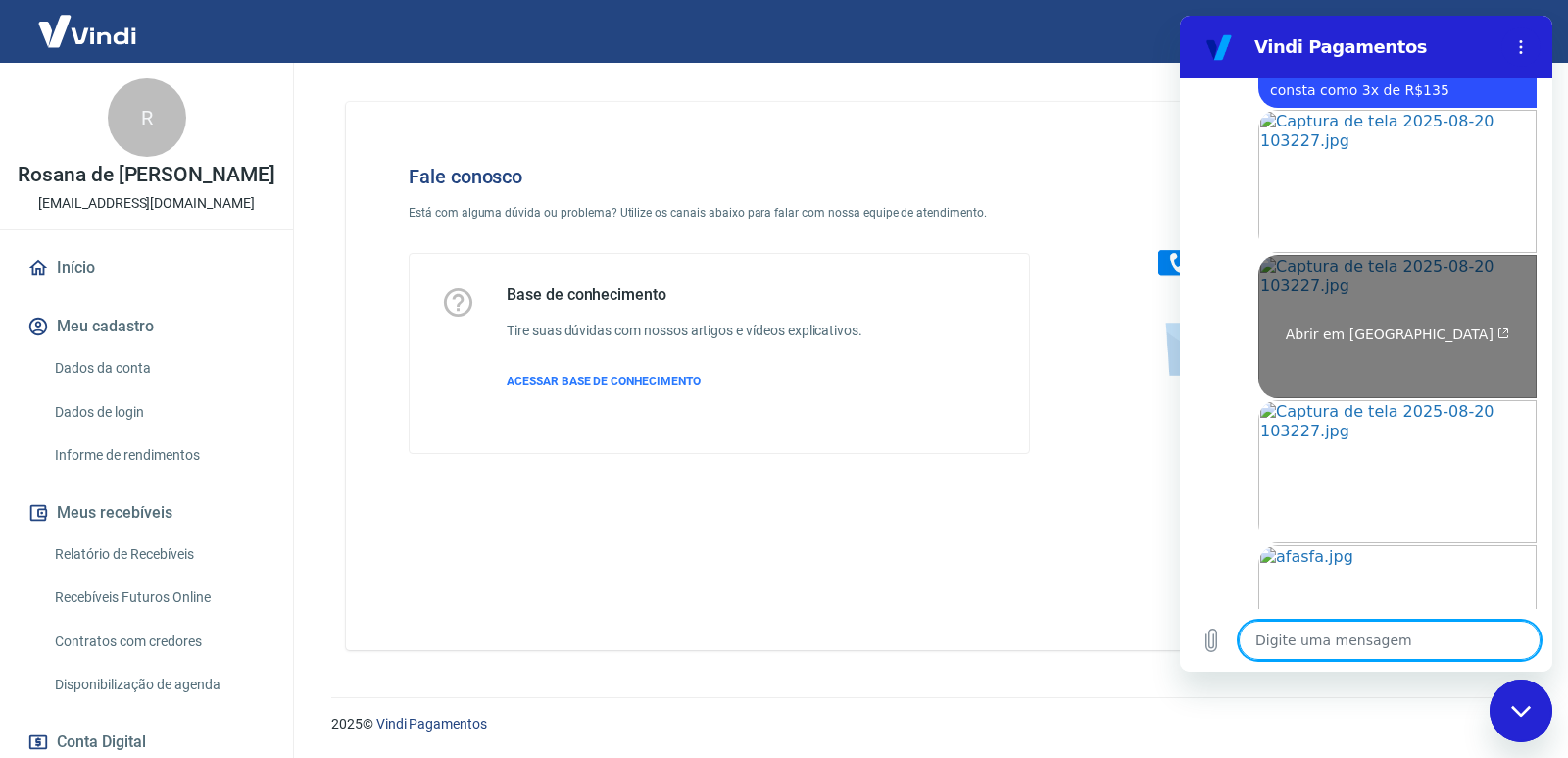
scroll to position [3185, 0]
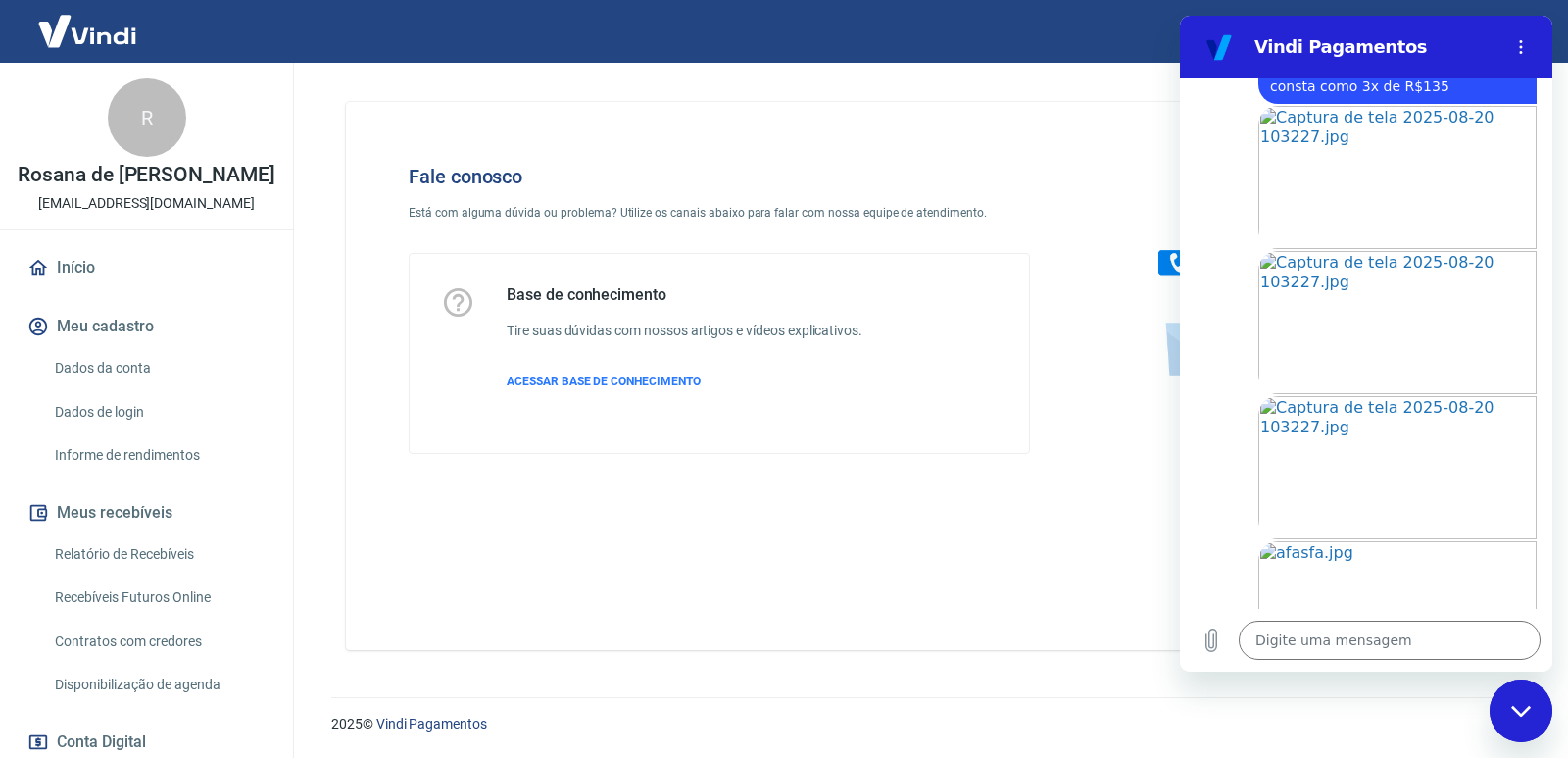
drag, startPoint x: 1287, startPoint y: 247, endPoint x: 1216, endPoint y: 262, distance: 72.6
click at [1208, 263] on div "Abrir em nova aba" at bounding box center [1358, 321] width 357 height 145
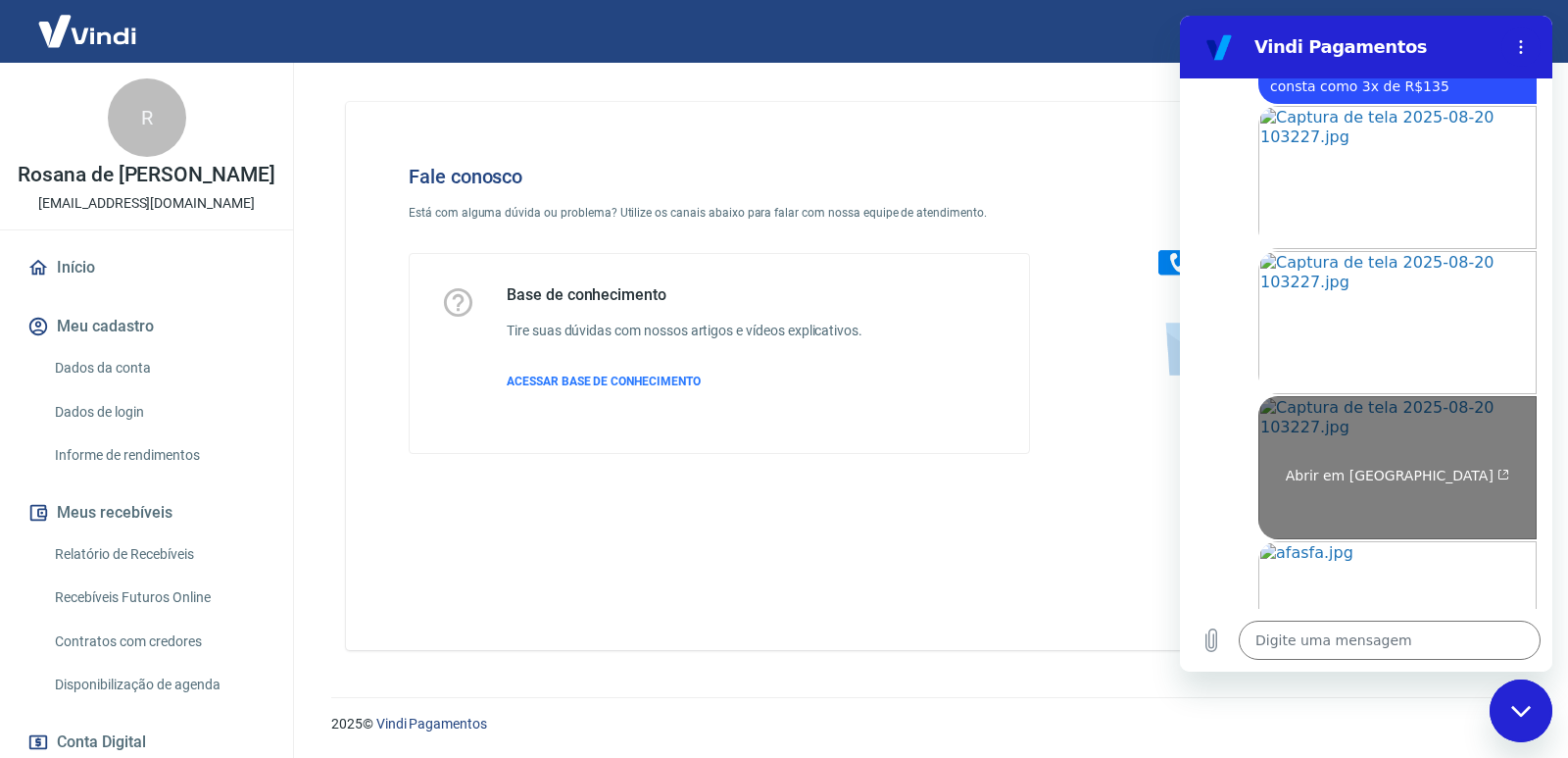
click at [1498, 396] on link "Abrir em nova aba" at bounding box center [1397, 467] width 278 height 143
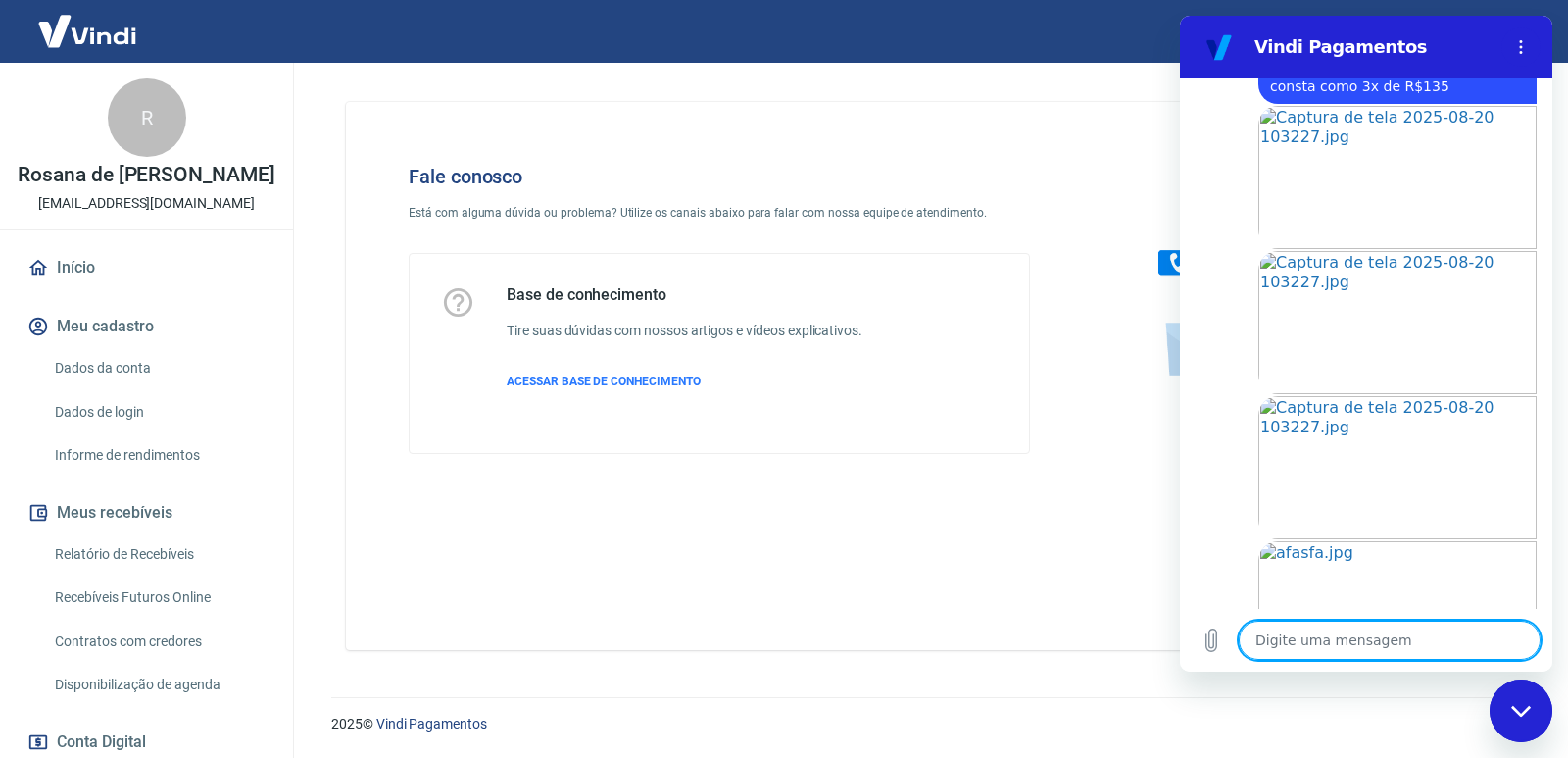
type textarea "x"
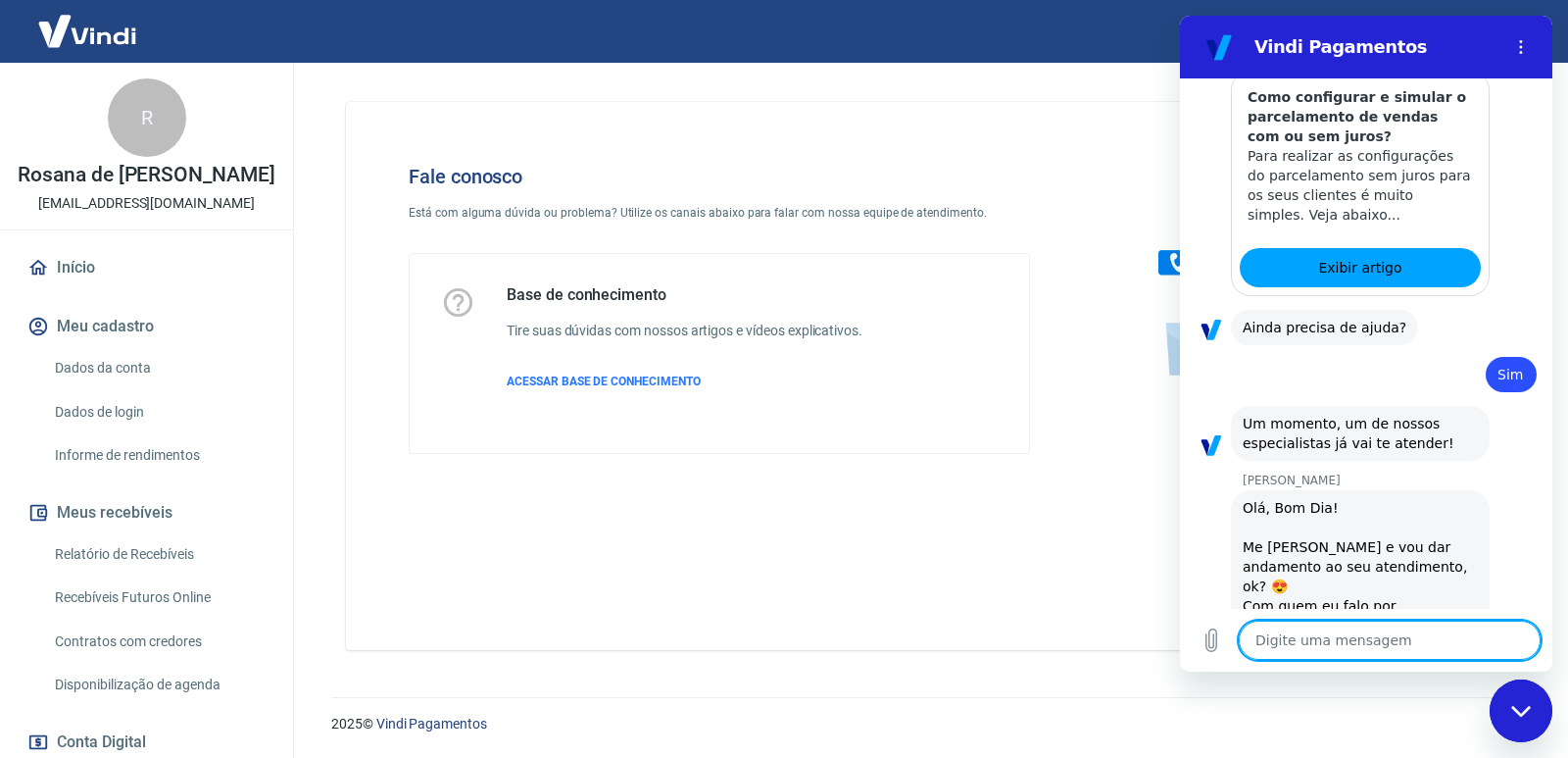
scroll to position [3330, 0]
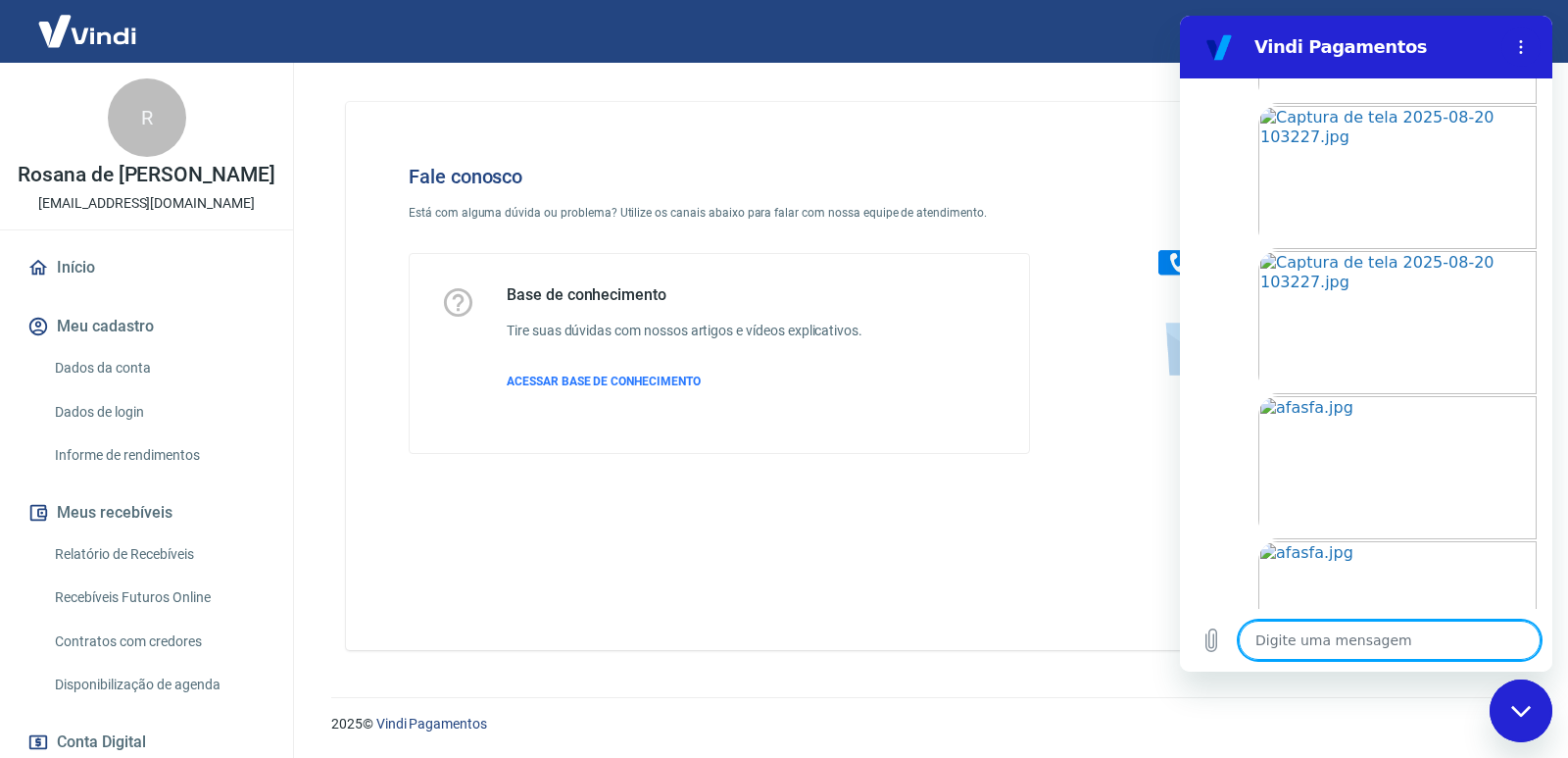
type textarea "P"
type textarea "x"
type textarea "Pe"
type textarea "x"
type textarea "Per"
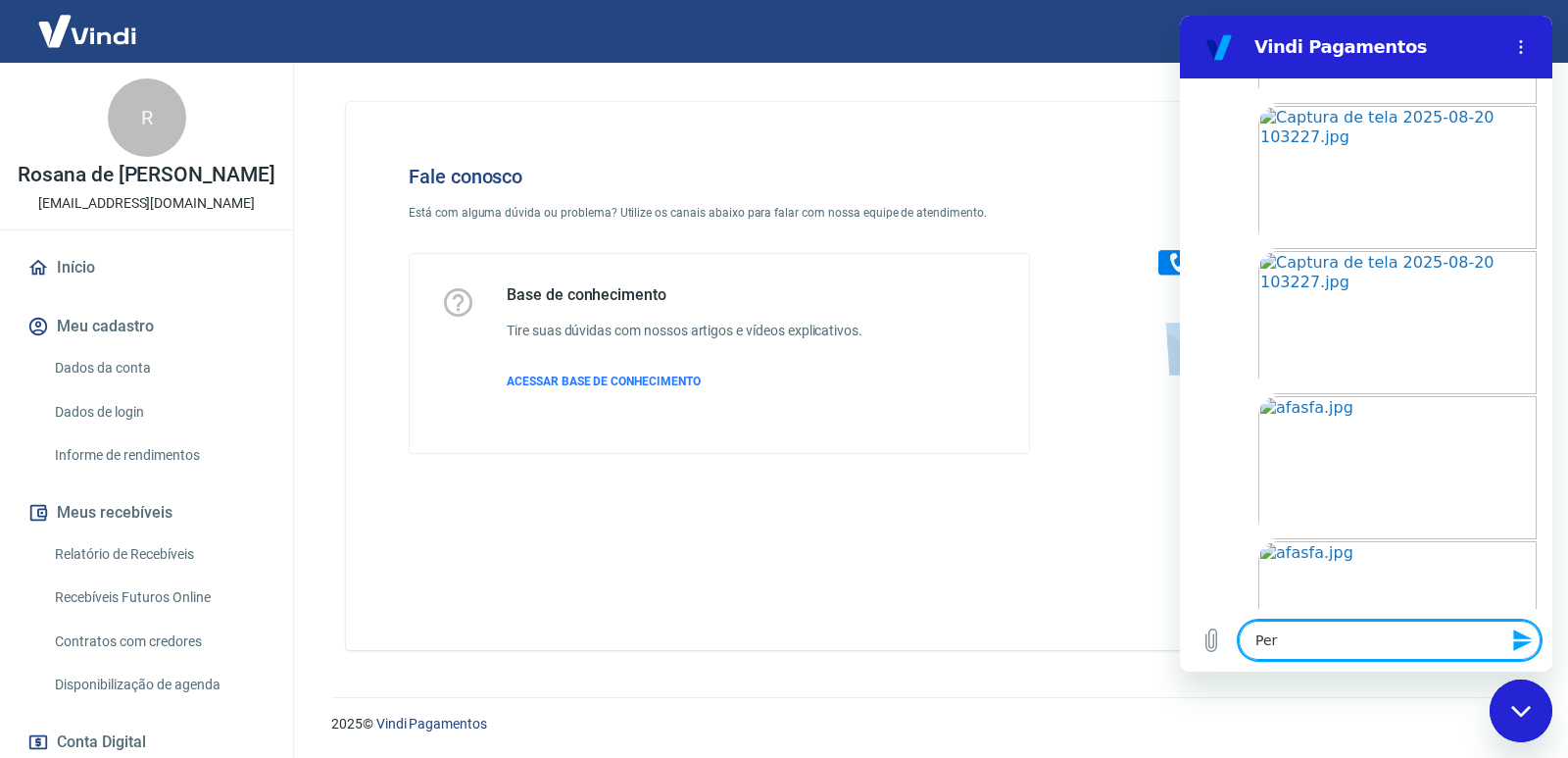
type textarea "x"
type textarea "Perd"
type textarea "x"
type textarea "Perdã"
type textarea "x"
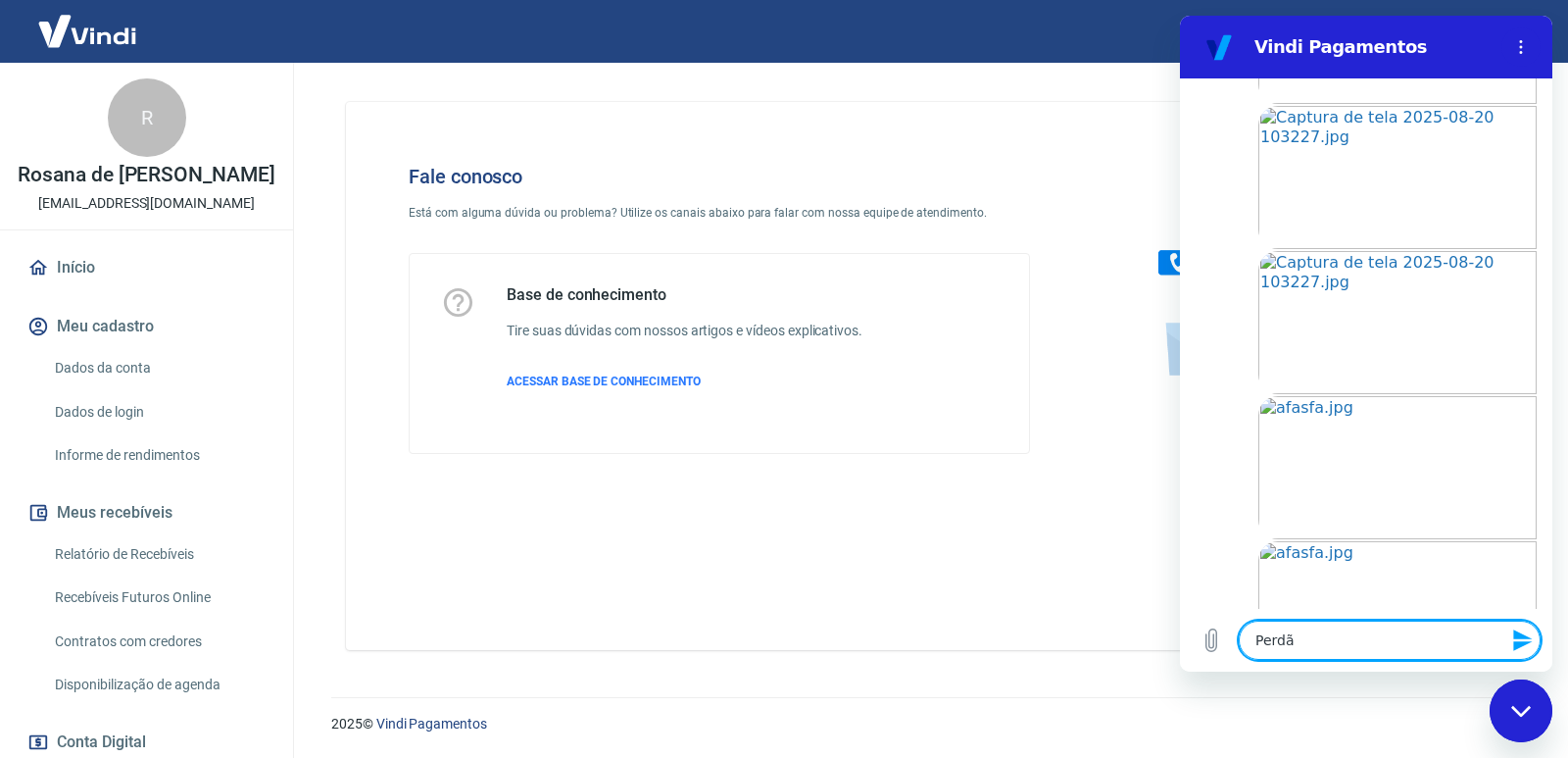
type textarea "Perdão"
type textarea "x"
type textarea "Perdão,"
type textarea "x"
type textarea "Perdão,"
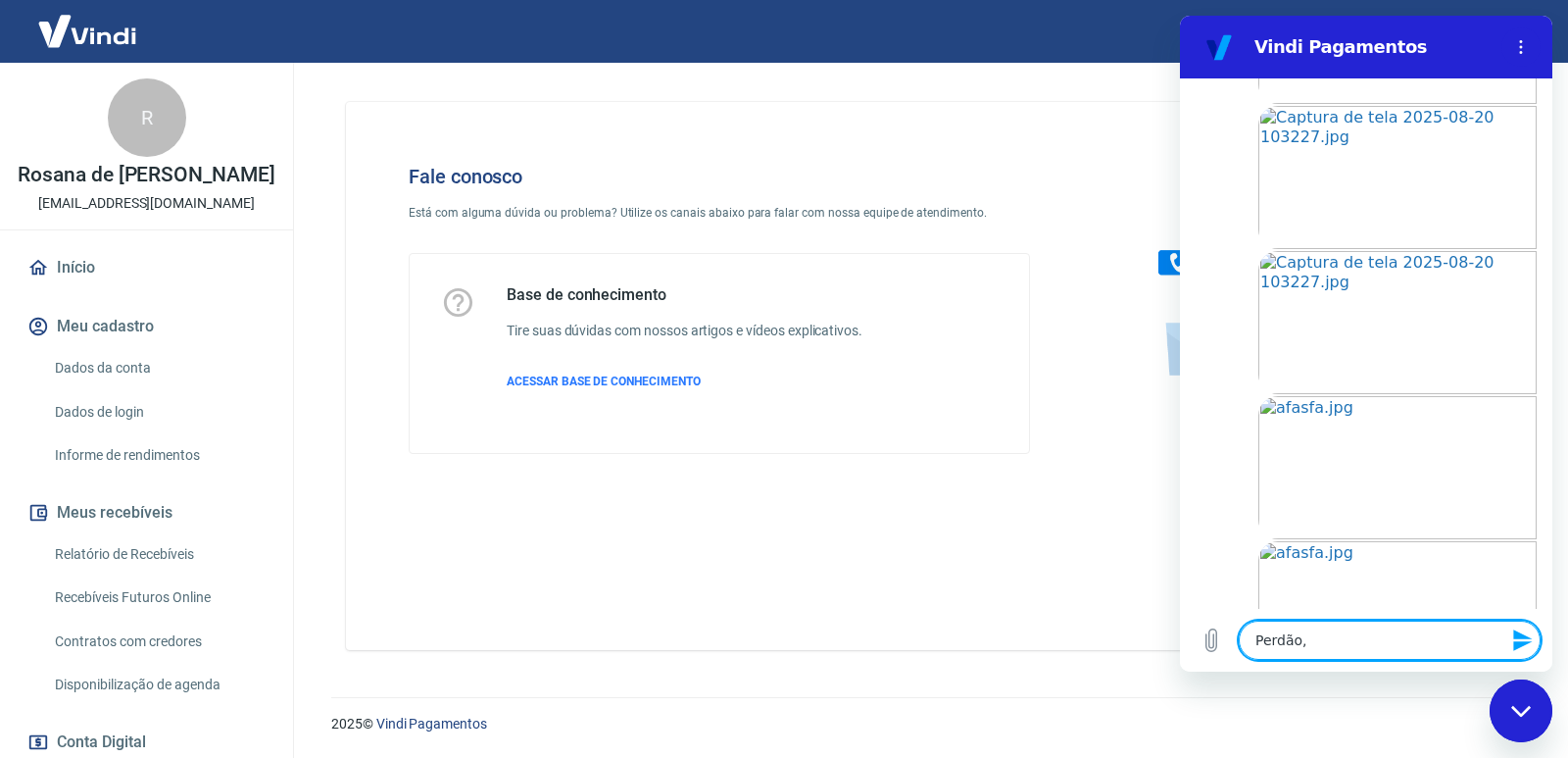
type textarea "x"
type textarea "Perdão, e"
type textarea "x"
type textarea "Perdão, en"
type textarea "x"
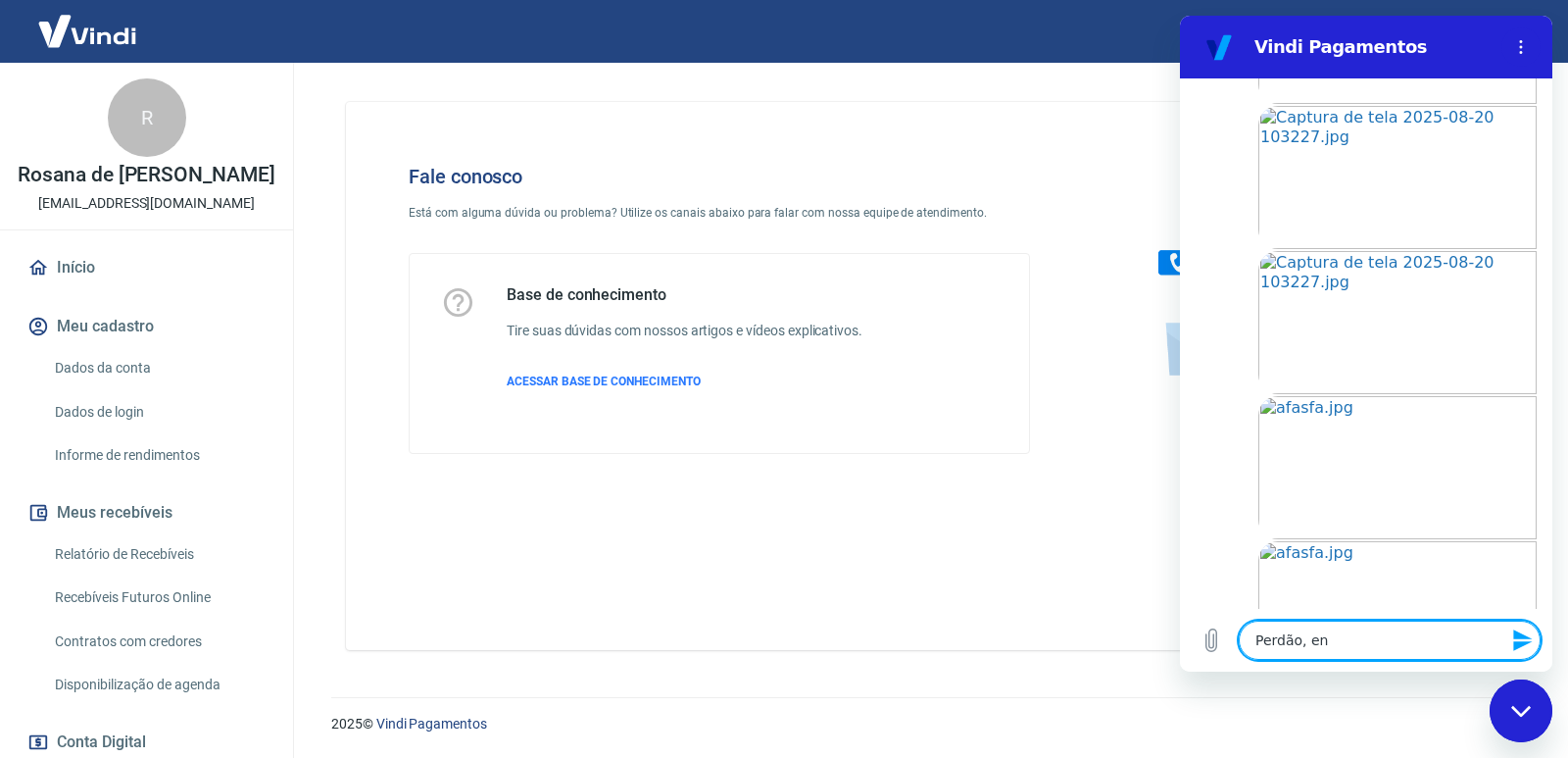
type textarea "Perdão, enc"
type textarea "x"
type textarea "Perdão, enca"
type textarea "x"
type textarea "Perdão, encam"
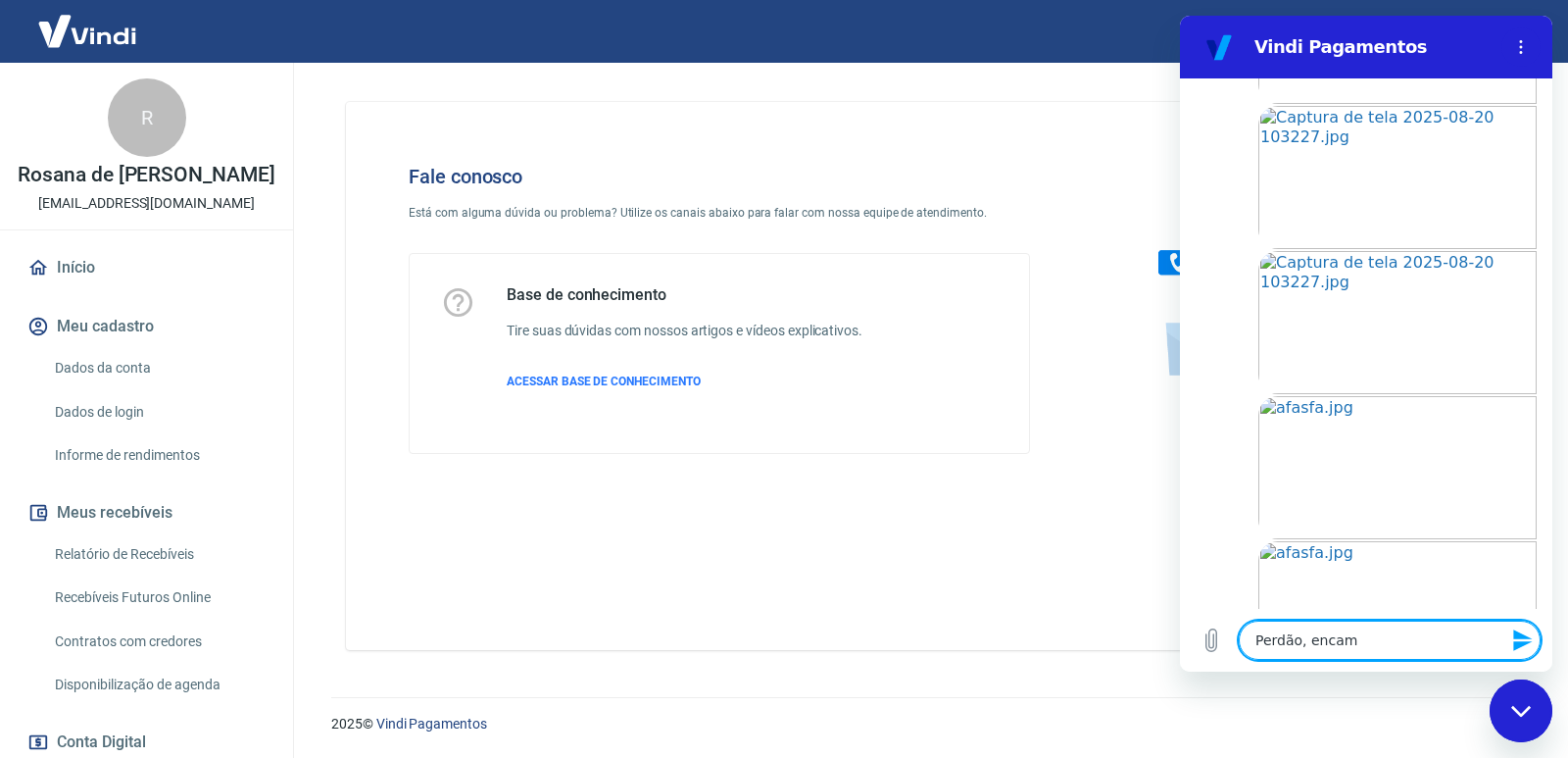
type textarea "x"
type textarea "Perdão, encami"
type textarea "x"
type textarea "Perdão, encamin"
type textarea "x"
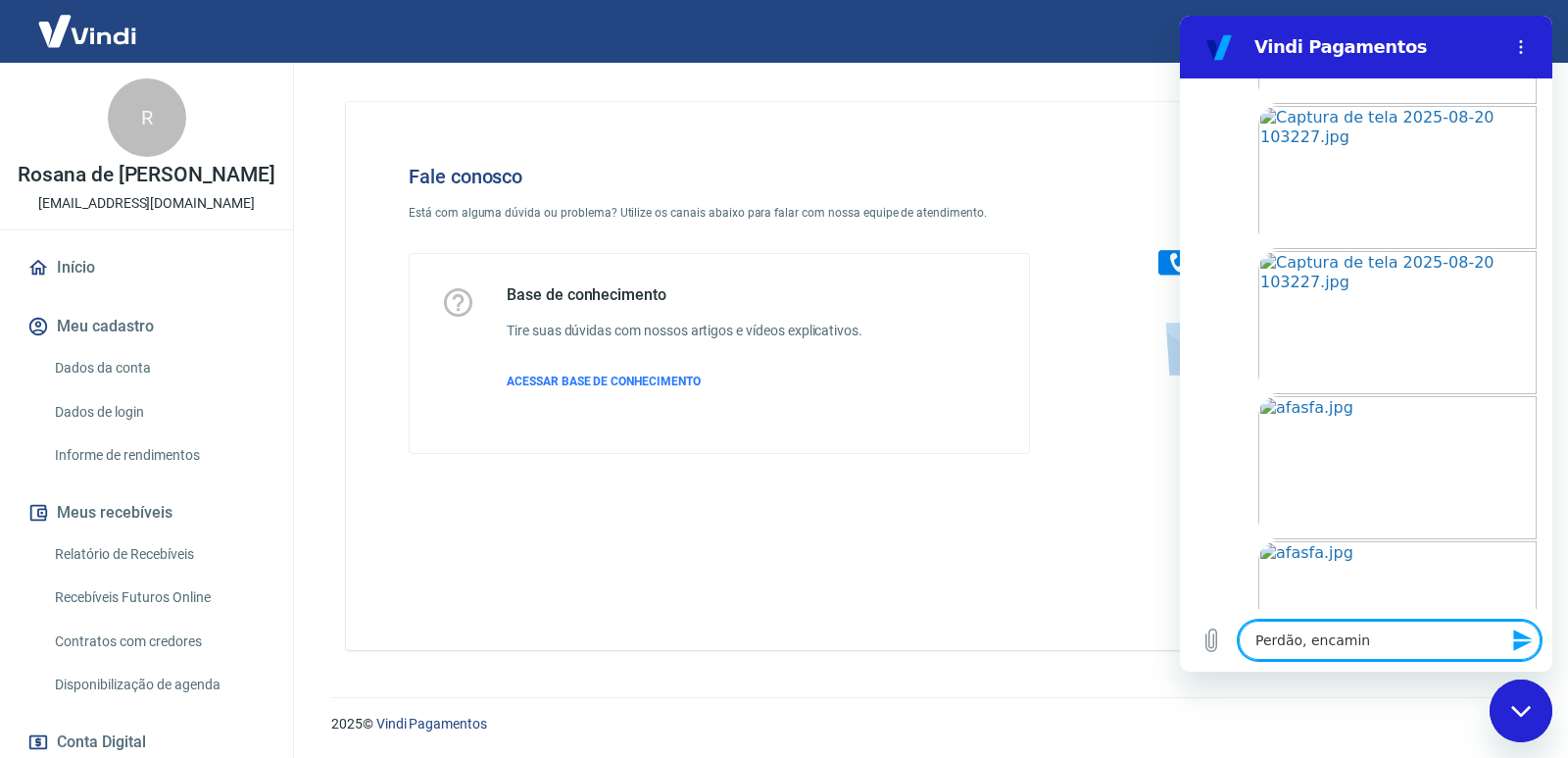
type textarea "Perdão, encaminh"
type textarea "x"
type textarea "Perdão, encaminho"
type textarea "x"
type textarea "Perdão, encaminhou"
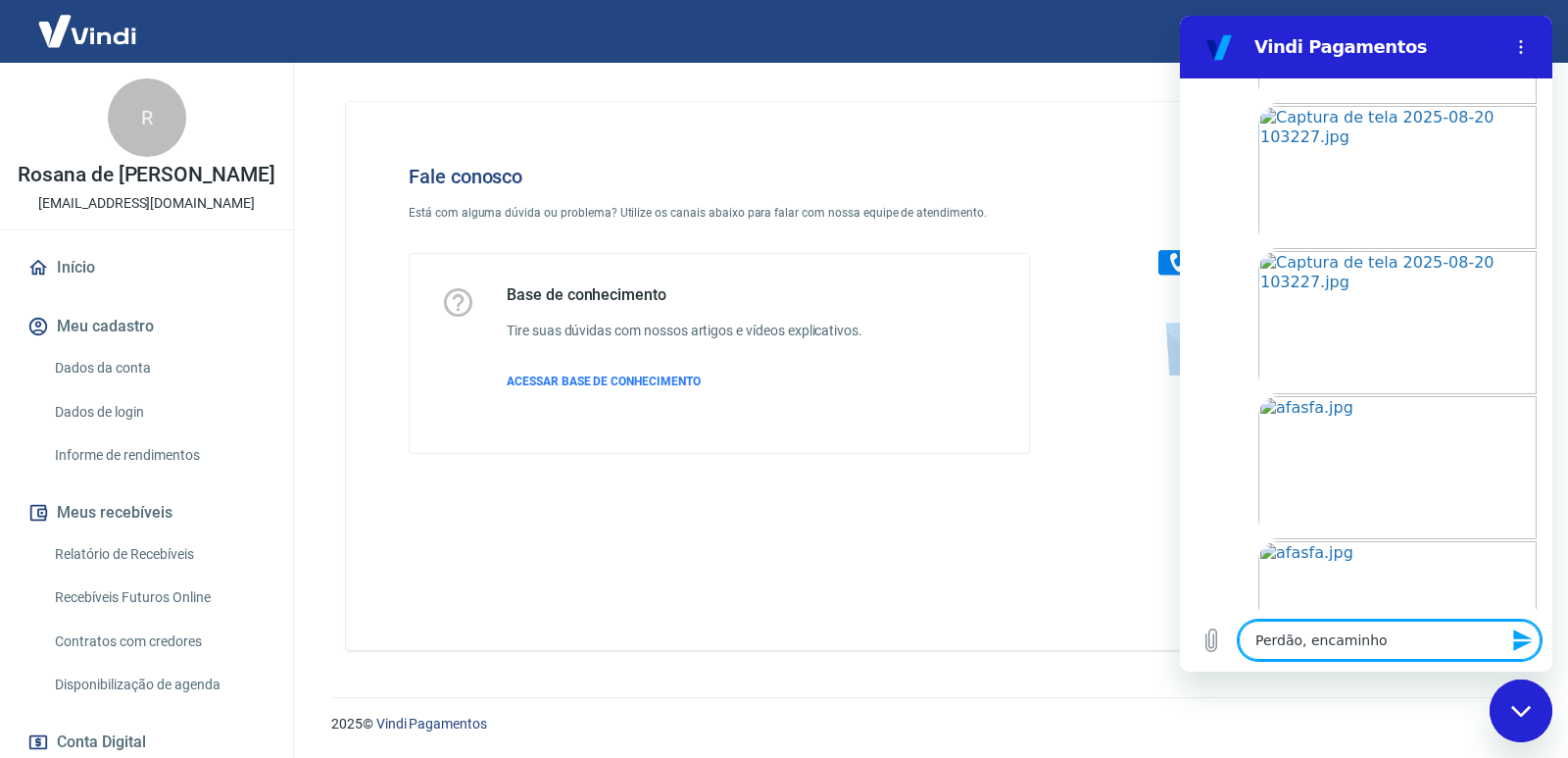
type textarea "x"
type textarea "Perdão, encaminhou"
type textarea "x"
type textarea "Perdão, encaminhou v"
type textarea "x"
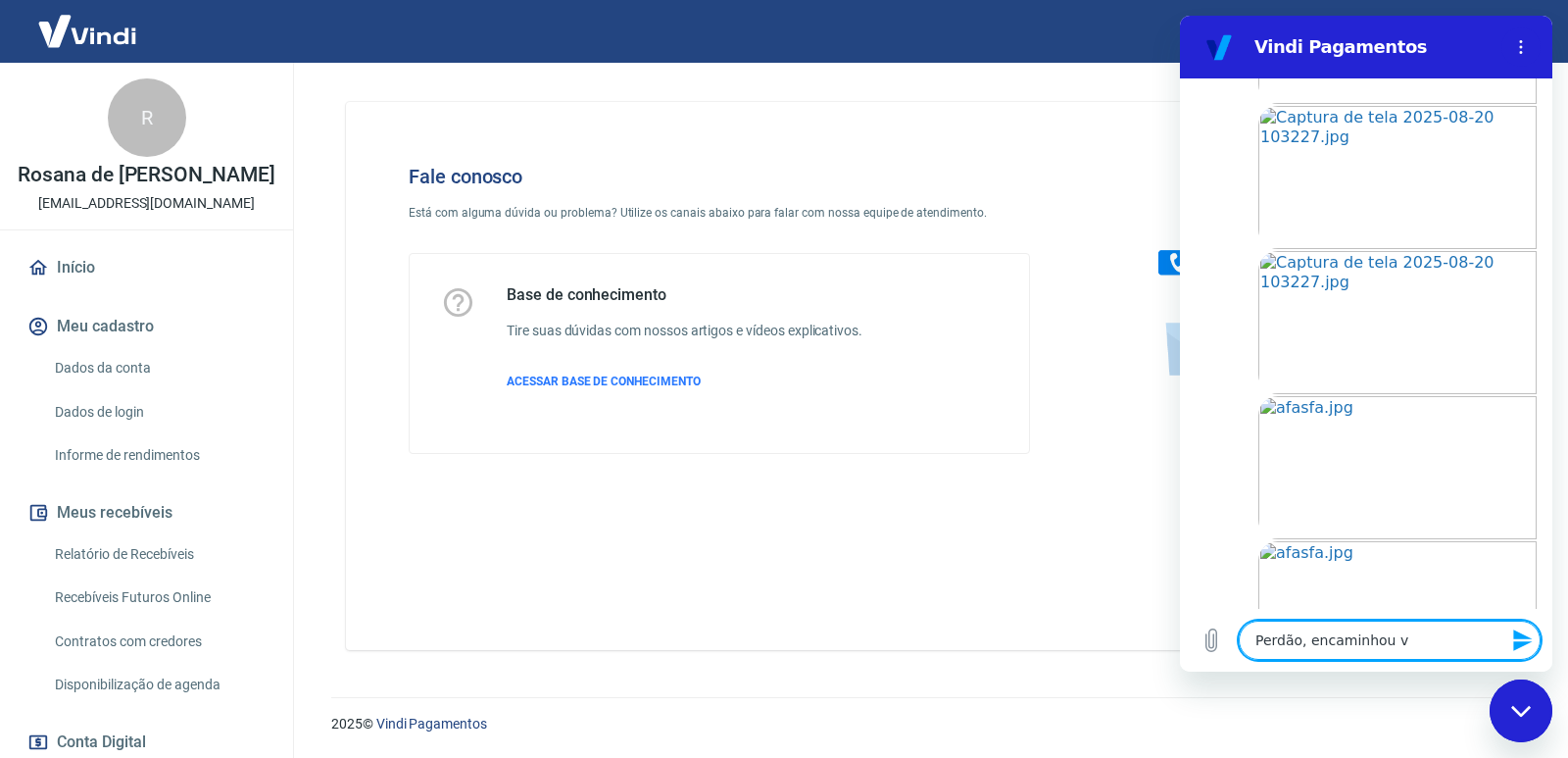
type textarea "Perdão, encaminhou va"
type textarea "x"
type textarea "Perdão, encaminhou var"
type textarea "x"
type textarea "Perdão, encaminhou vari"
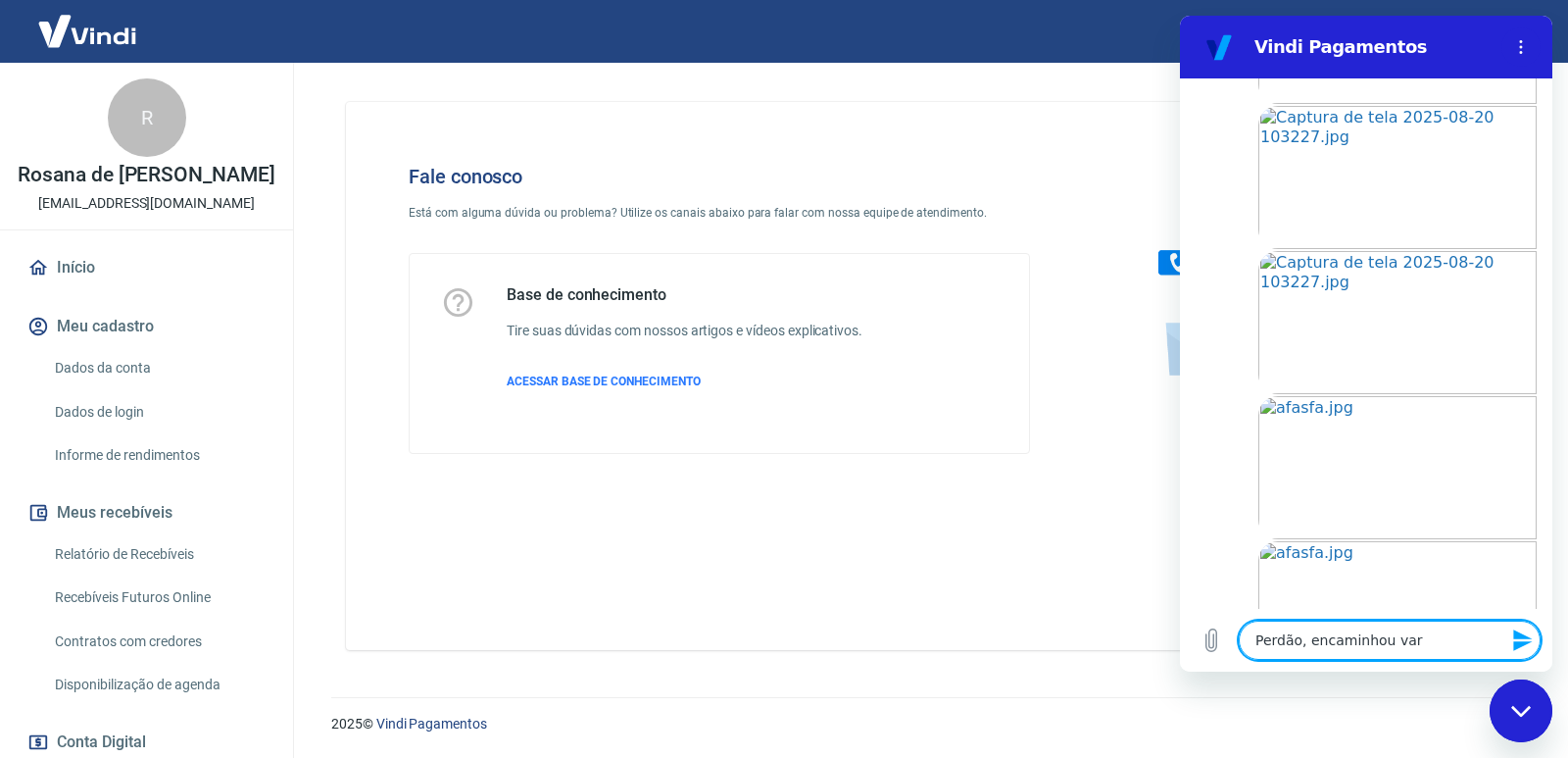
type textarea "x"
type textarea "Perdão, encaminhou varia"
type textarea "x"
type textarea "Perdão, encaminhou varias"
type textarea "x"
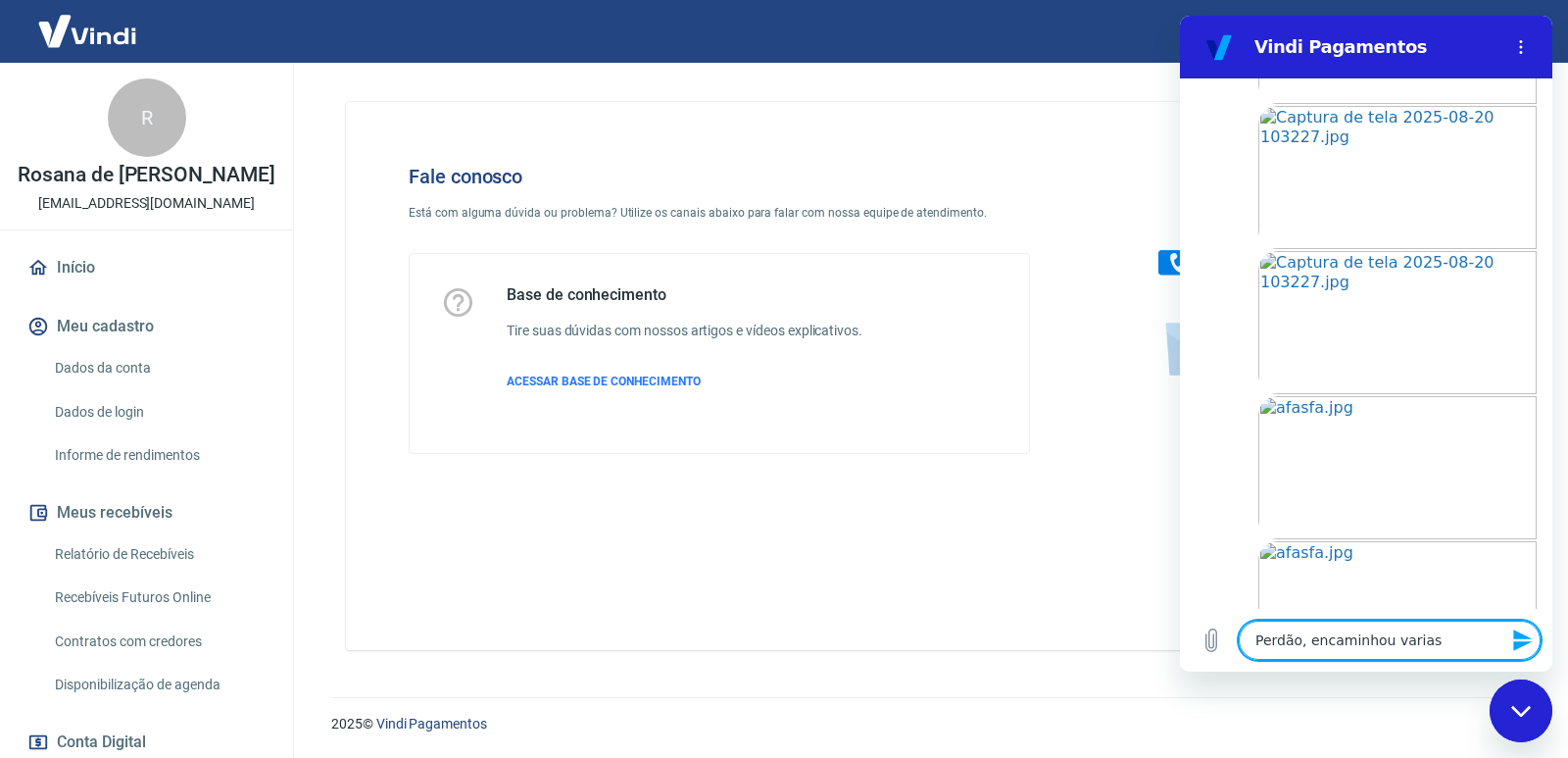
type textarea "Perdão, encaminhou varias"
type textarea "x"
type textarea "Perdão, encaminhou varias i"
type textarea "x"
type textarea "Perdão, encaminhou varias ia"
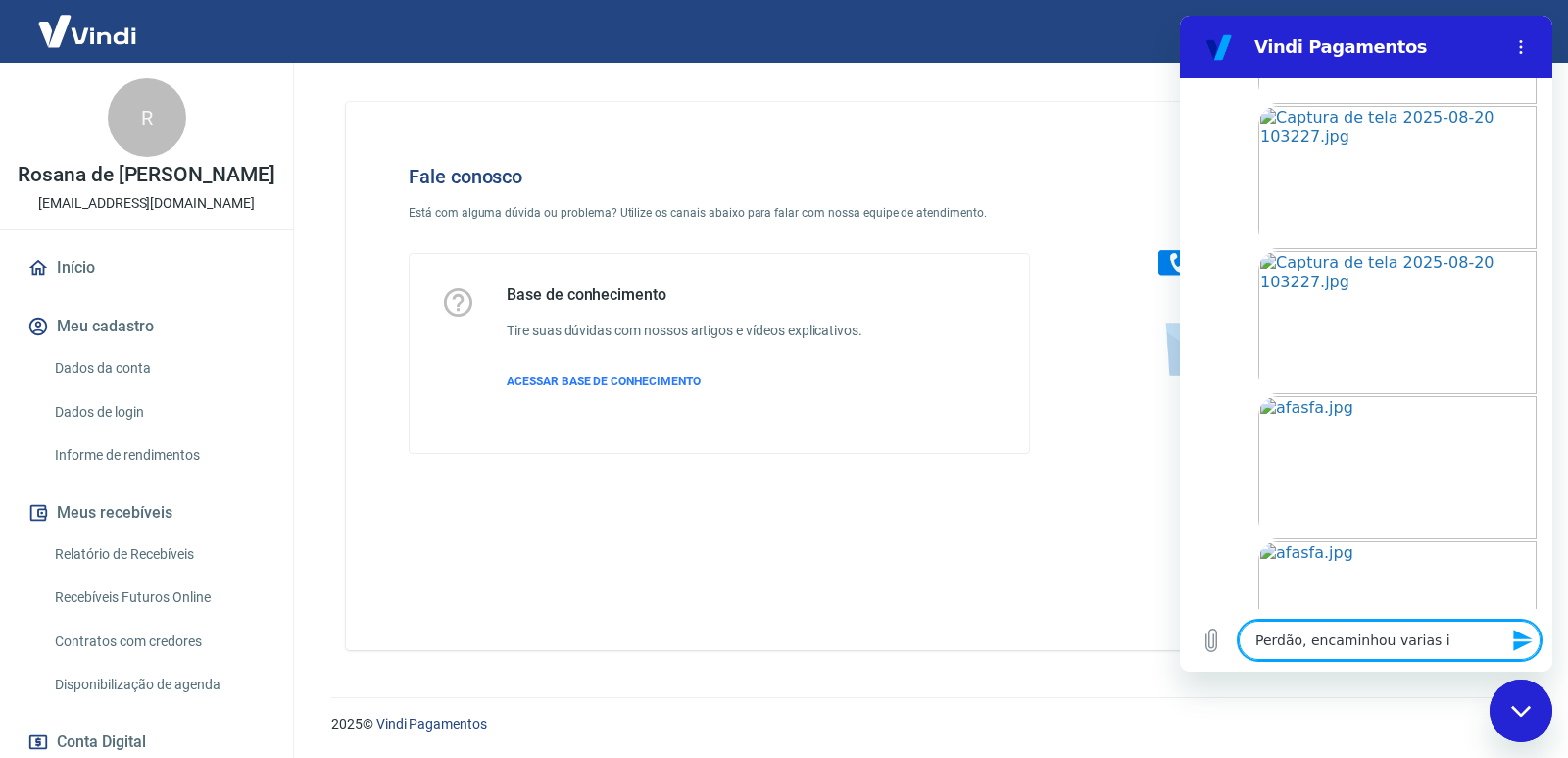
type textarea "x"
type textarea "Perdão, encaminhou varias iam"
type textarea "x"
type textarea "Perdão, encaminhou varias iamg"
type textarea "x"
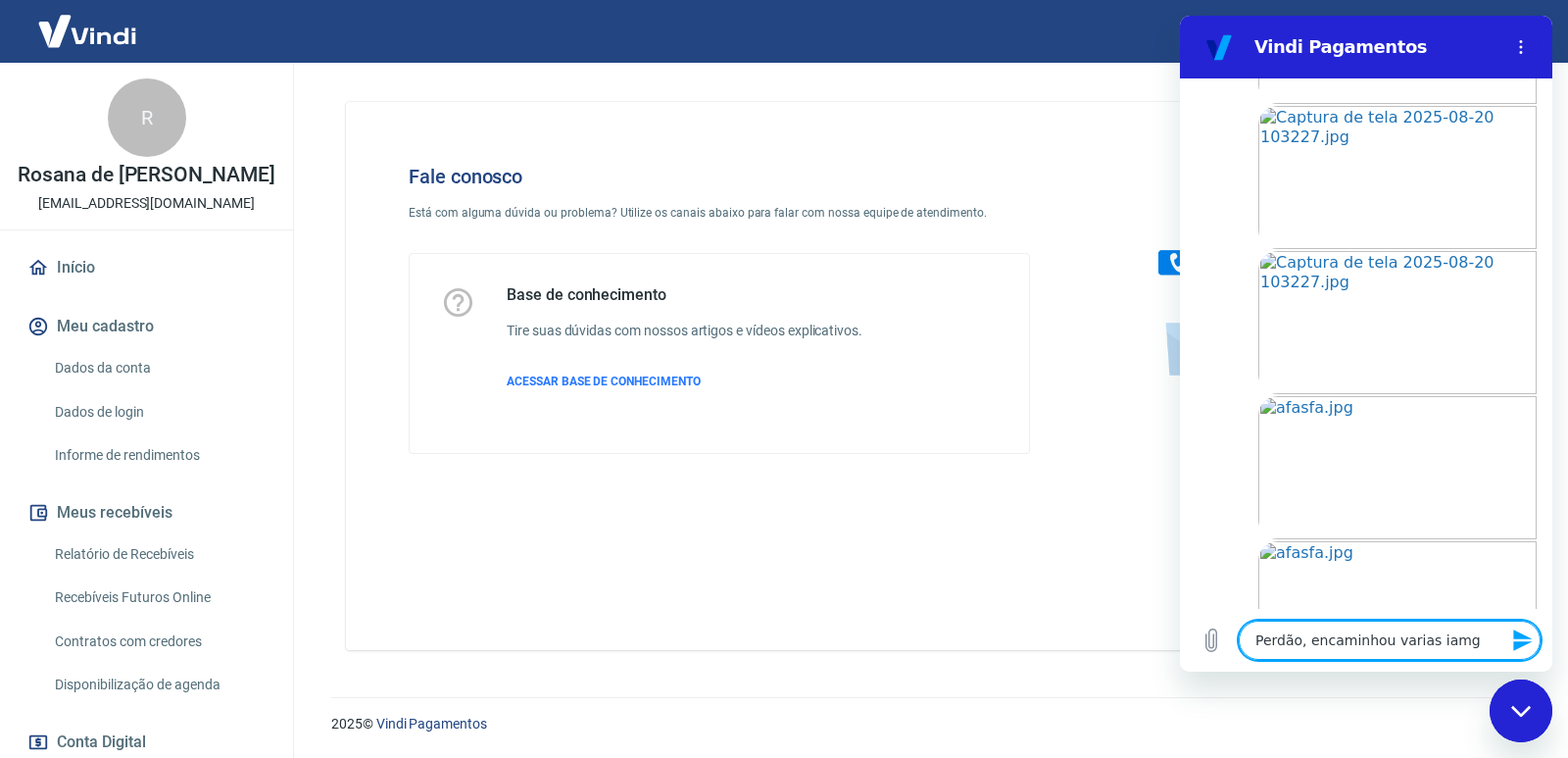
type textarea "Perdão, encaminhou varias iamge"
type textarea "x"
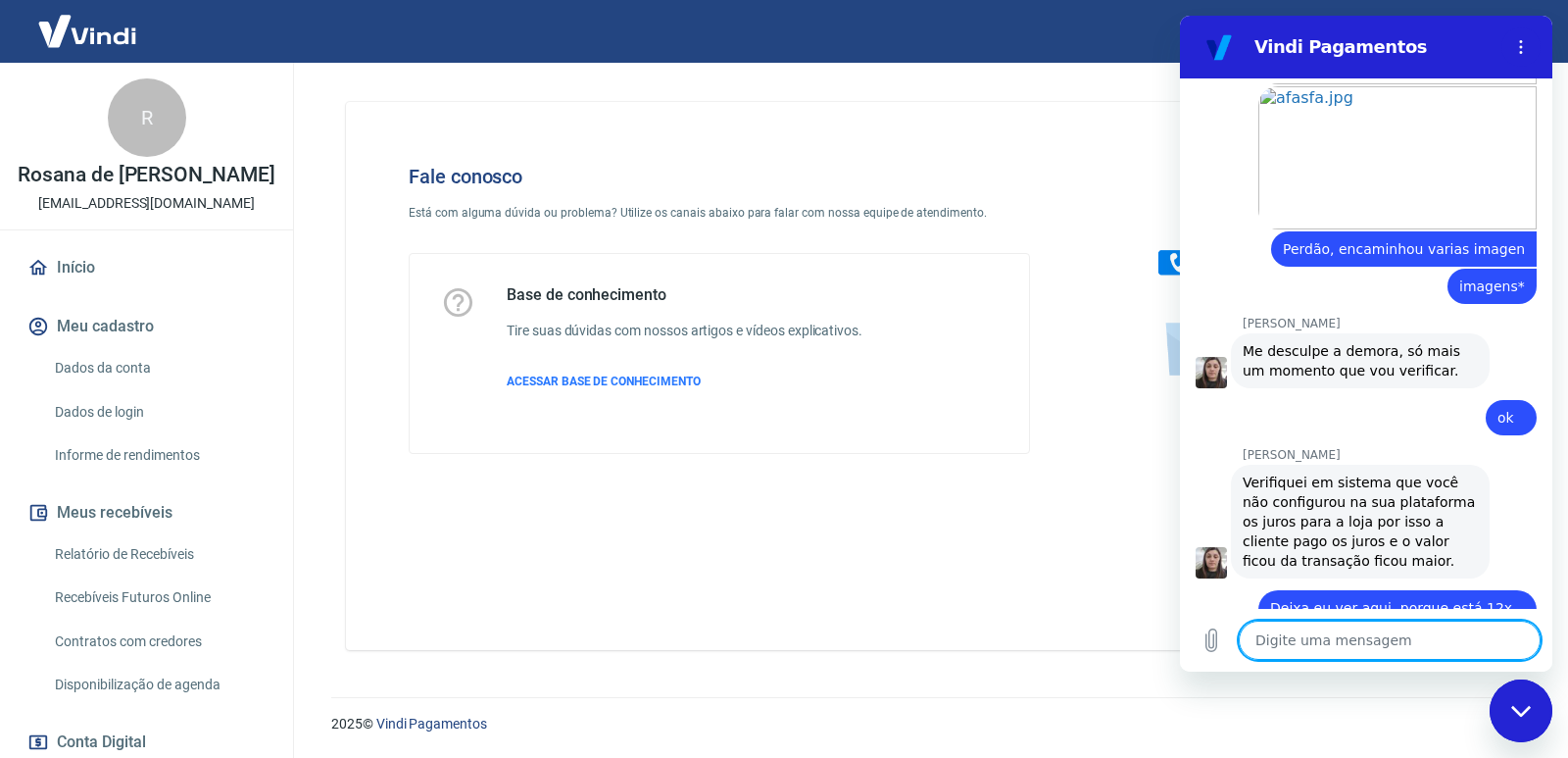
scroll to position [4006, 0]
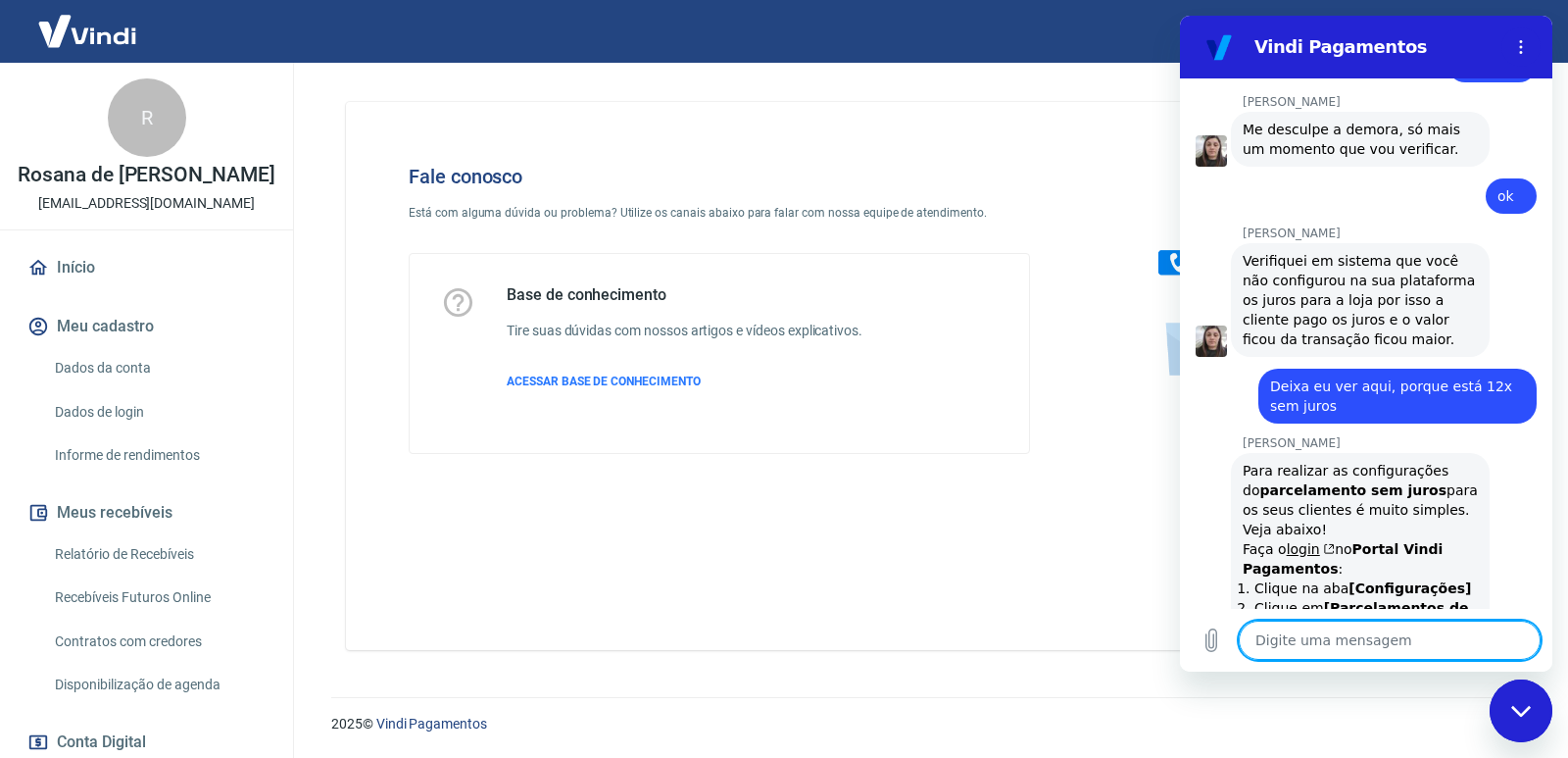
click at [1385, 627] on textarea at bounding box center [1389, 640] width 302 height 39
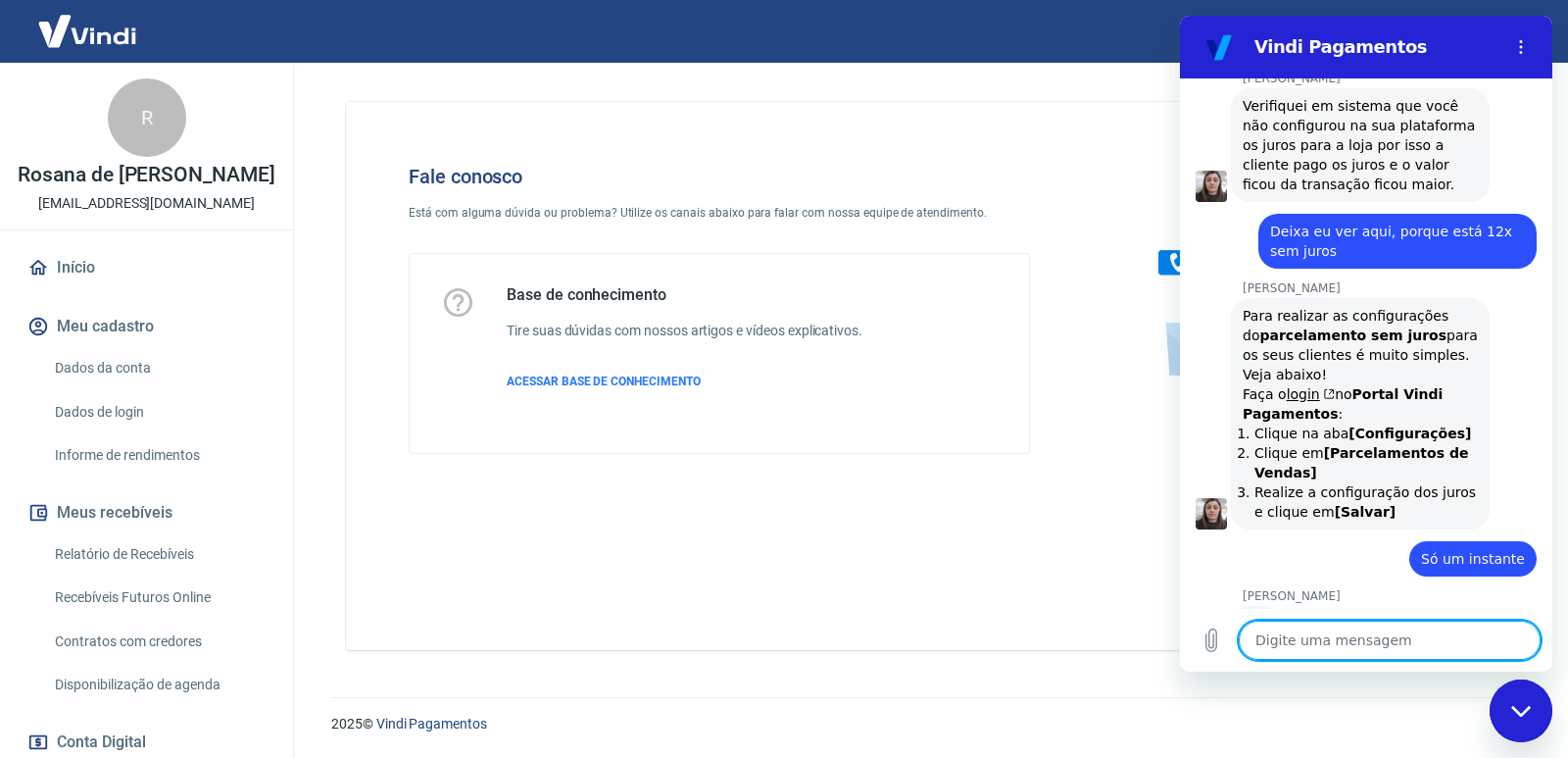
scroll to position [4165, 0]
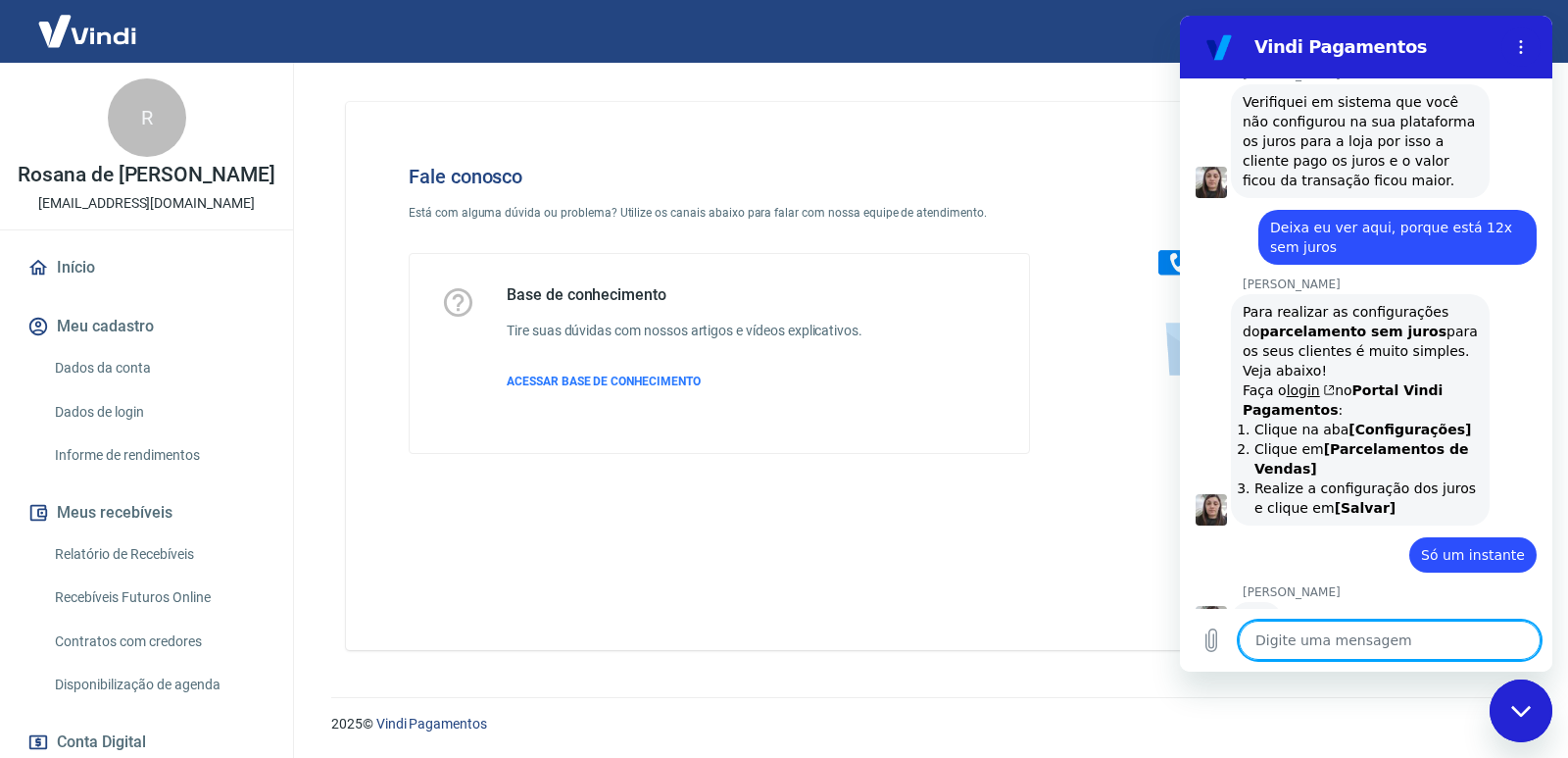
click at [1322, 631] on textarea at bounding box center [1389, 640] width 302 height 39
click at [1217, 639] on icon "Carregar arquivo" at bounding box center [1211, 640] width 11 height 23
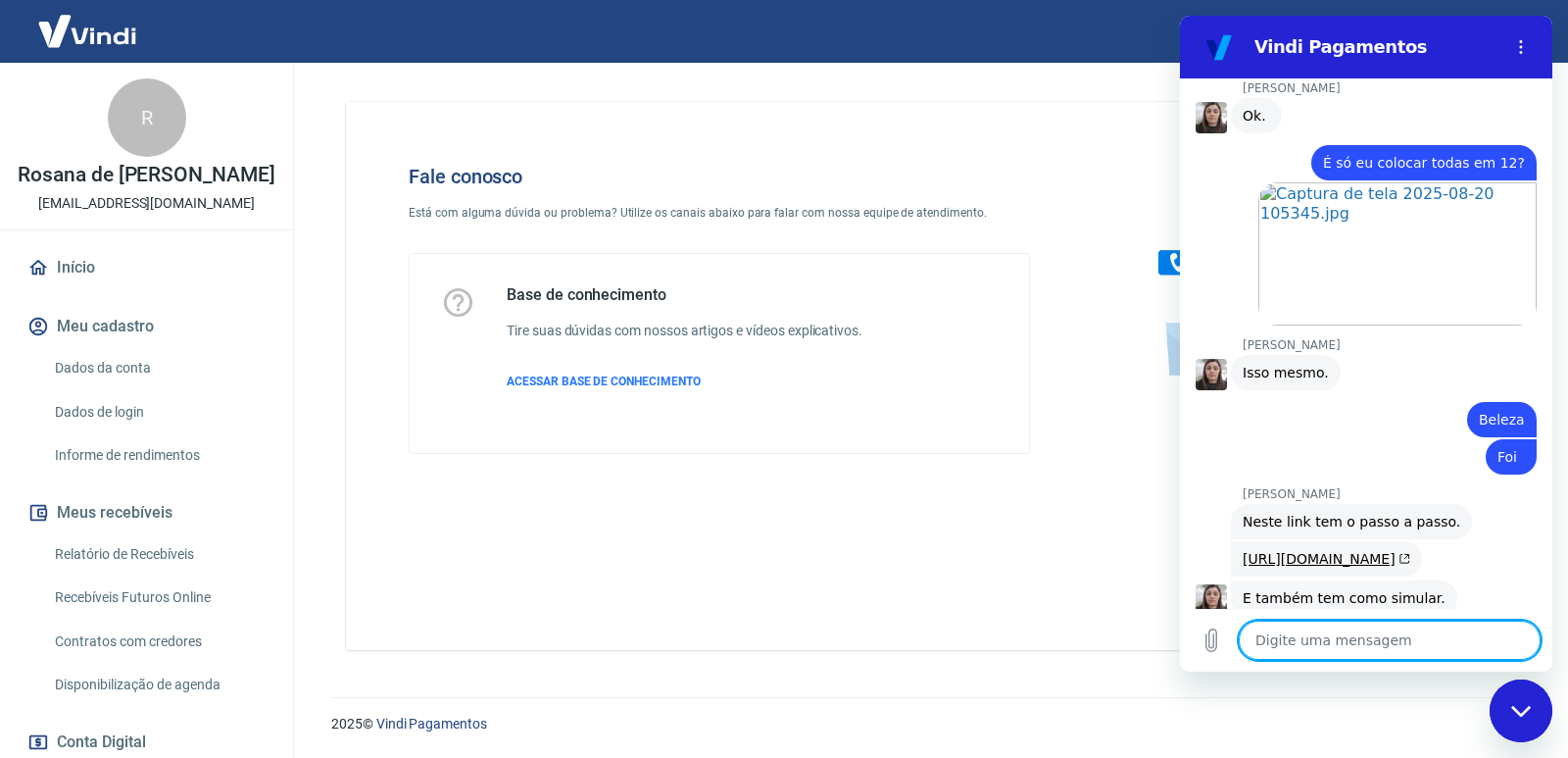
scroll to position [4642, 0]
